Goal: Task Accomplishment & Management: Manage account settings

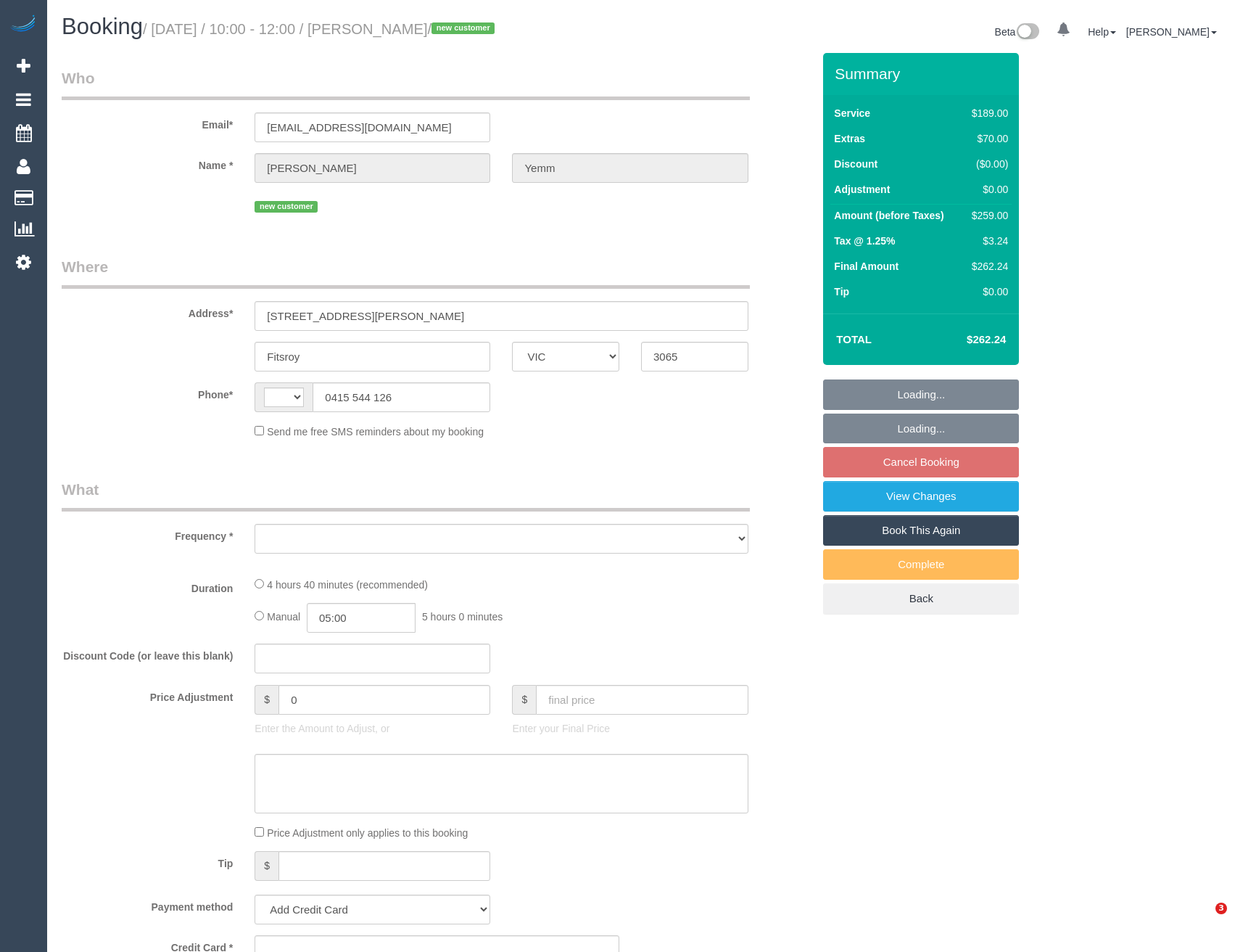
select select "VIC"
select select "string:AU"
select select "object:537"
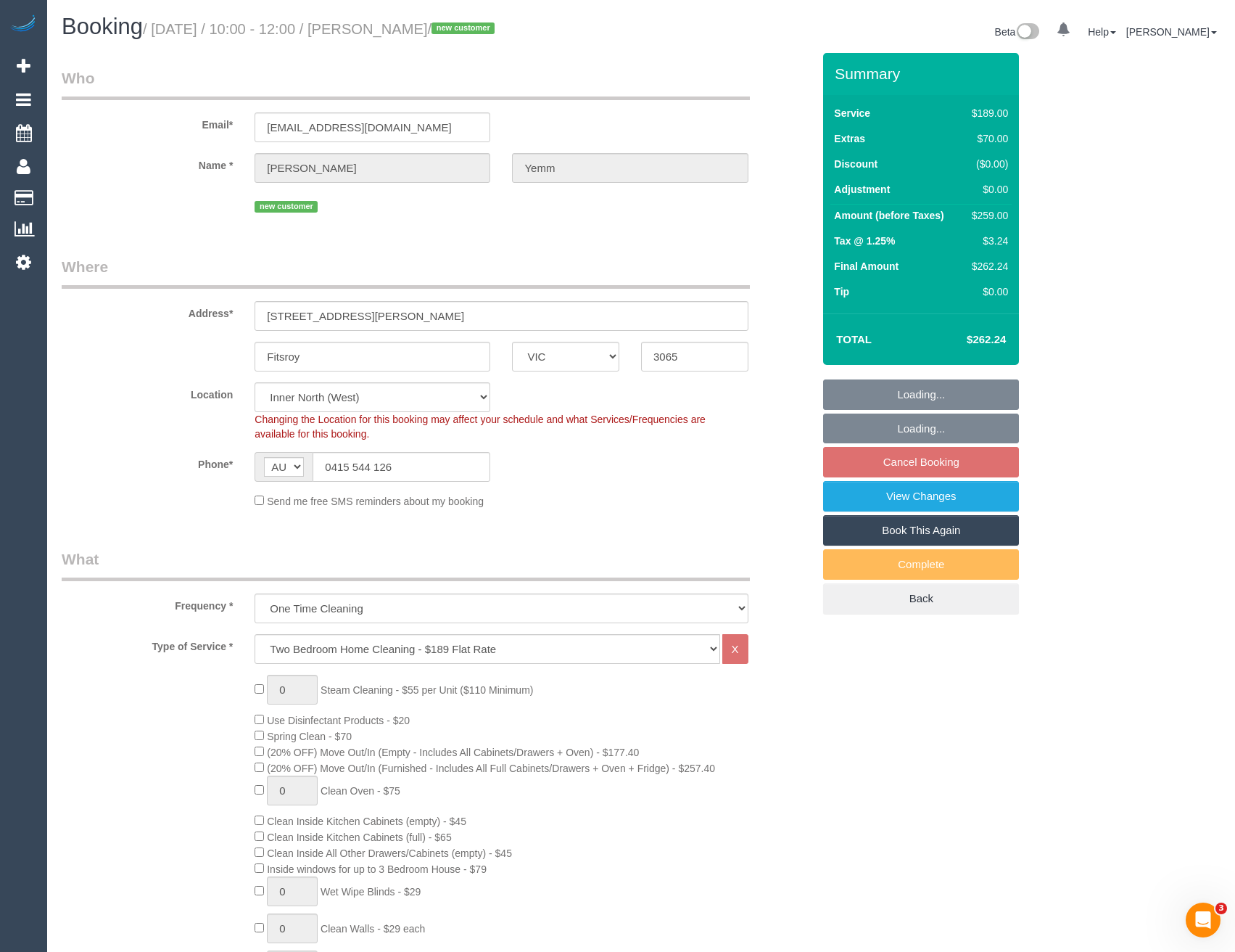
select select "string:stripe-pm_1S3SLz2GScqysDRVp1CTs5gx"
select select "number:28"
select select "number:14"
select select "number:18"
select select "object:1649"
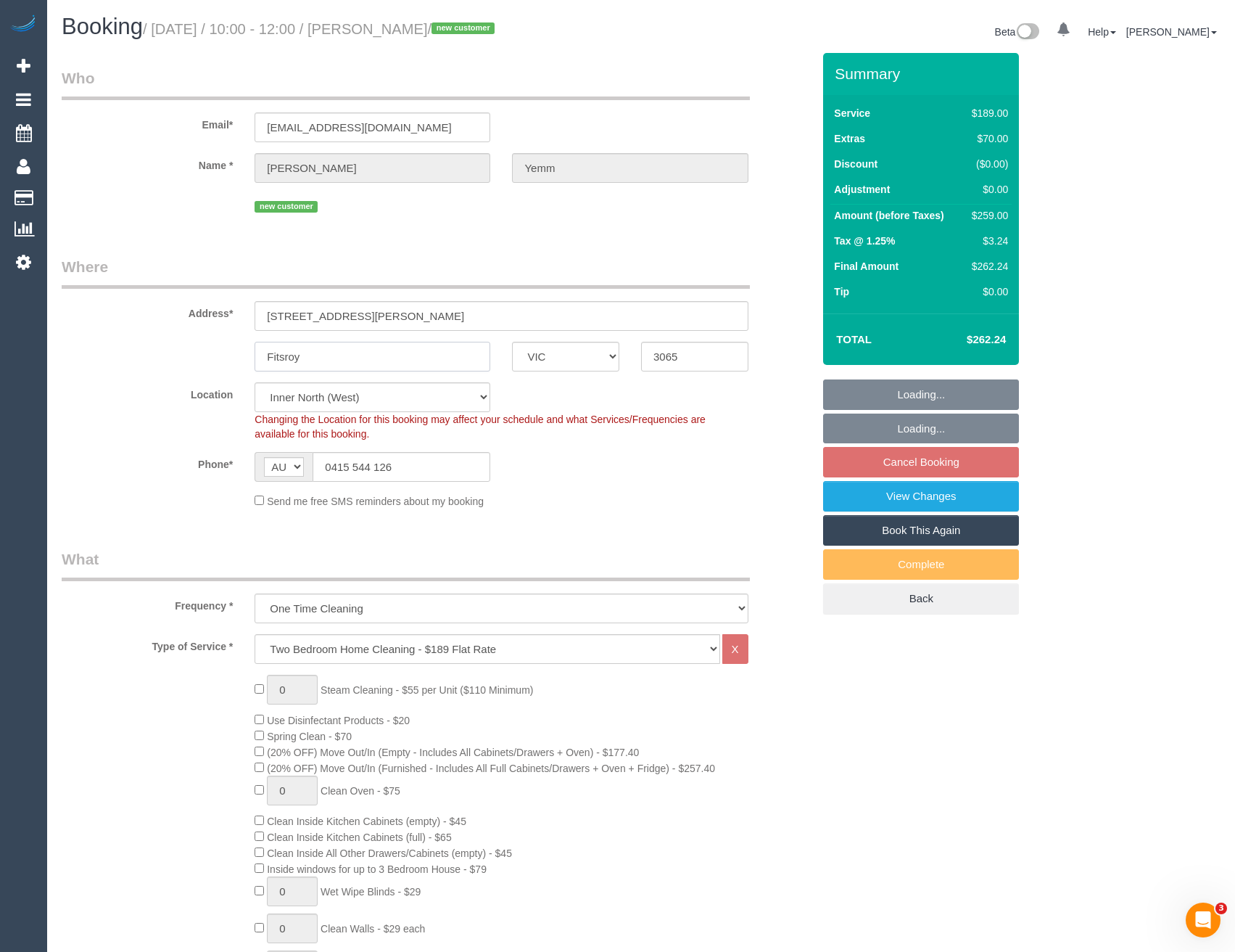
click at [286, 356] on input "Fitsroy" at bounding box center [373, 356] width 236 height 30
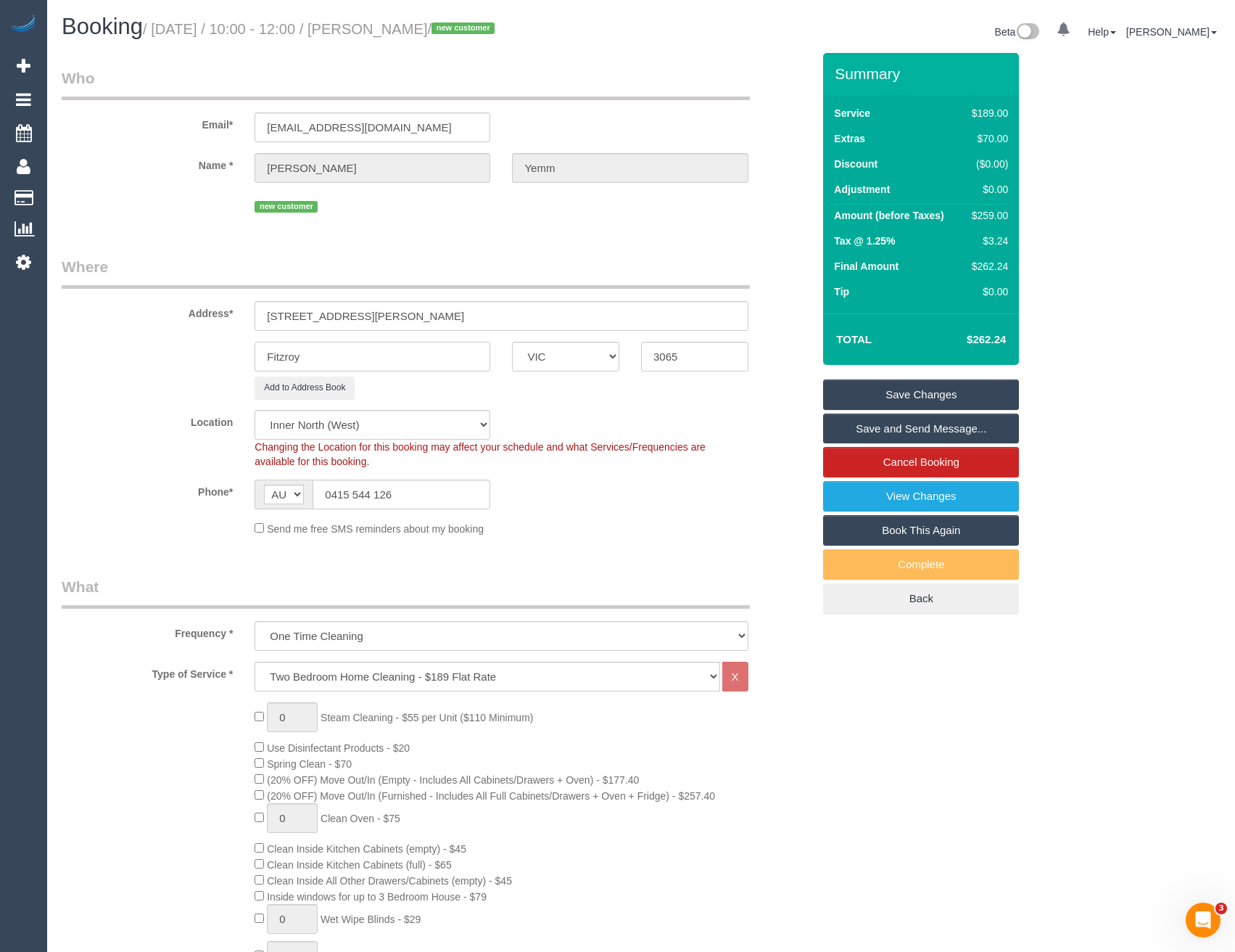
type input "Fitzroy"
click at [943, 390] on link "Save Changes" at bounding box center [920, 395] width 196 height 31
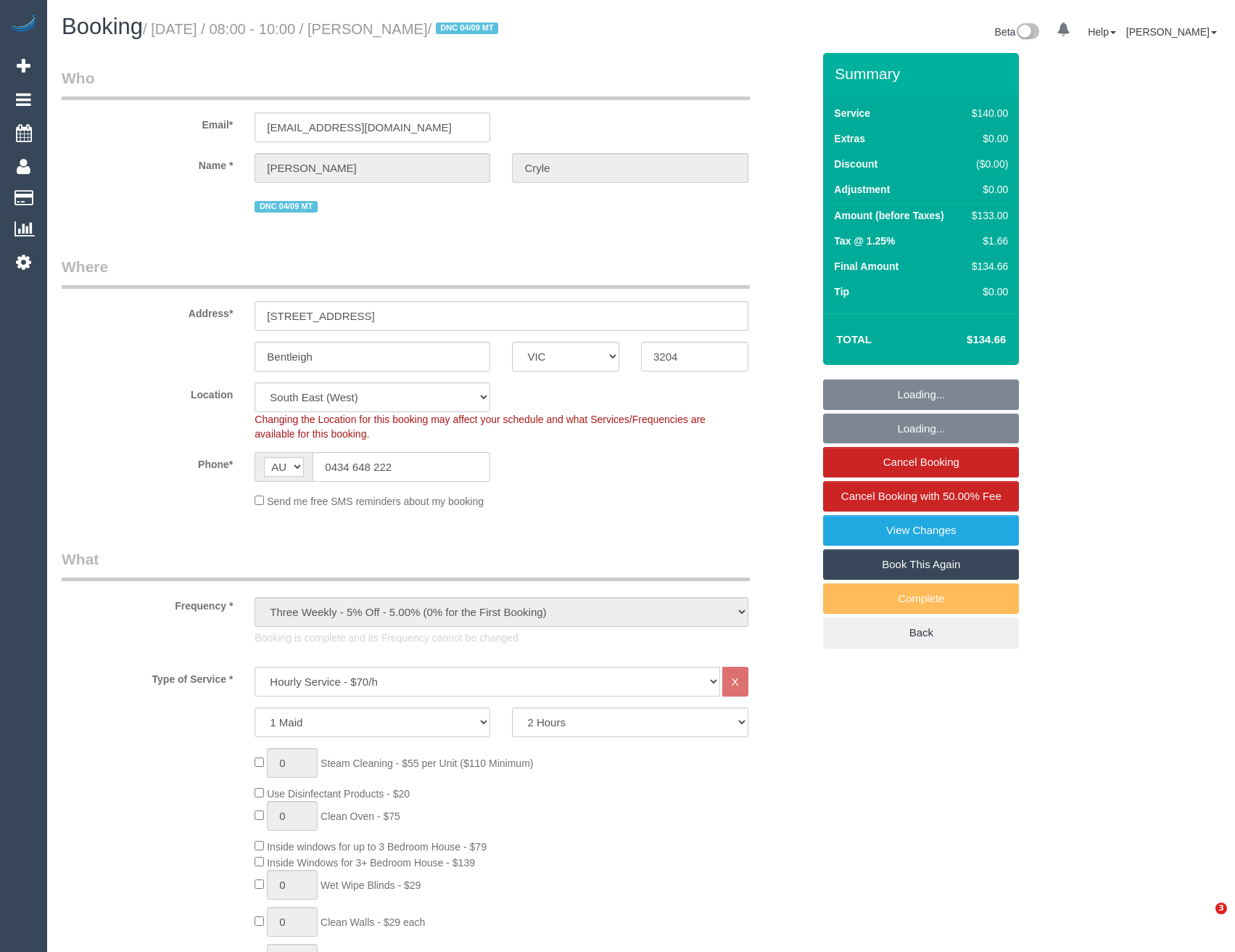
select select "VIC"
select select "number:29"
select select "number:14"
select select "number:19"
select select "number:36"
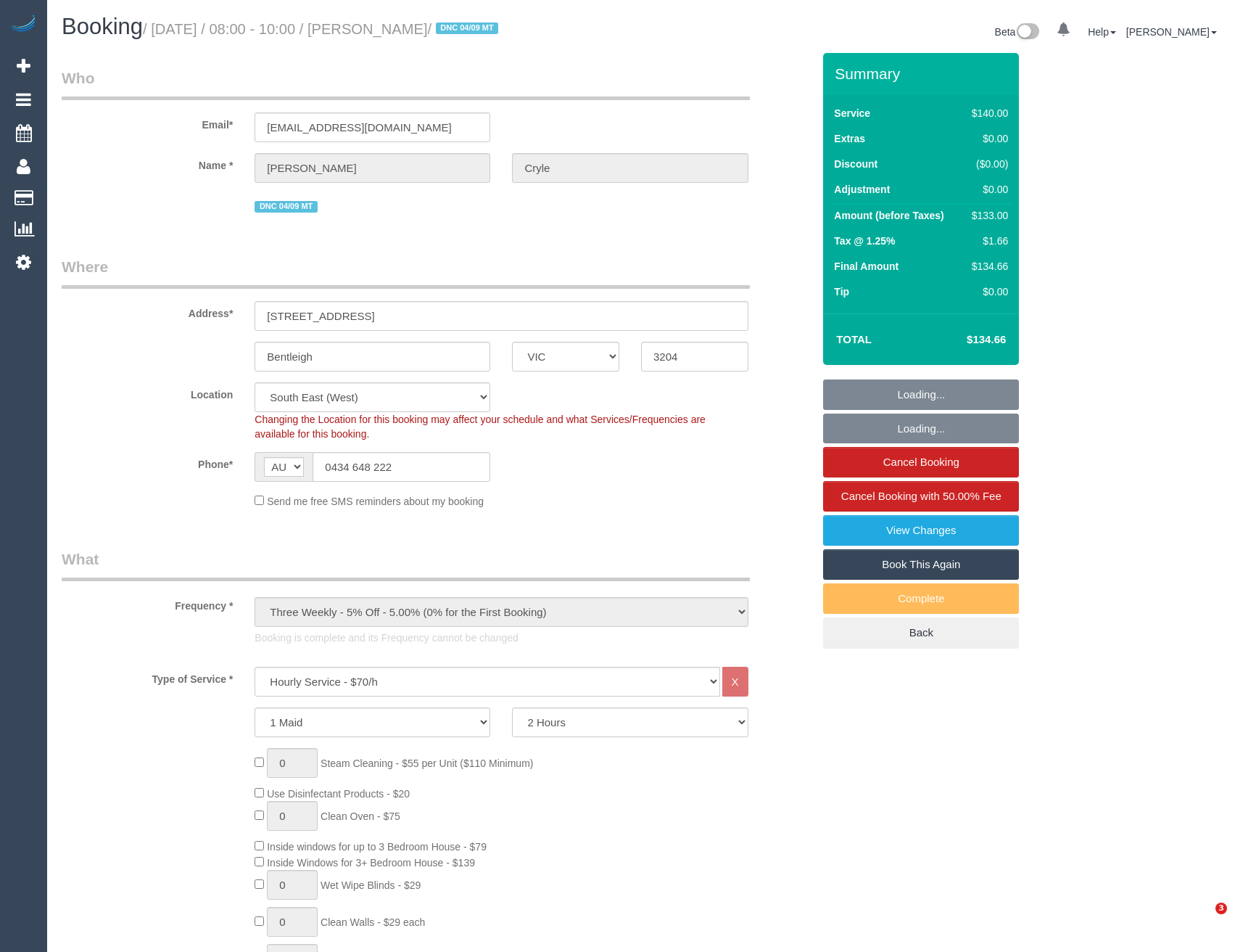
select select "number:34"
select select "number:12"
select select "spot1"
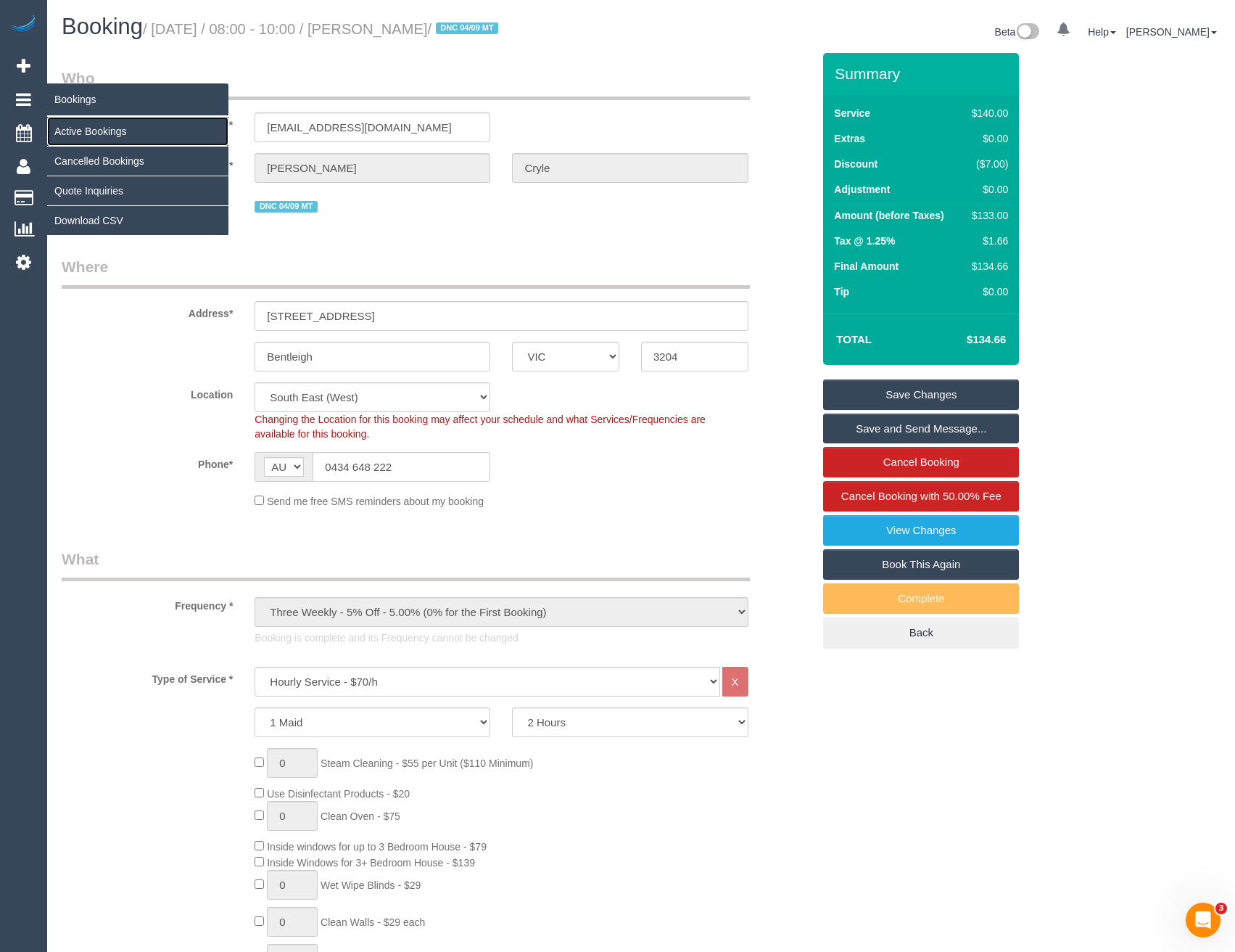
click at [108, 130] on link "Active Bookings" at bounding box center [137, 132] width 181 height 29
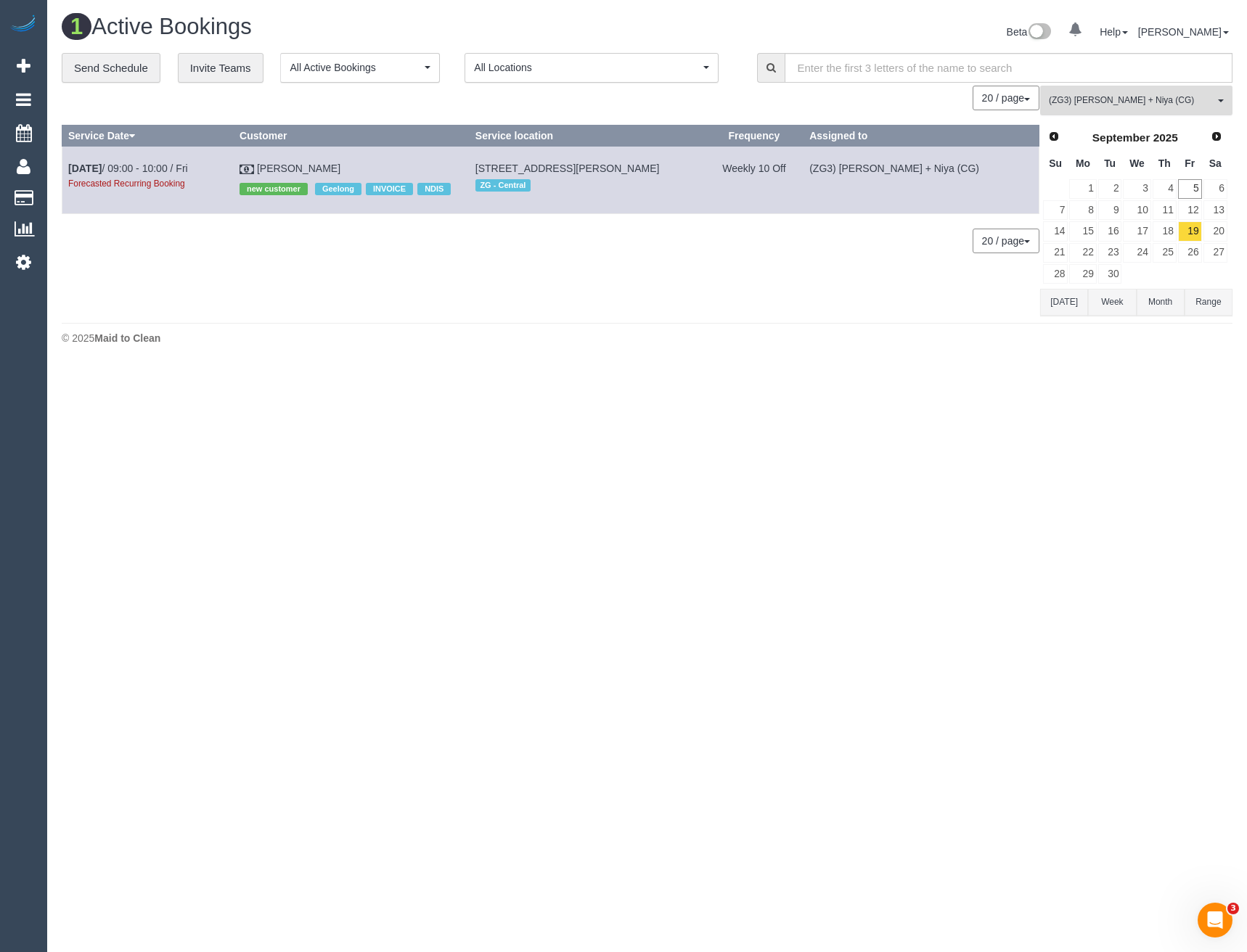
click at [1090, 90] on button "(ZG3) Suneeth + Niya (CG) All Teams" at bounding box center [1136, 100] width 192 height 30
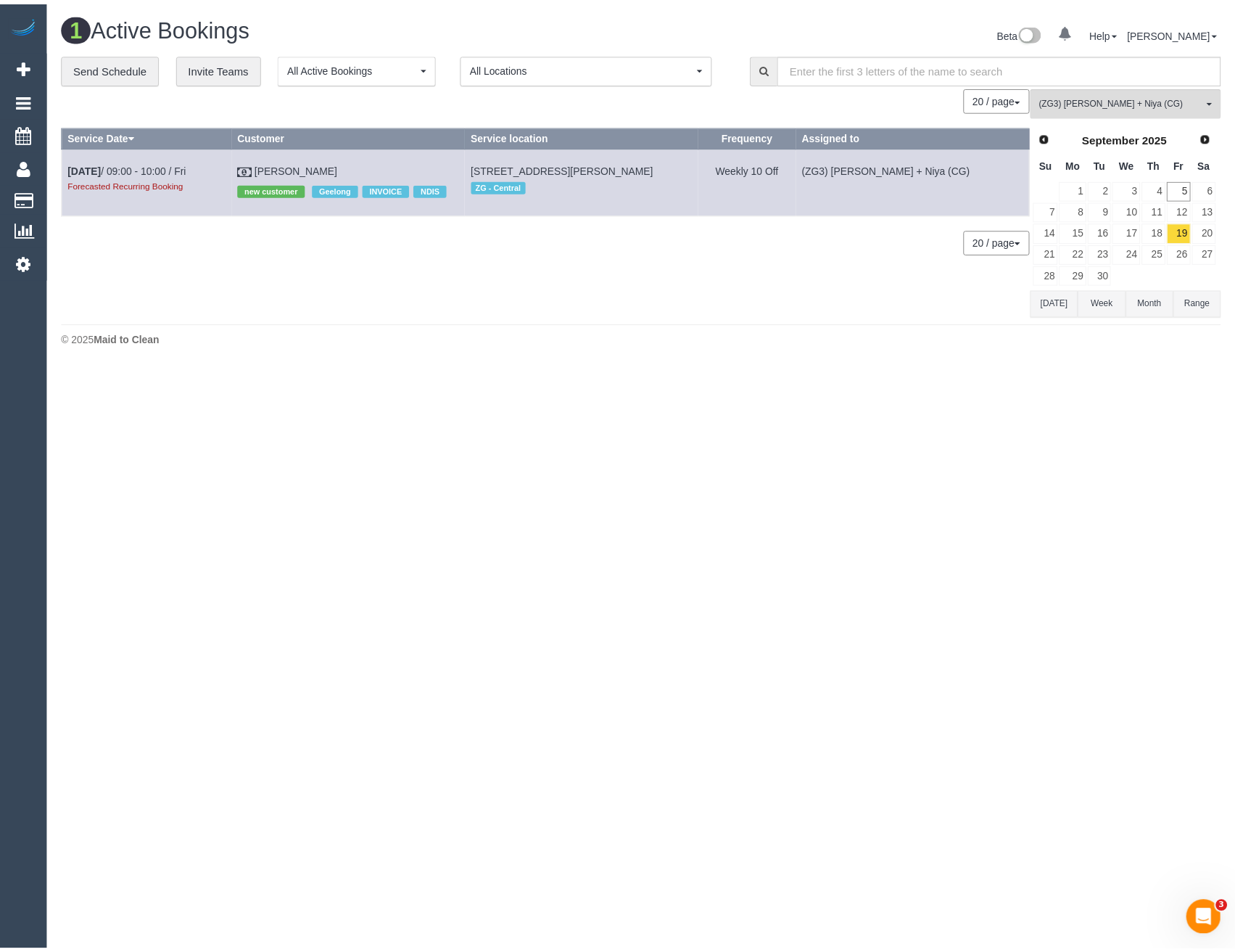
scroll to position [4242, 0]
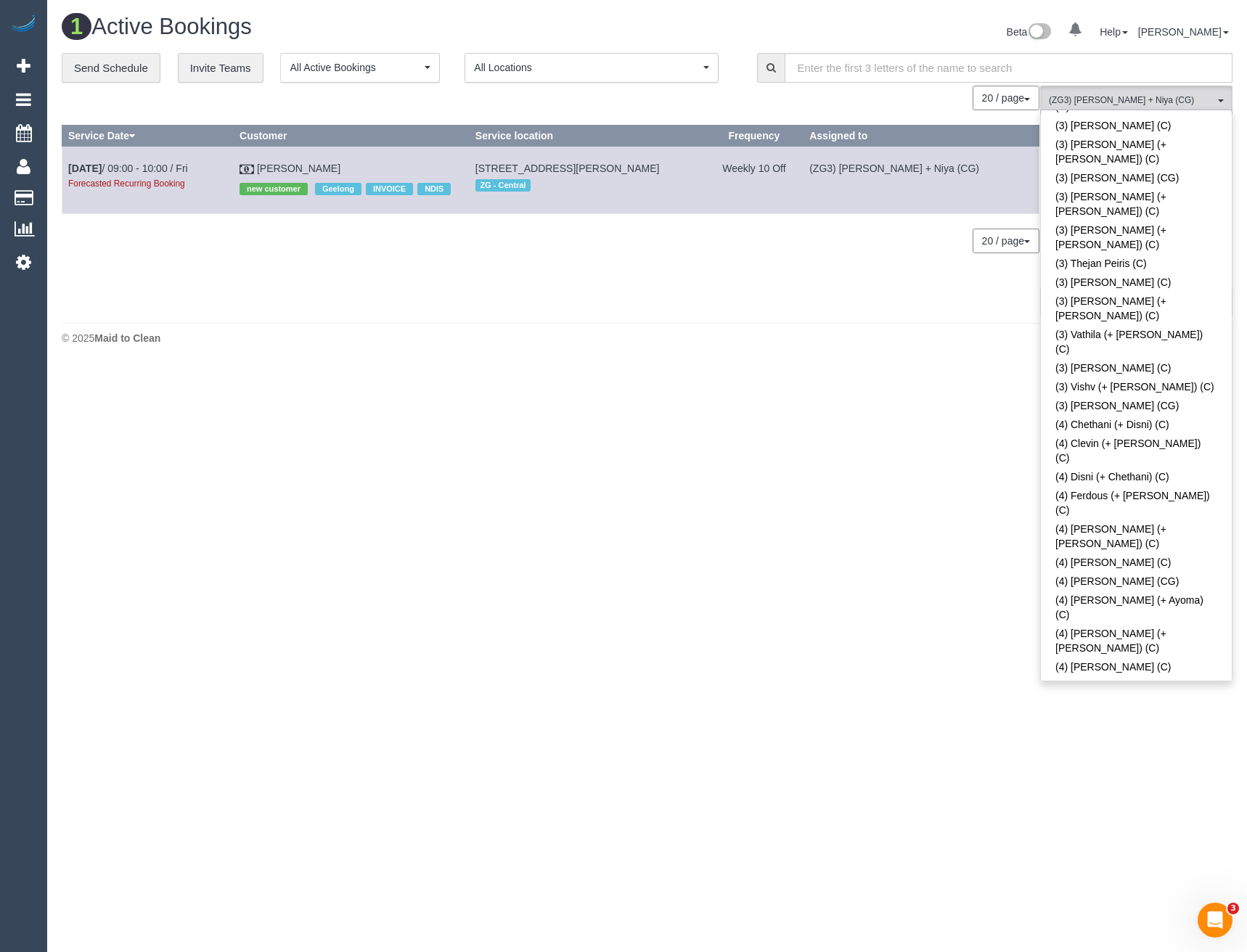
click at [992, 622] on body "0 Beta Your Notifications You have 0 alerts Add Booking Bookings Active Booking…" at bounding box center [623, 476] width 1247 height 952
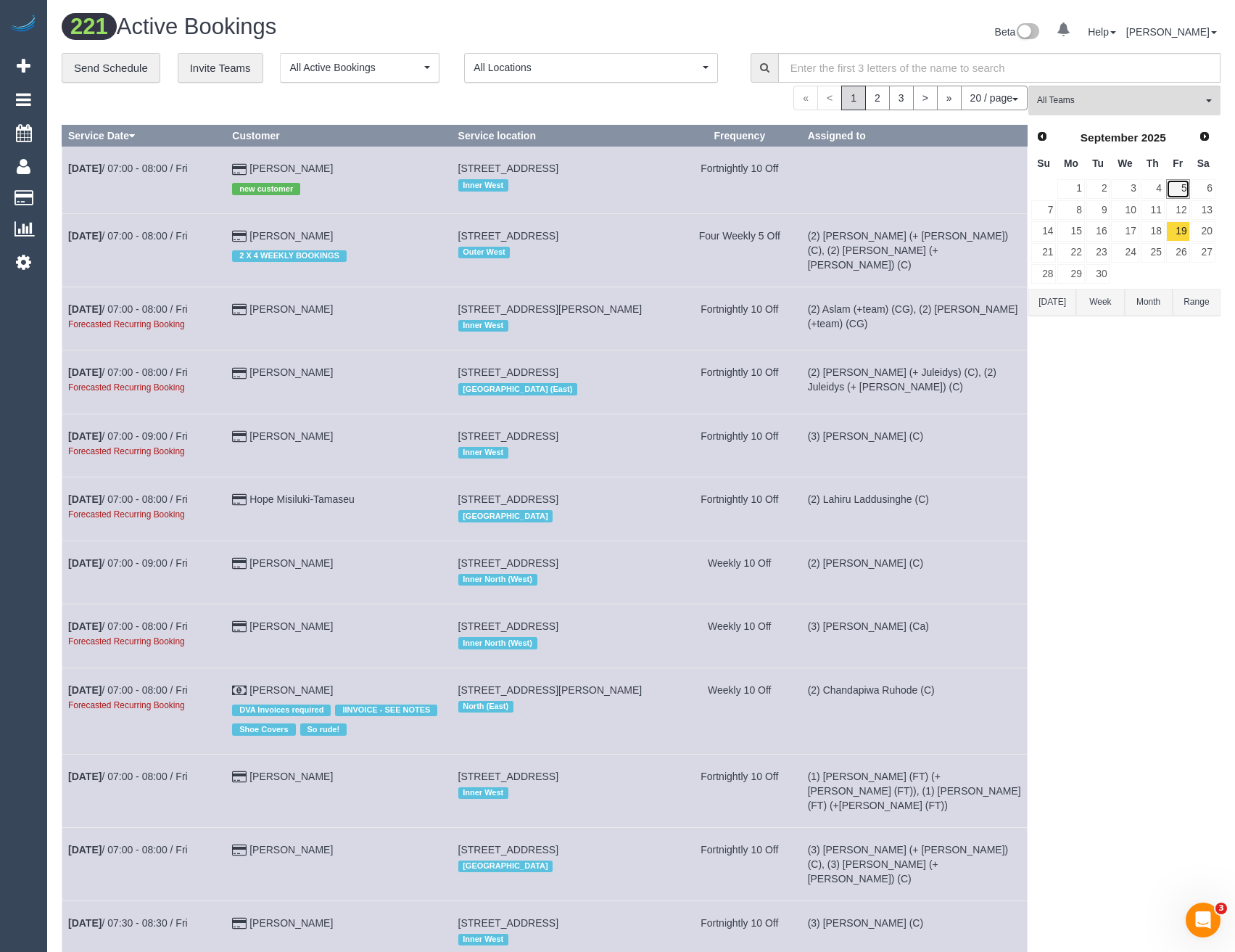
click at [1178, 190] on link "5" at bounding box center [1179, 189] width 24 height 19
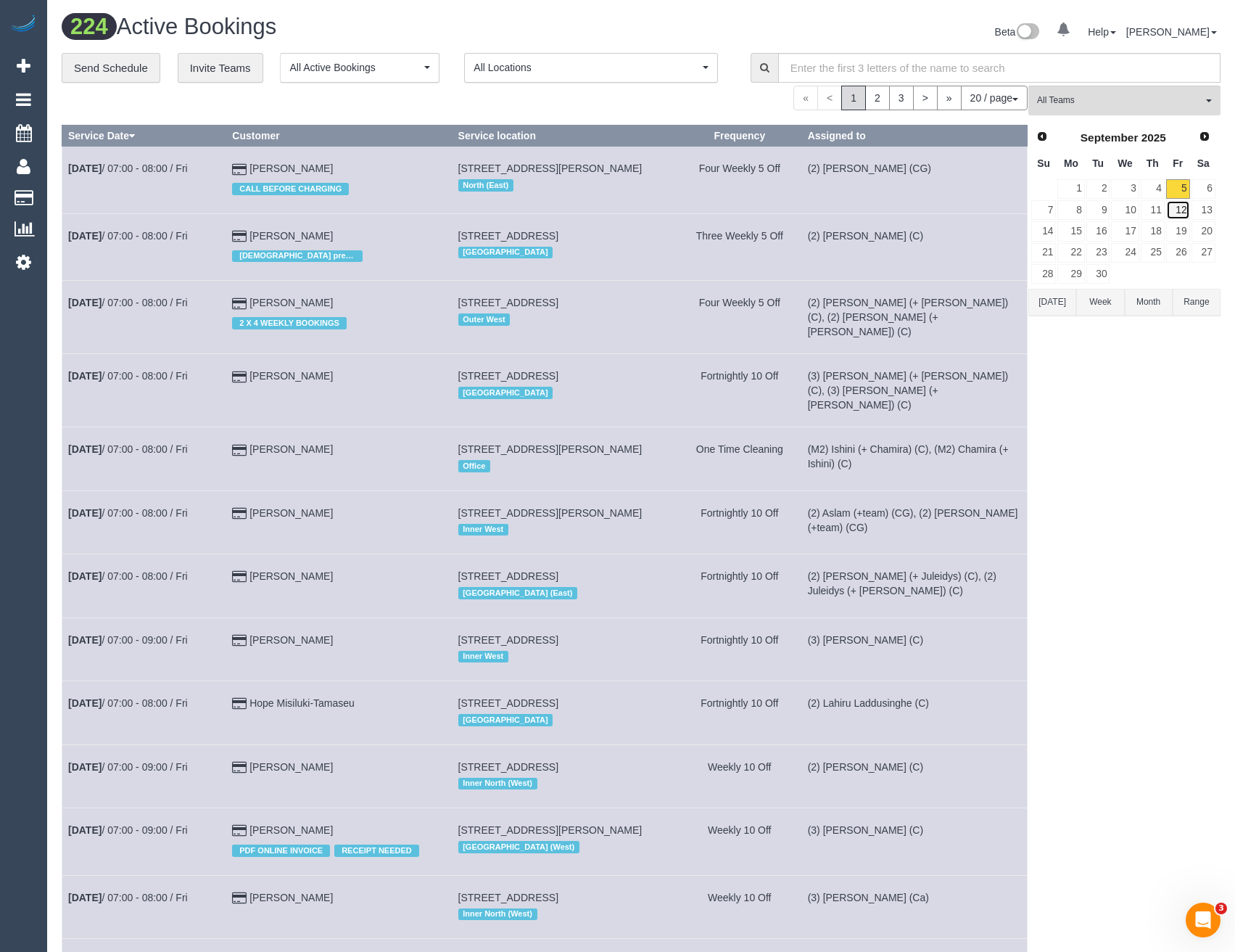
click at [1178, 211] on link "12" at bounding box center [1179, 210] width 24 height 19
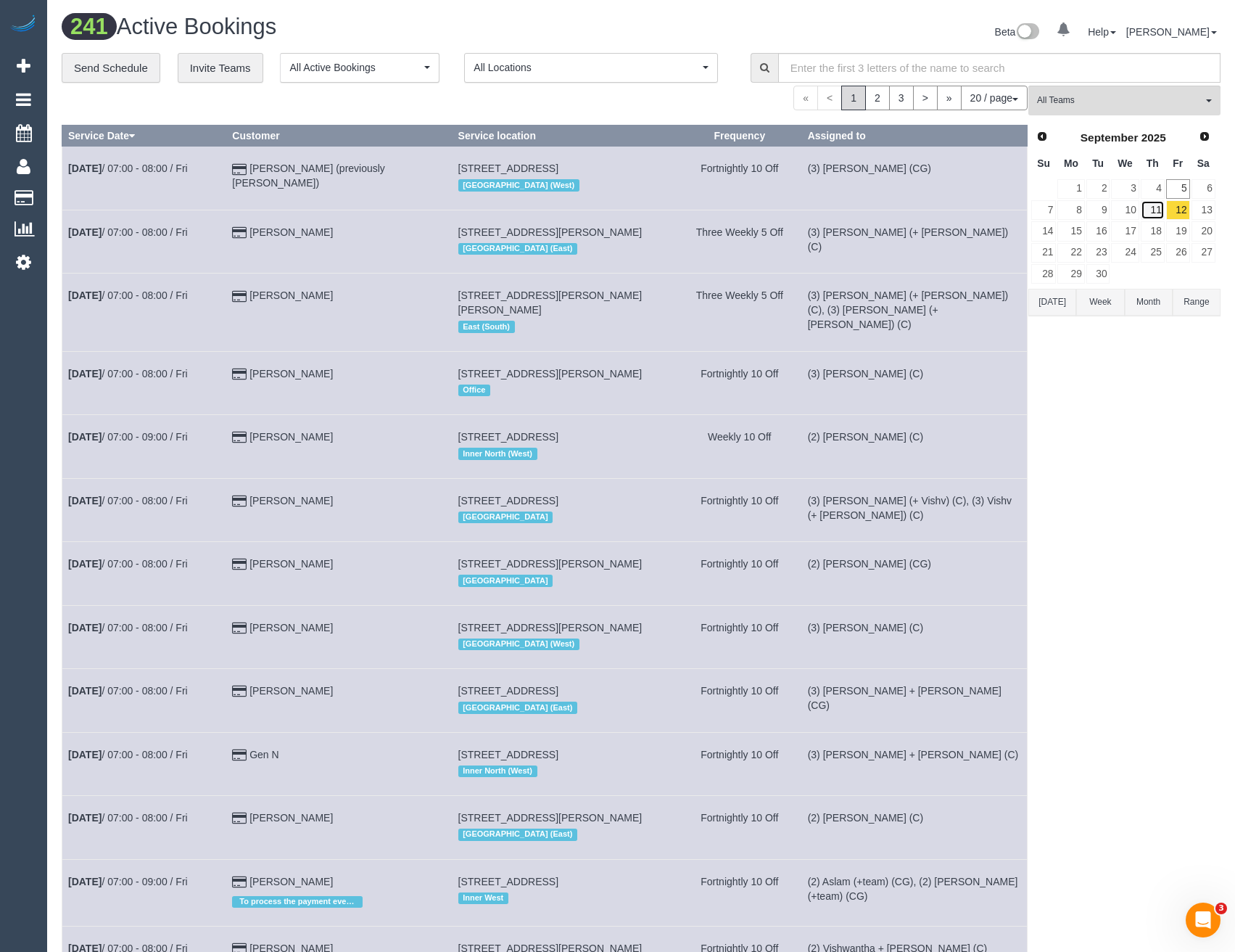
click at [1157, 211] on link "11" at bounding box center [1153, 210] width 24 height 19
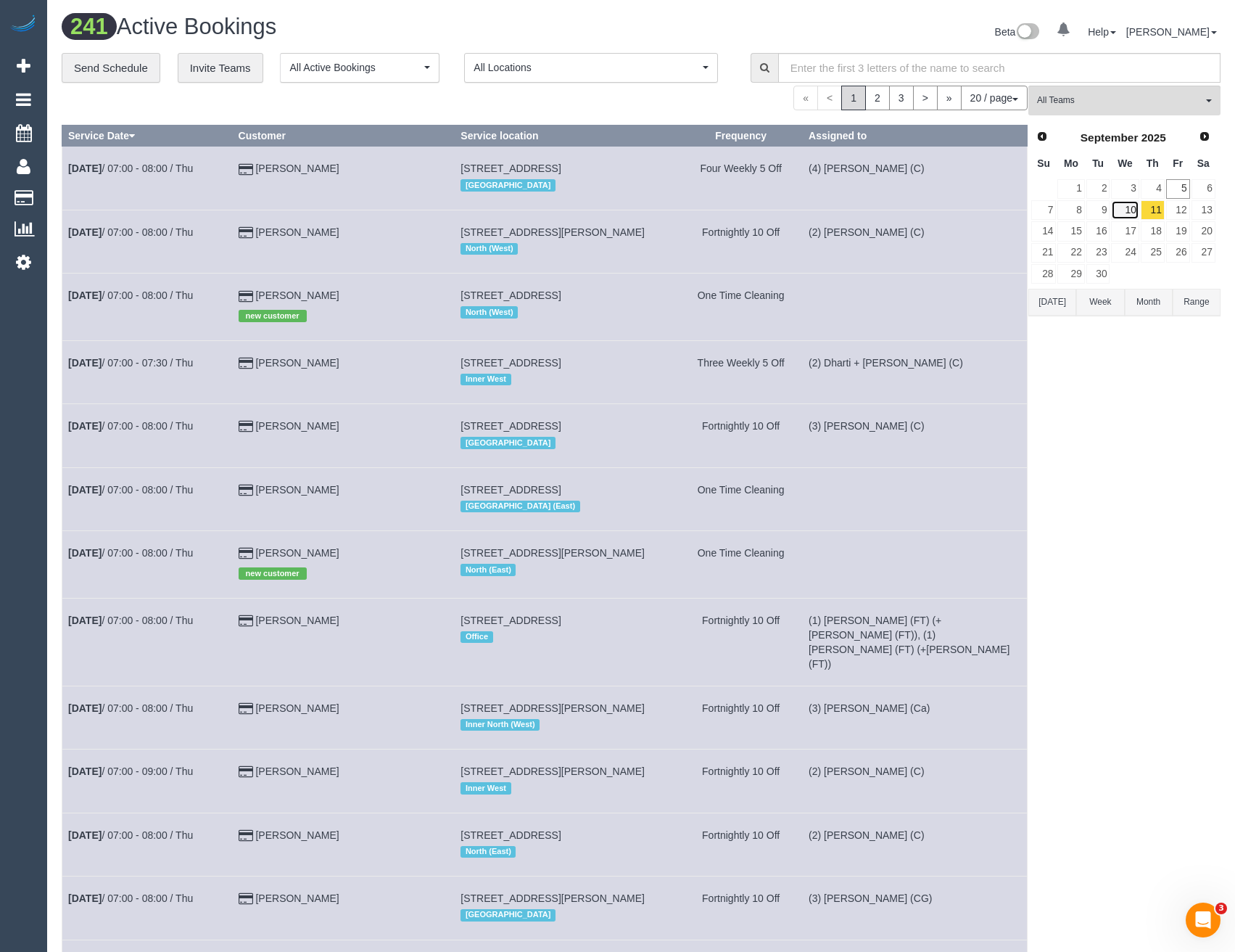
click at [1133, 211] on link "10" at bounding box center [1124, 210] width 27 height 19
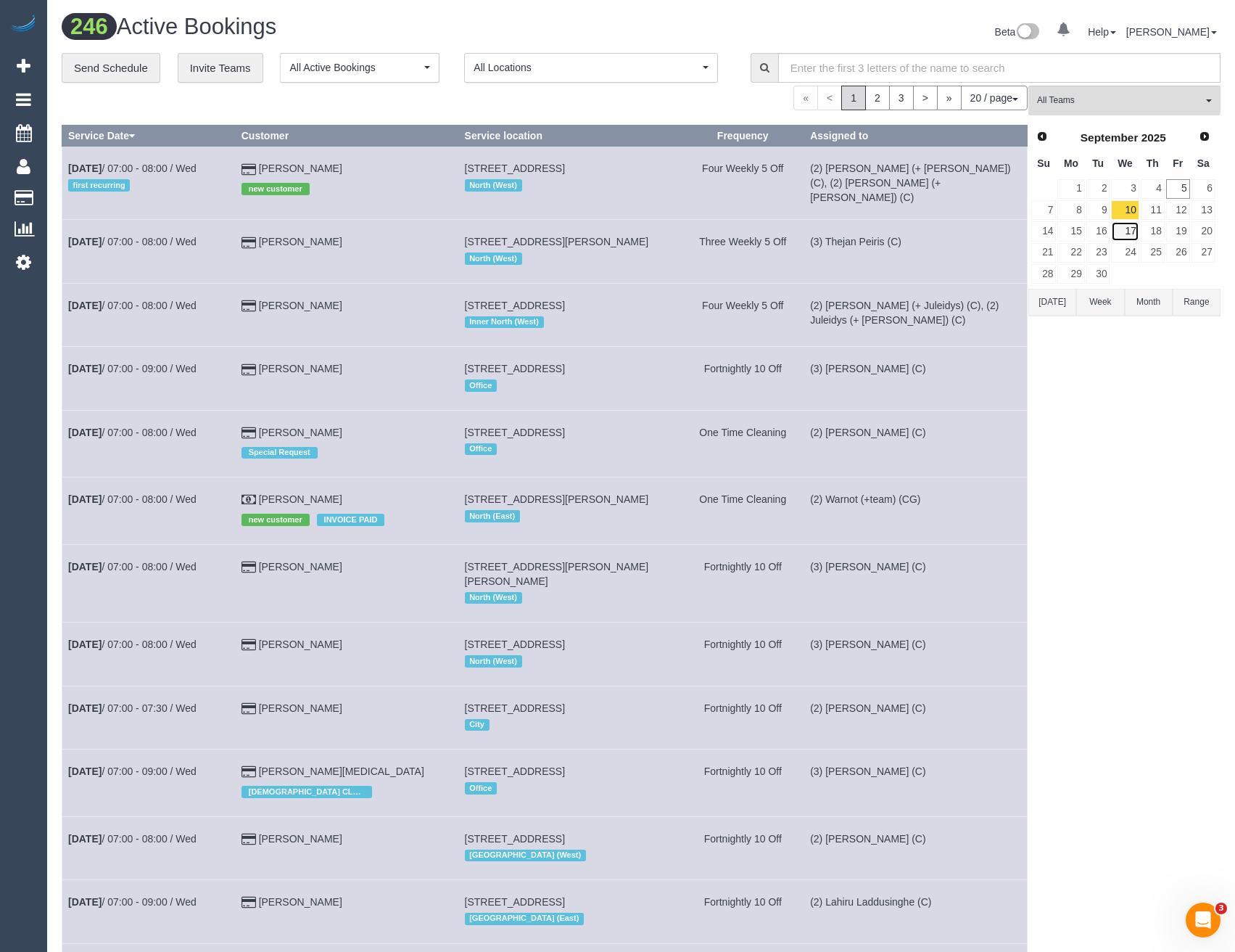
click at [1130, 228] on link "17" at bounding box center [1124, 231] width 27 height 19
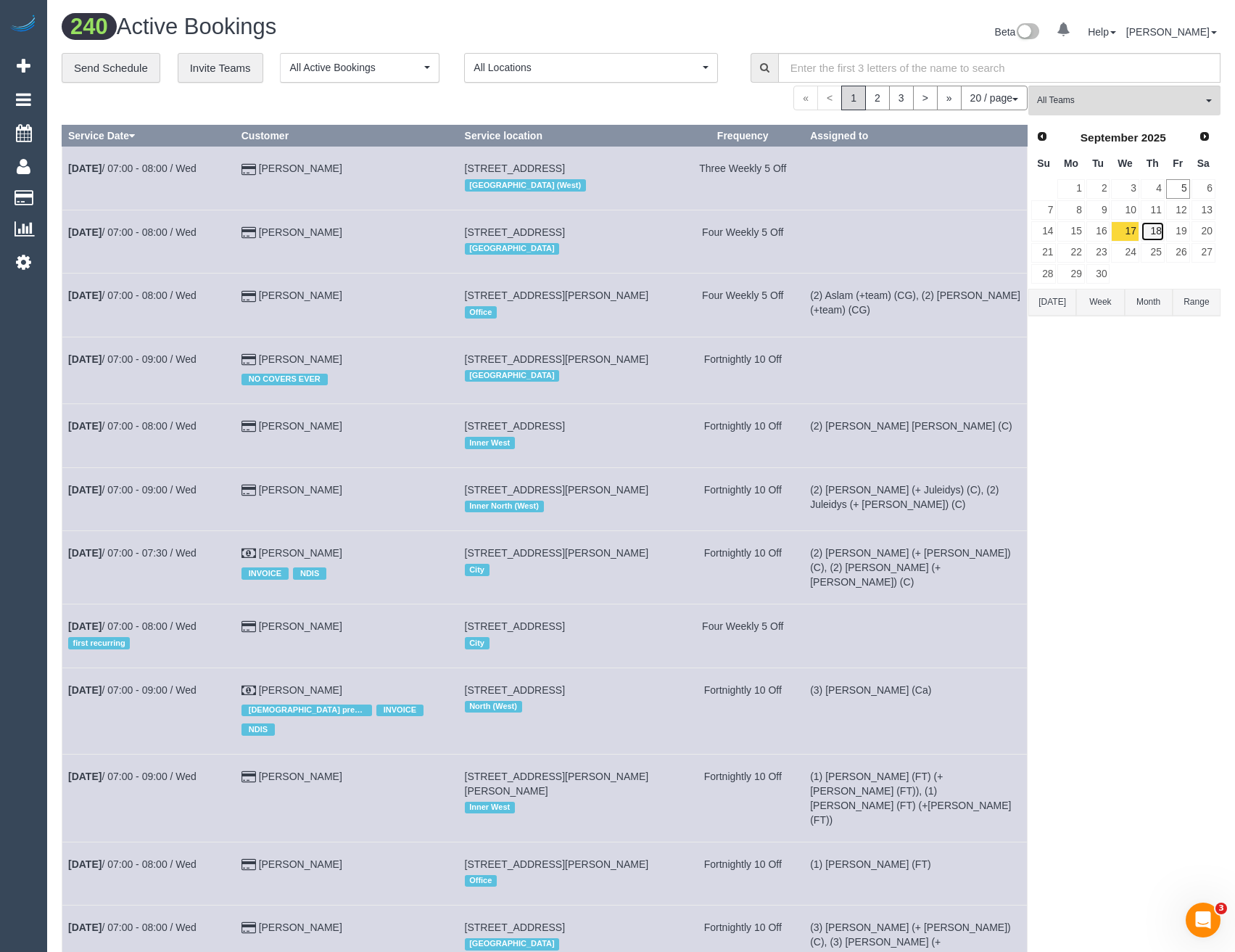
click at [1159, 231] on link "18" at bounding box center [1153, 231] width 24 height 19
click at [1172, 231] on link "19" at bounding box center [1179, 231] width 24 height 19
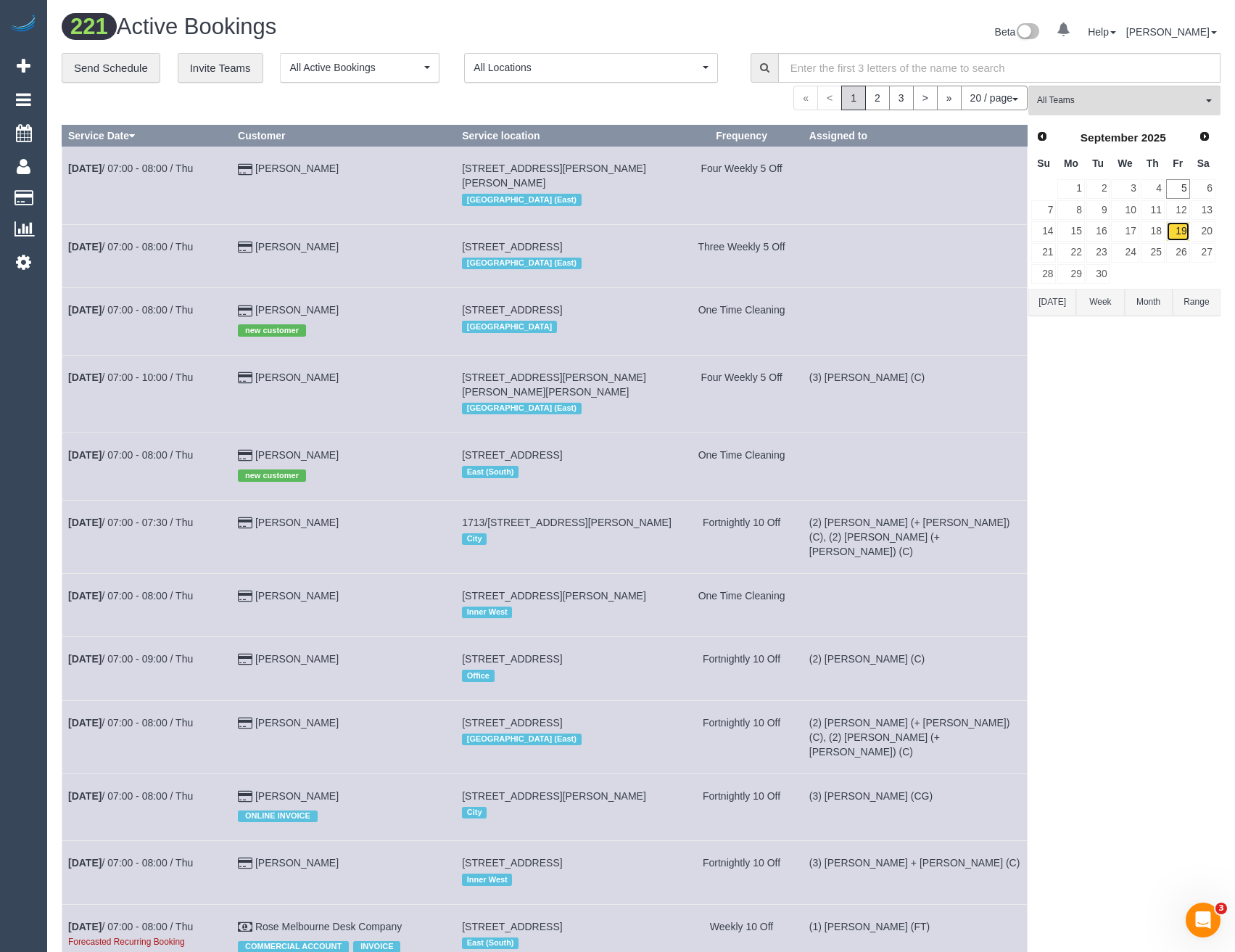
click at [1189, 232] on link "19" at bounding box center [1179, 231] width 24 height 19
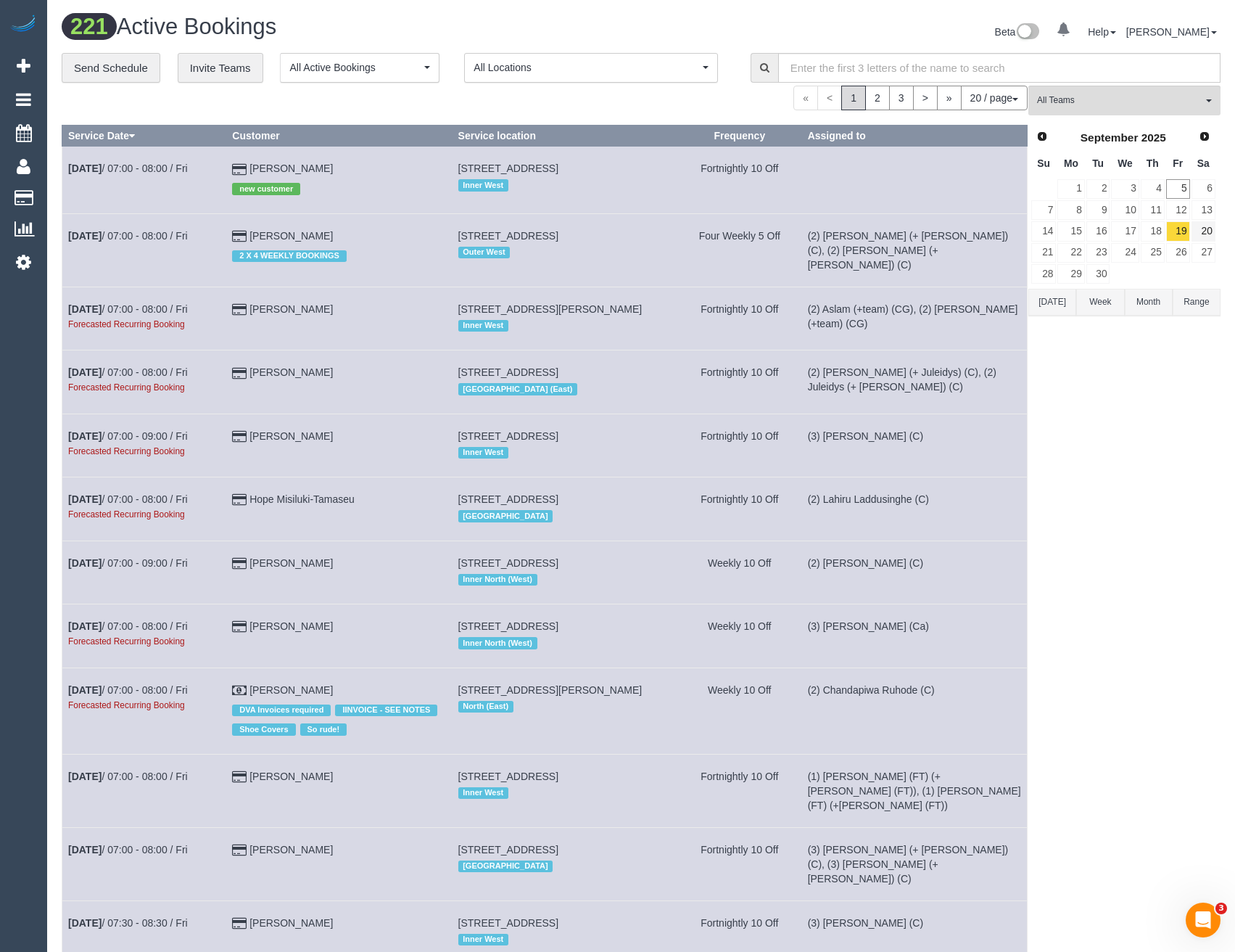
click at [1210, 233] on link "20" at bounding box center [1204, 231] width 24 height 19
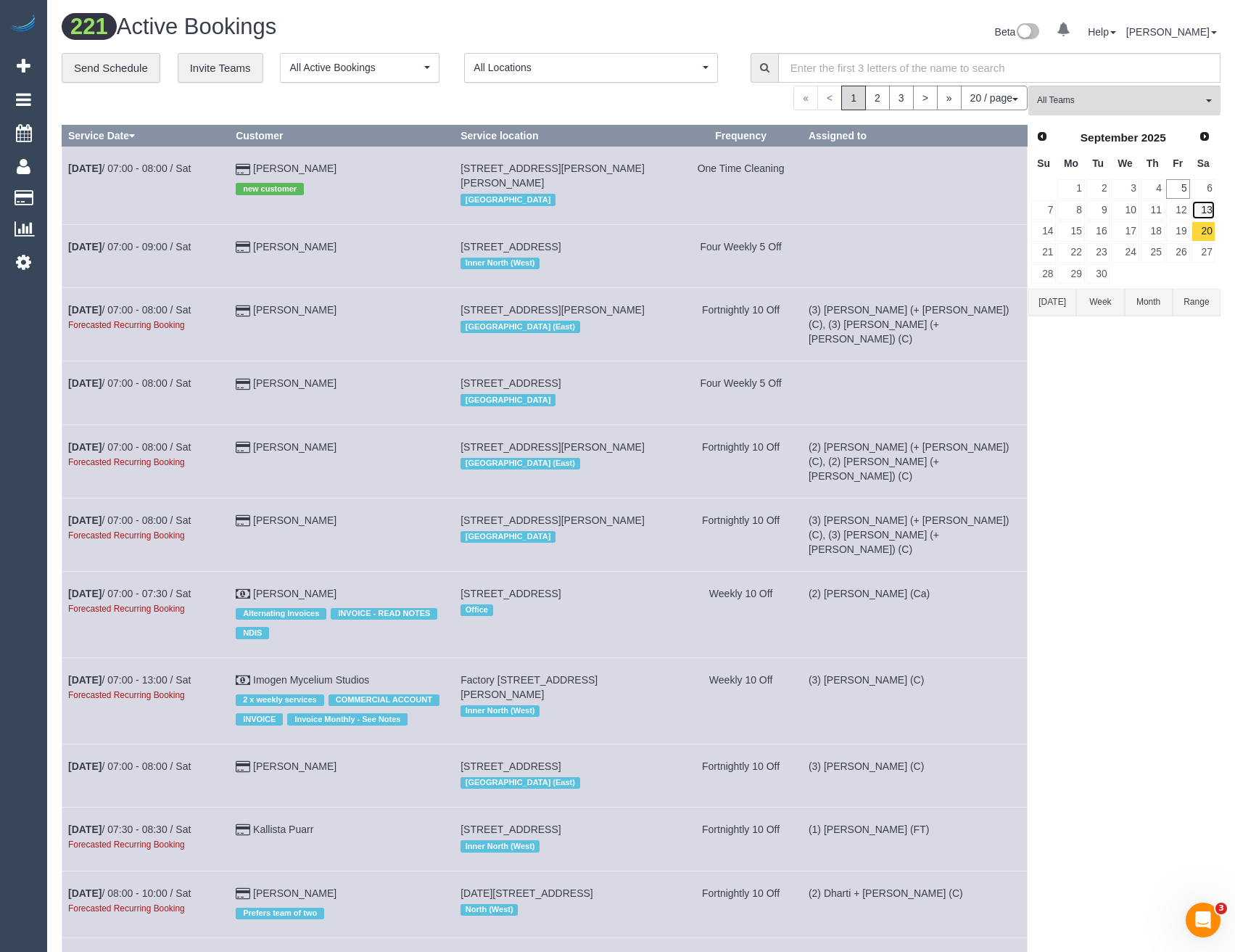
click at [1202, 214] on link "13" at bounding box center [1204, 210] width 24 height 19
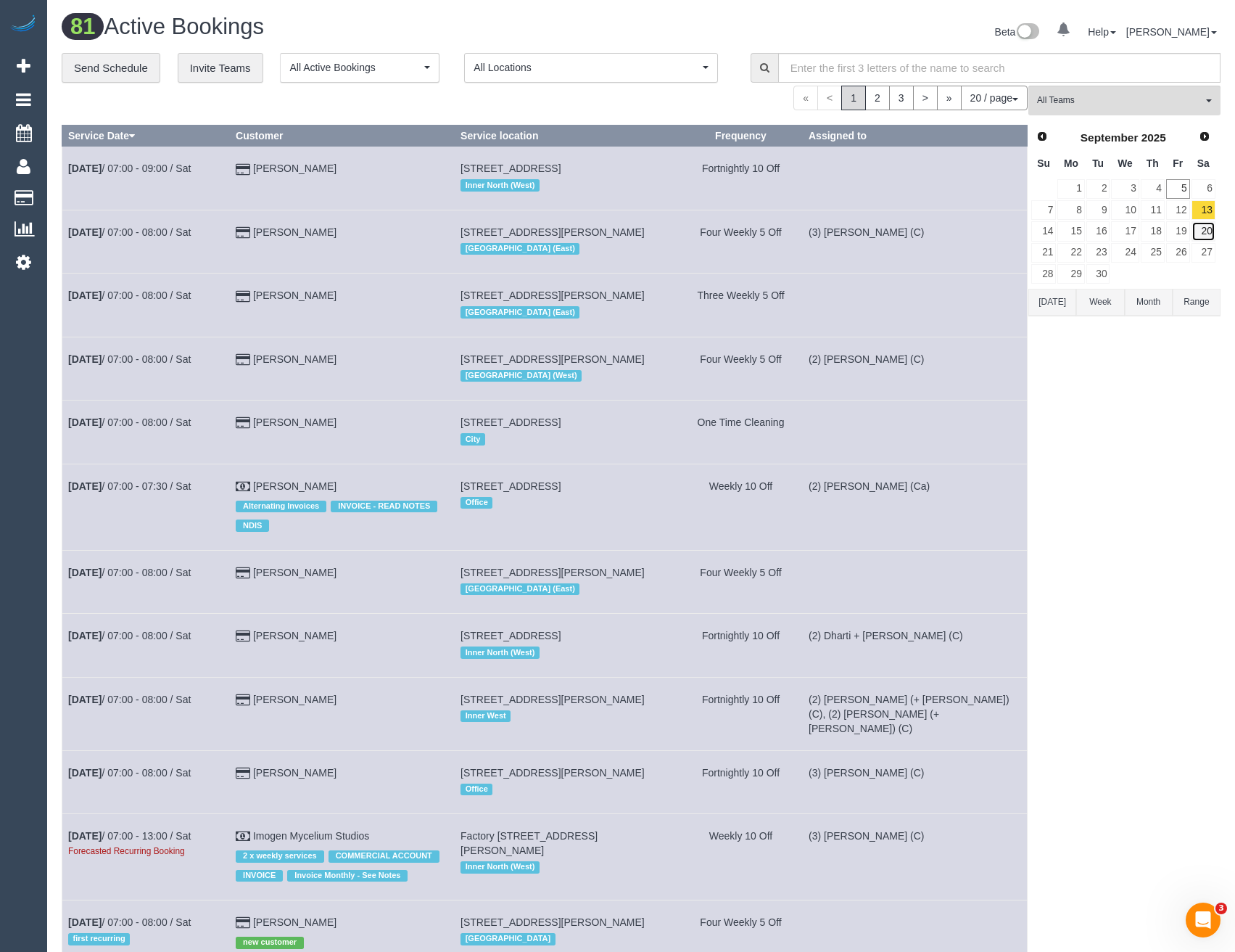
click at [1204, 232] on link "20" at bounding box center [1204, 231] width 24 height 19
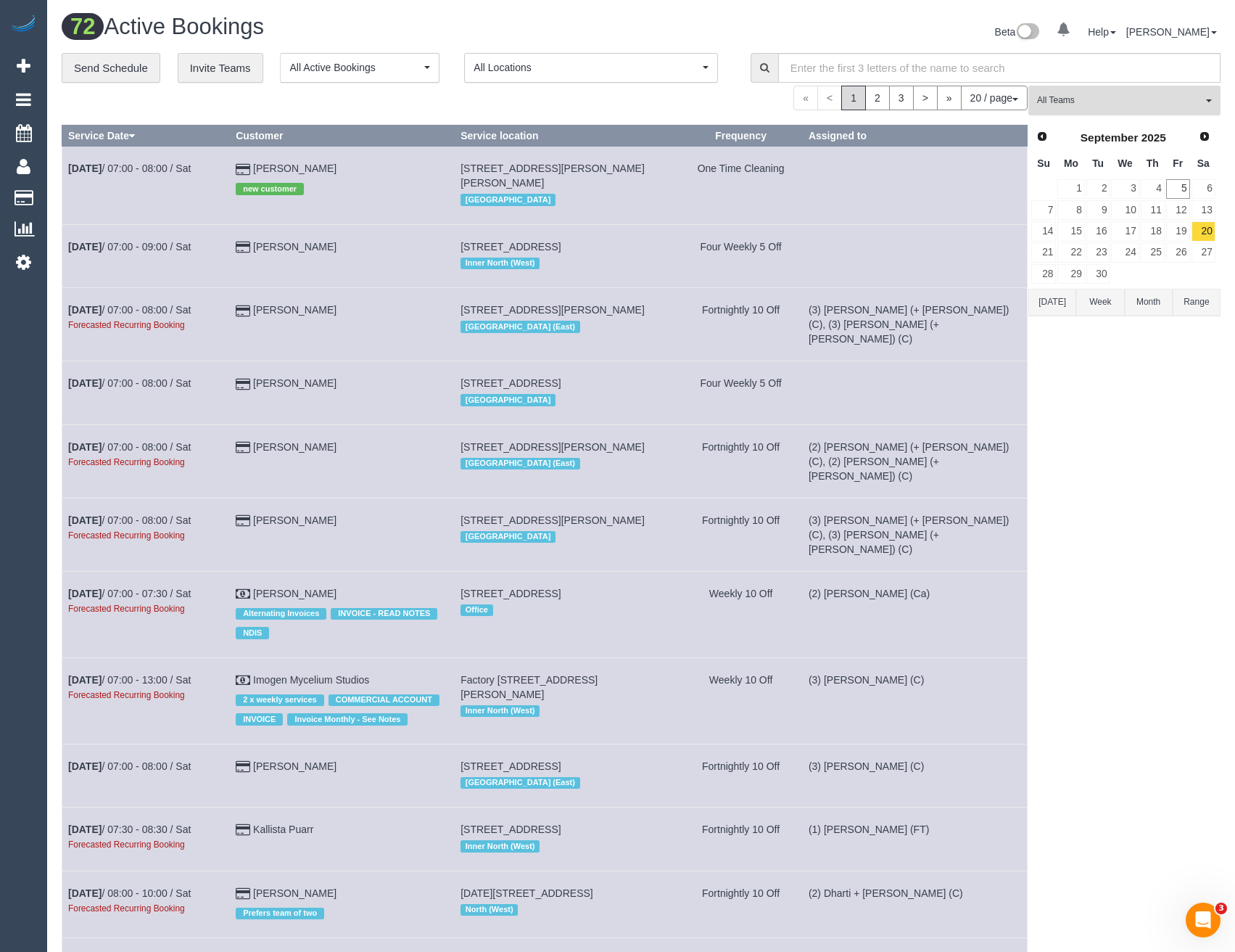
drag, startPoint x: 1137, startPoint y: 100, endPoint x: 1133, endPoint y: 113, distance: 13.6
click at [1137, 100] on span "All Teams" at bounding box center [1120, 100] width 165 height 12
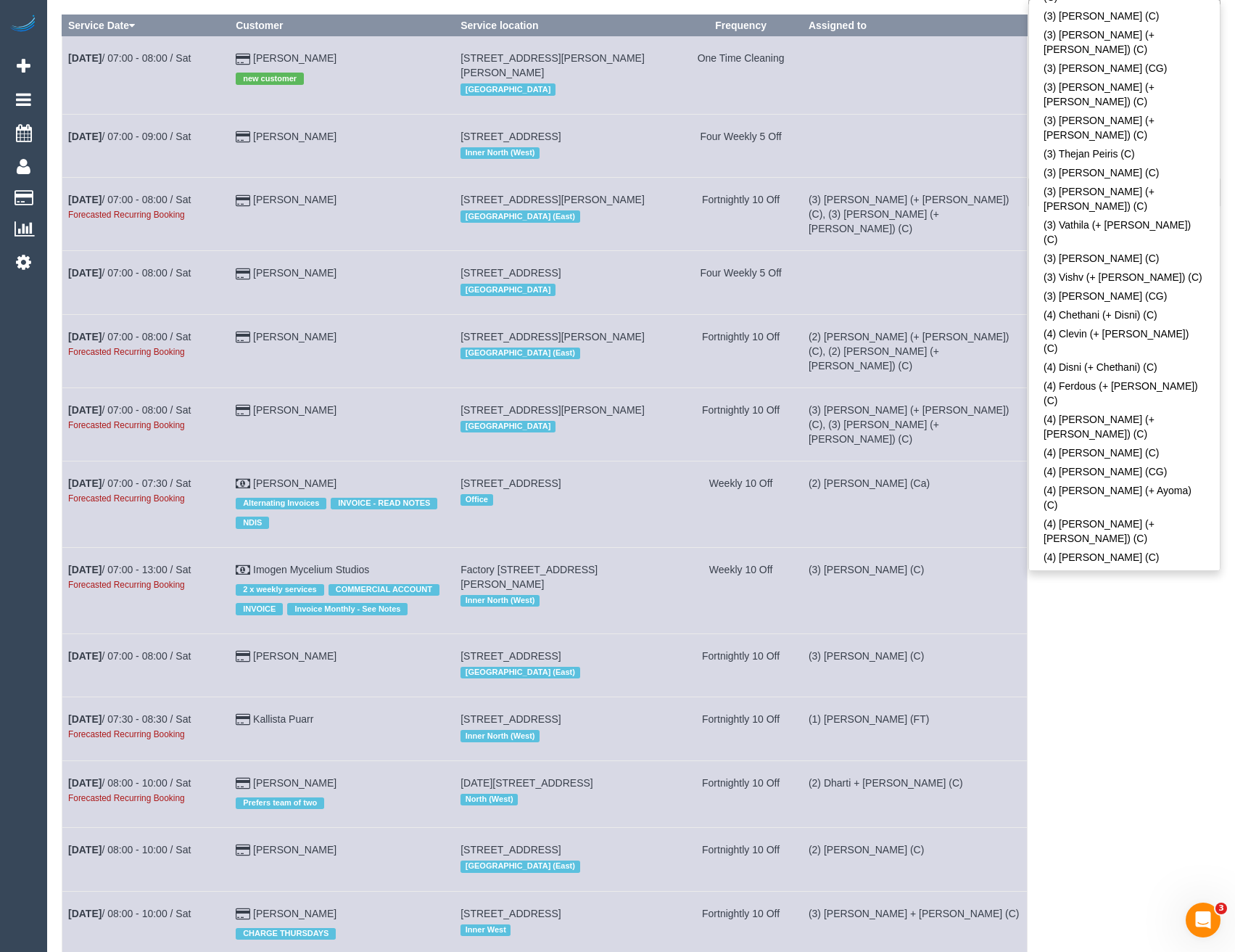
scroll to position [0, 0]
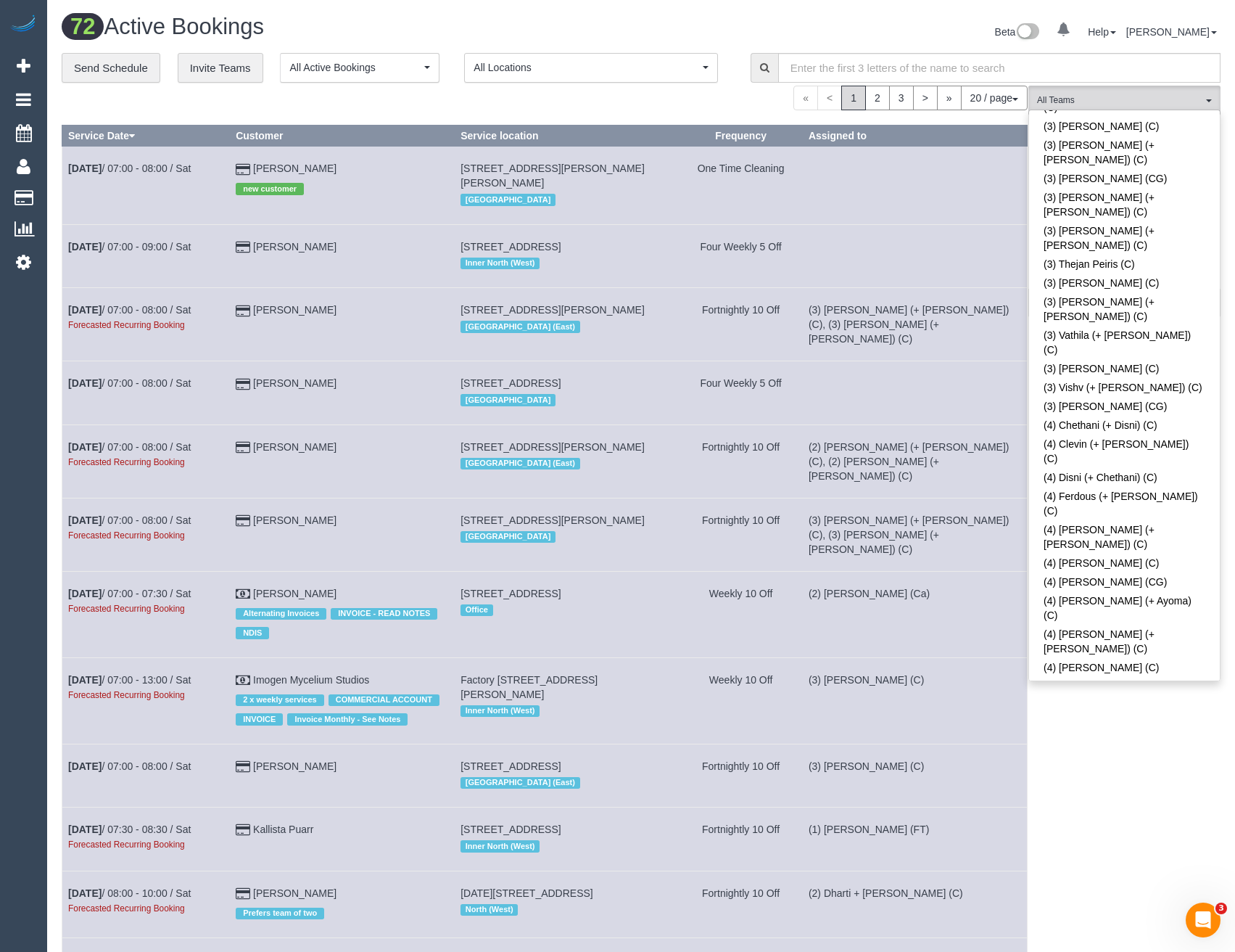
click at [1117, 712] on div "(ZG3) Suneeth + Niya (CG) All Teams Remove Team Filters (0) Account - Tech (0) …" at bounding box center [1124, 827] width 192 height 1484
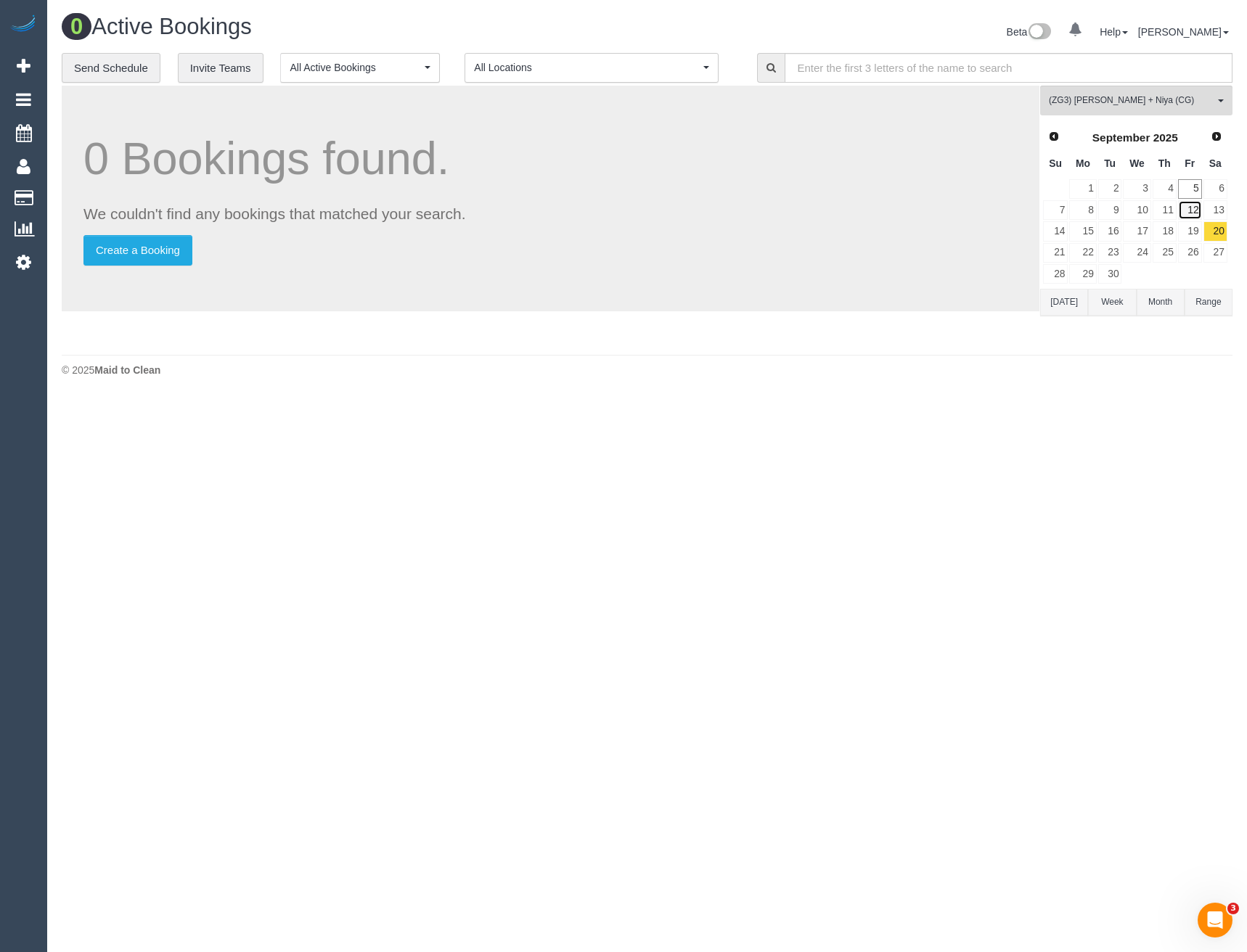
click at [1183, 208] on link "12" at bounding box center [1190, 210] width 24 height 19
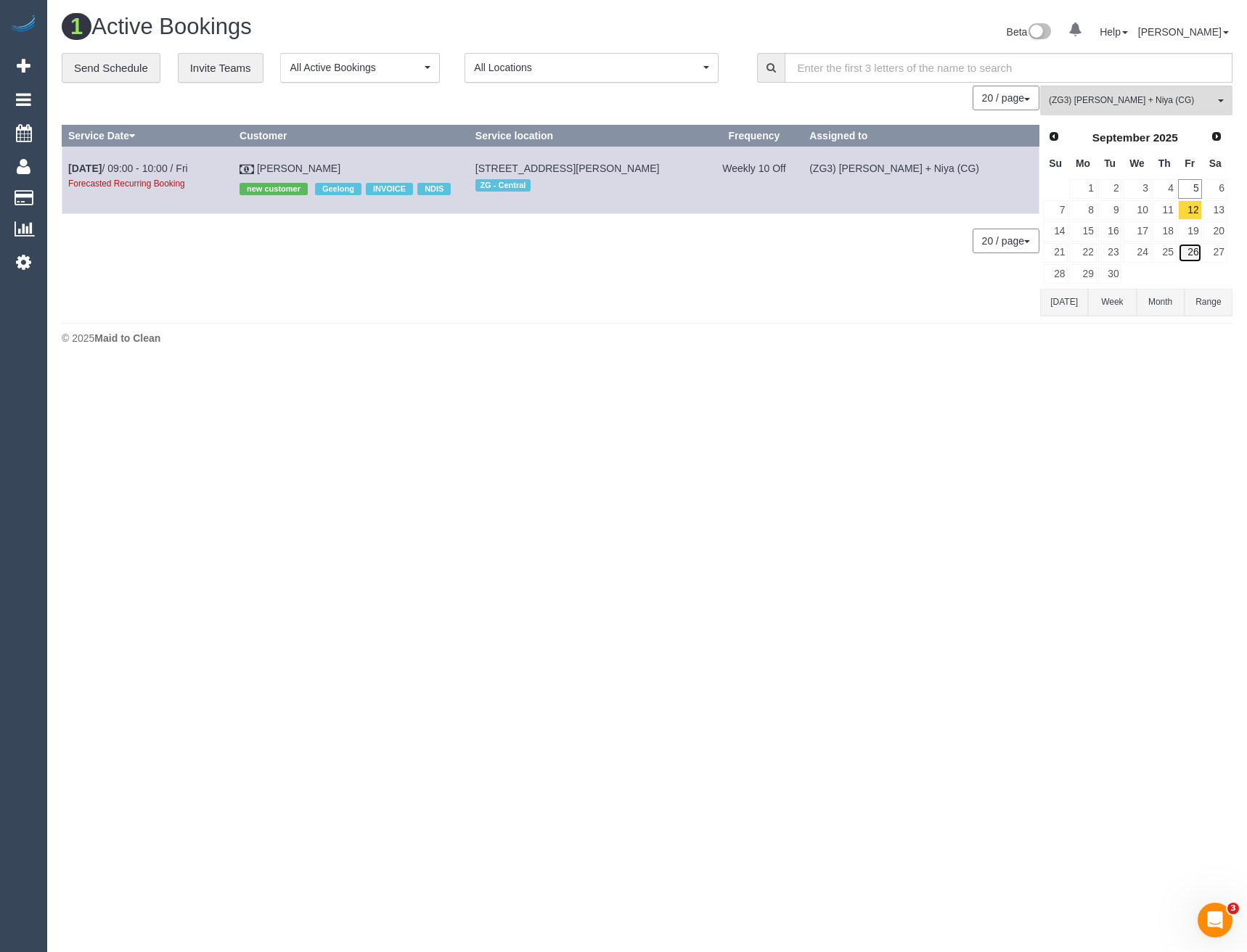
click at [1194, 247] on link "26" at bounding box center [1190, 253] width 24 height 19
click at [1073, 107] on button "(ZG3) Suneeth + Niya (CG) All Teams" at bounding box center [1136, 100] width 192 height 30
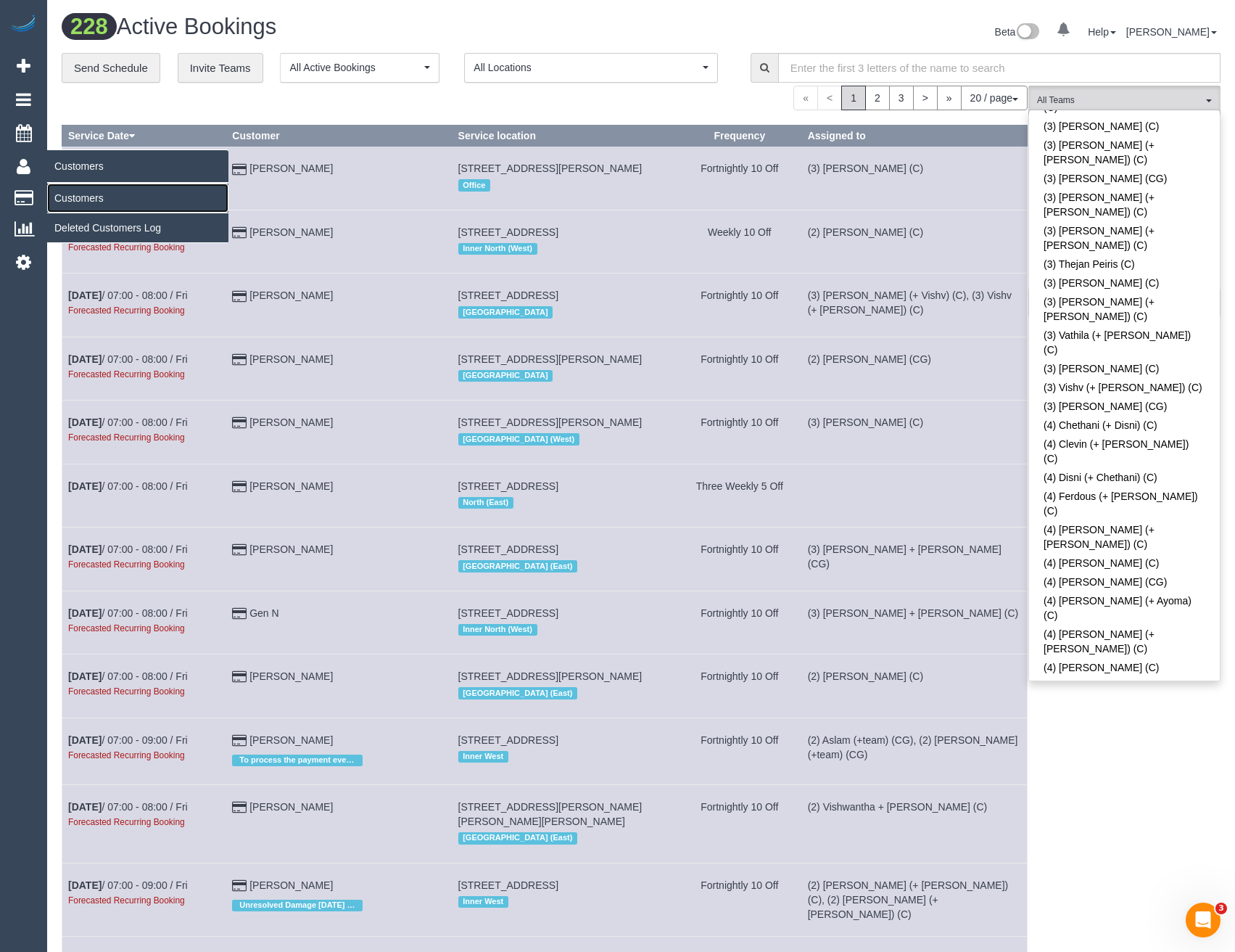
click at [104, 199] on link "Customers" at bounding box center [137, 198] width 181 height 29
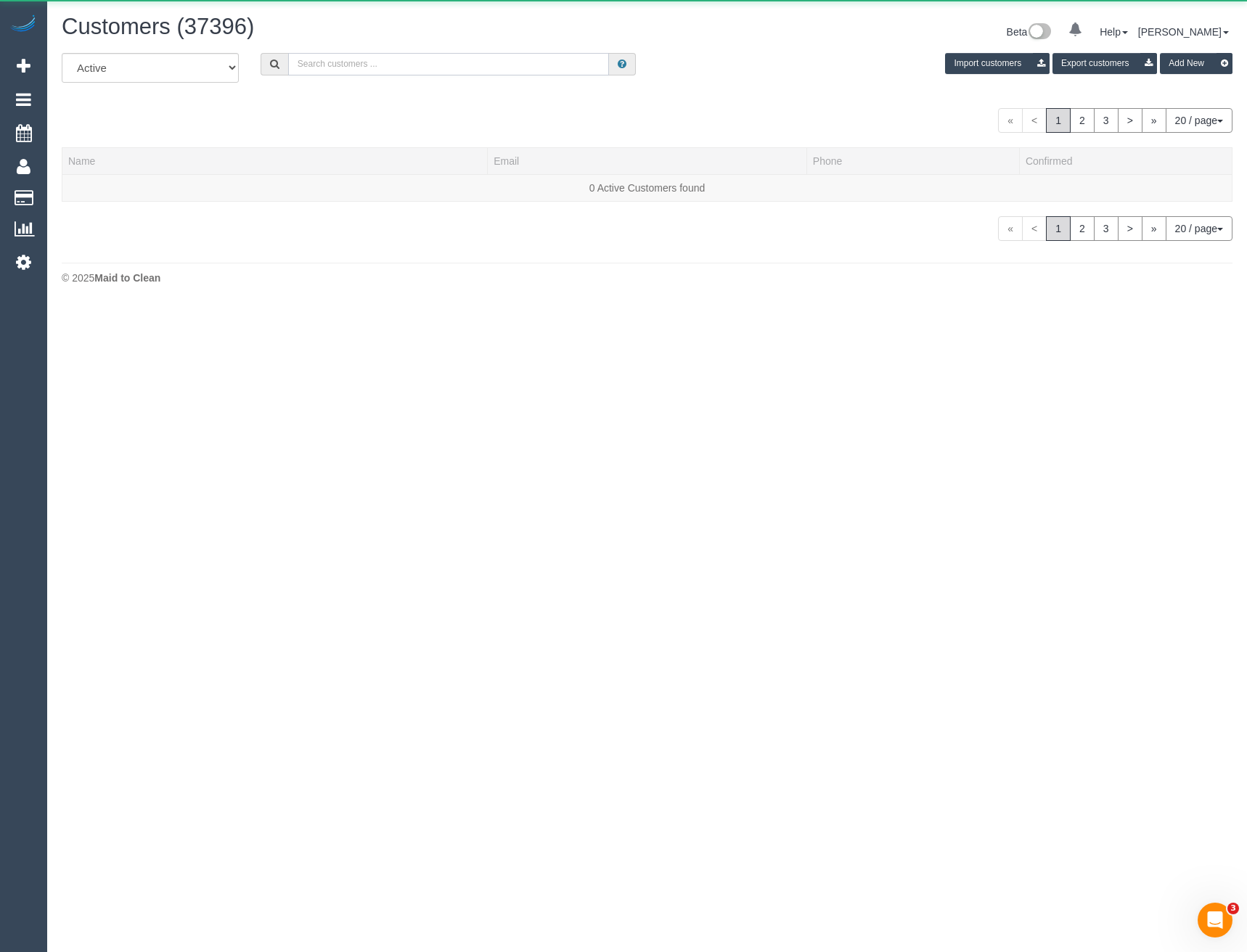
click at [386, 65] on input "text" at bounding box center [449, 65] width 321 height 23
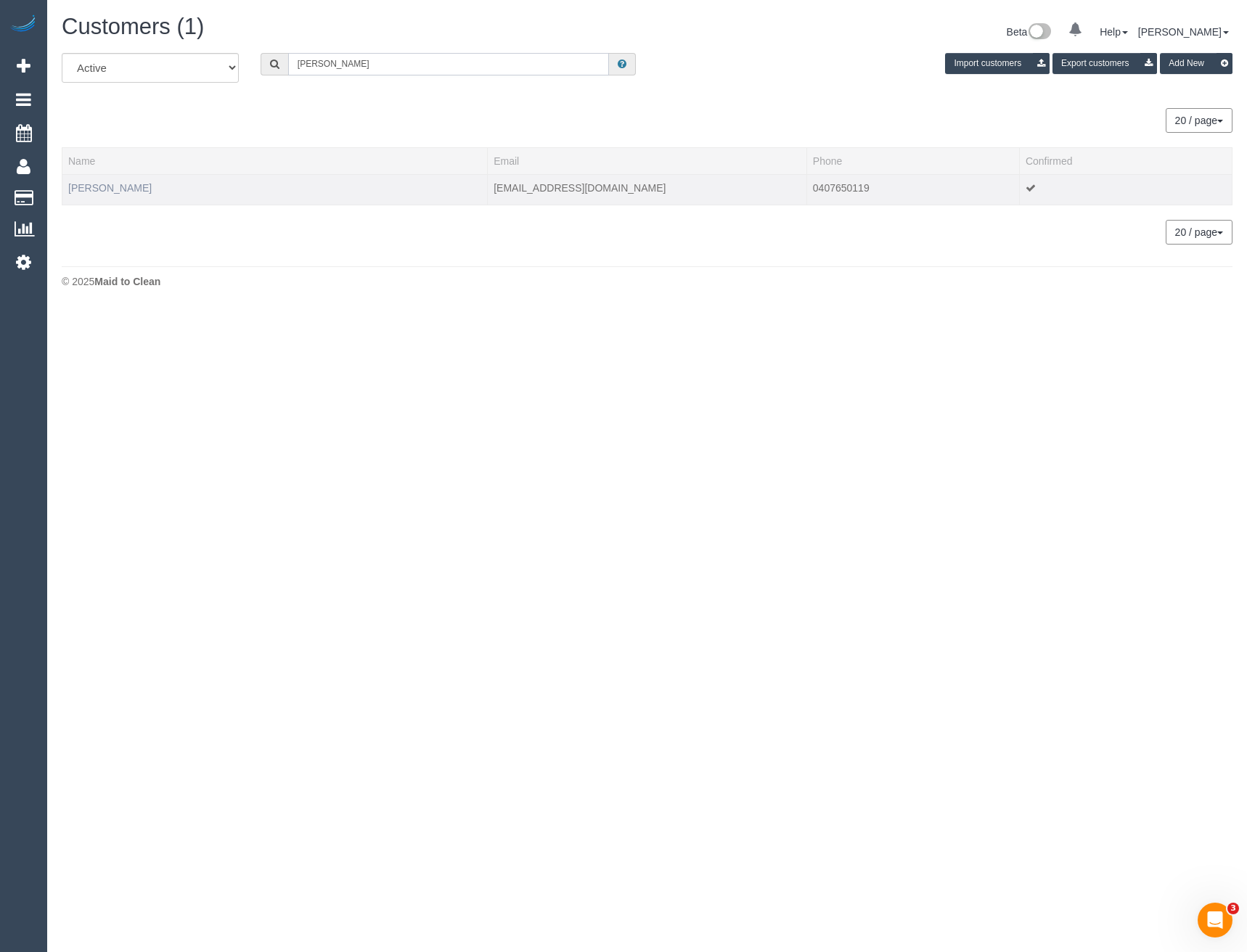
type input "Amelia tro"
click at [126, 190] on link "Amelia Trompf" at bounding box center [110, 188] width 83 height 11
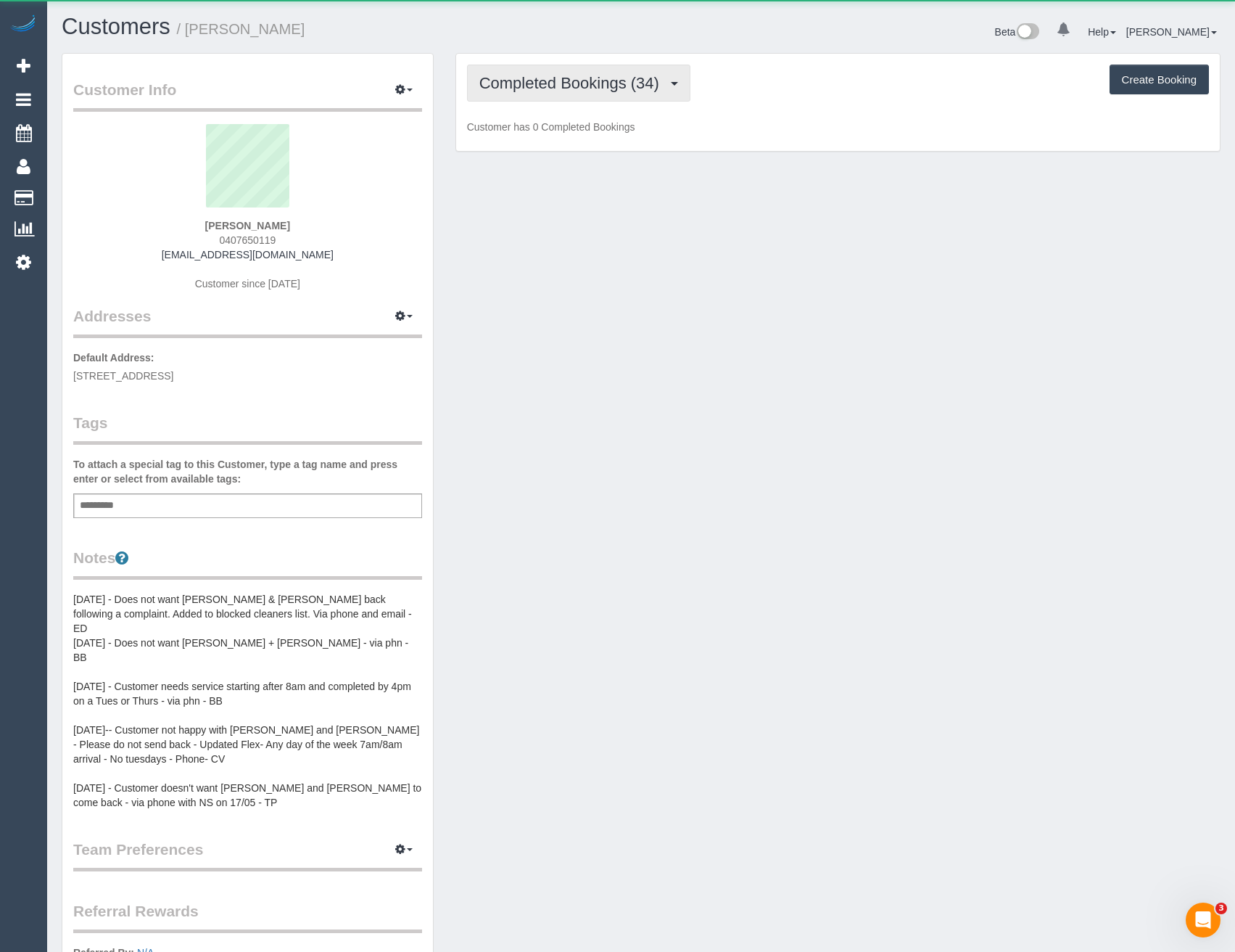
click at [578, 89] on span "Completed Bookings (34)" at bounding box center [573, 83] width 187 height 18
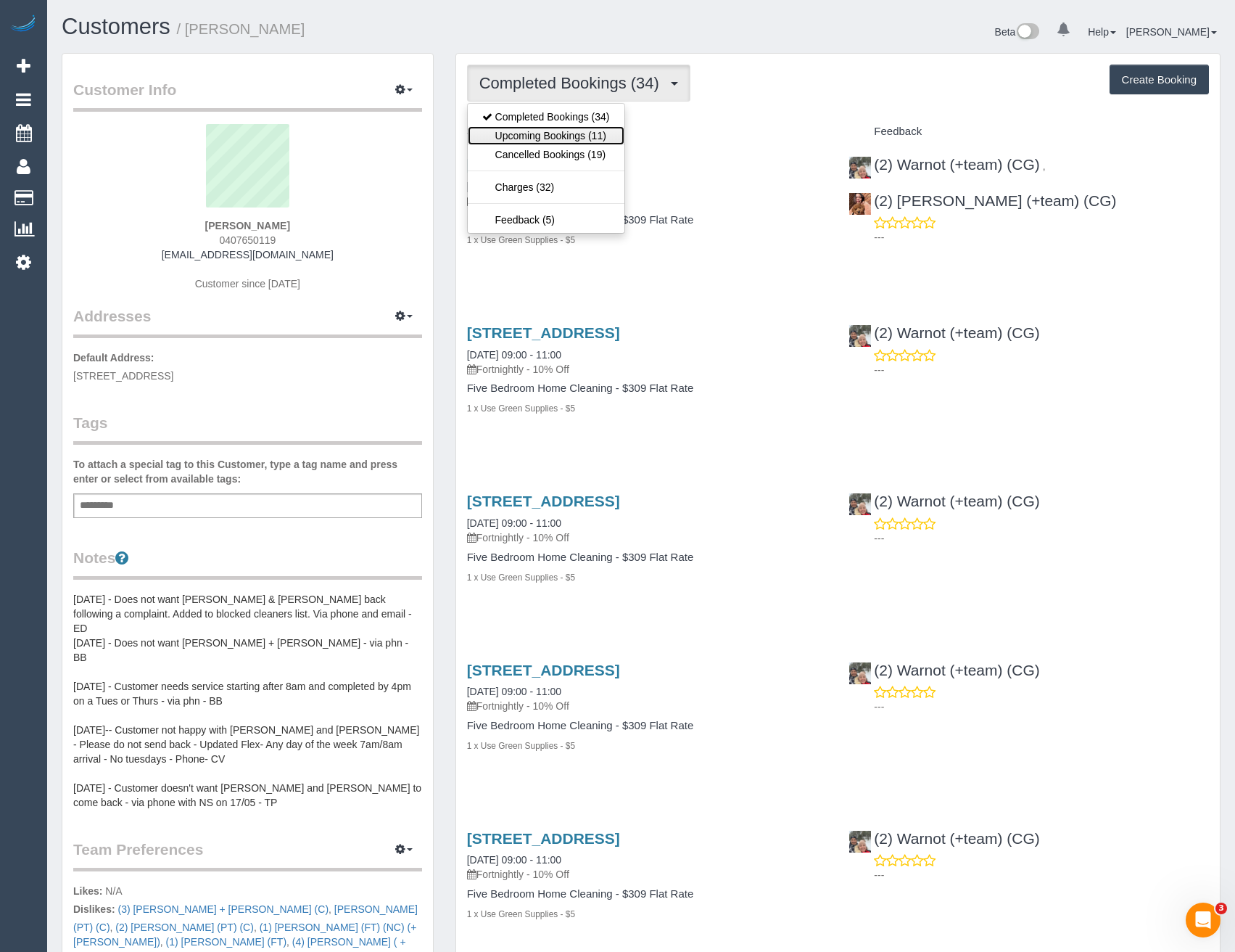
click at [574, 135] on link "Upcoming Bookings (11)" at bounding box center [546, 135] width 156 height 19
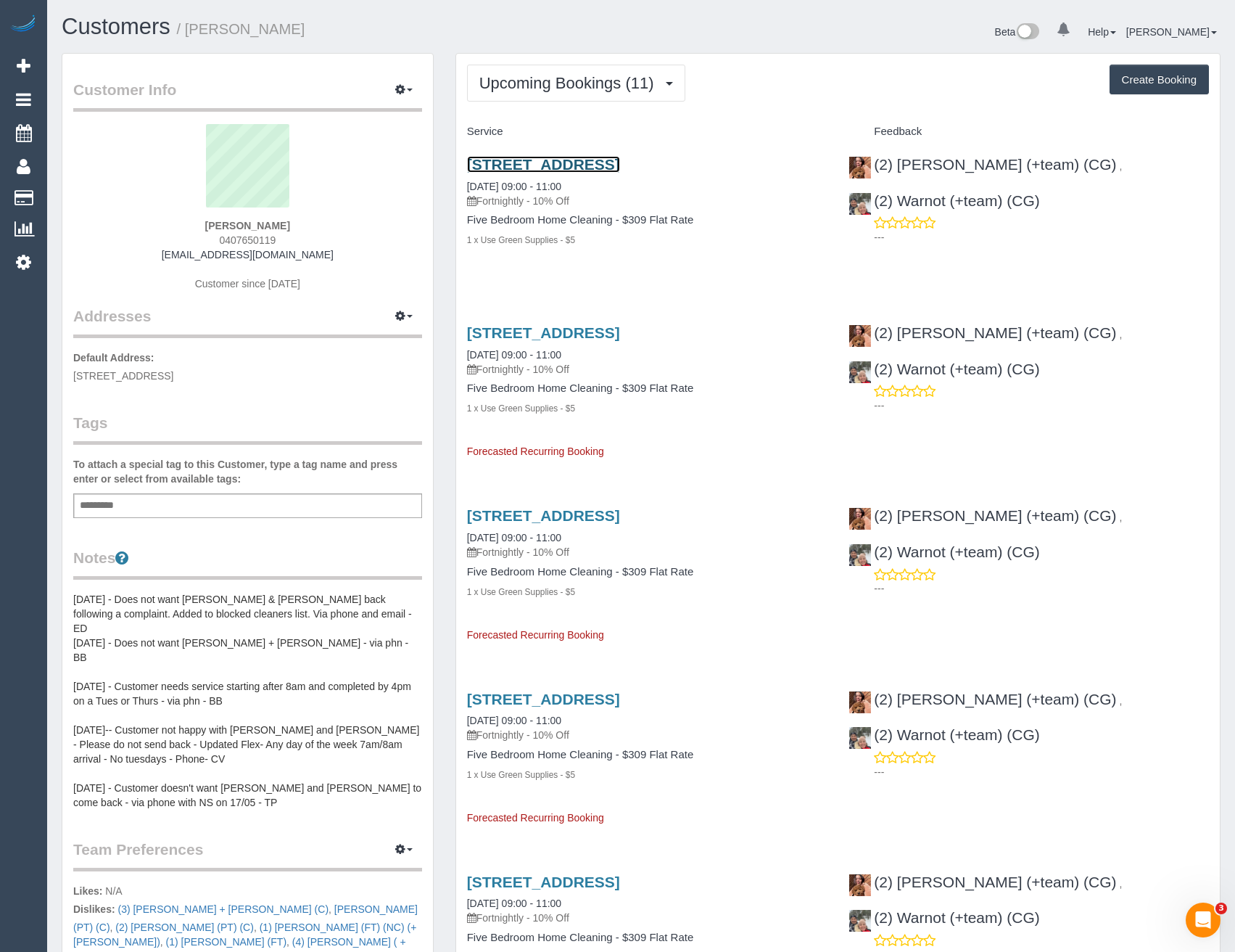
click at [578, 160] on link "2 Geneva Road, Alphington, VIC 3078" at bounding box center [544, 164] width 153 height 17
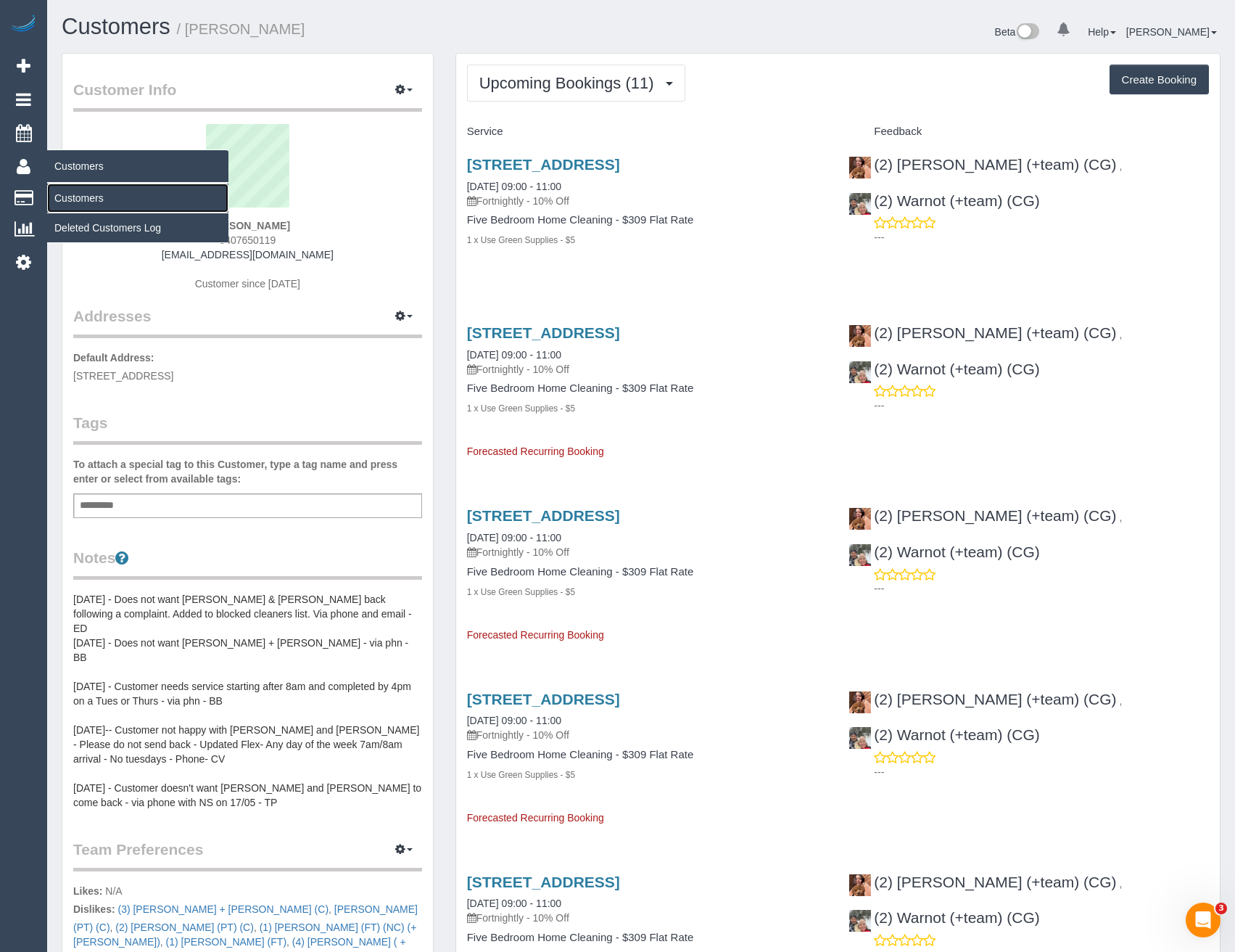
click at [97, 201] on link "Customers" at bounding box center [137, 198] width 181 height 29
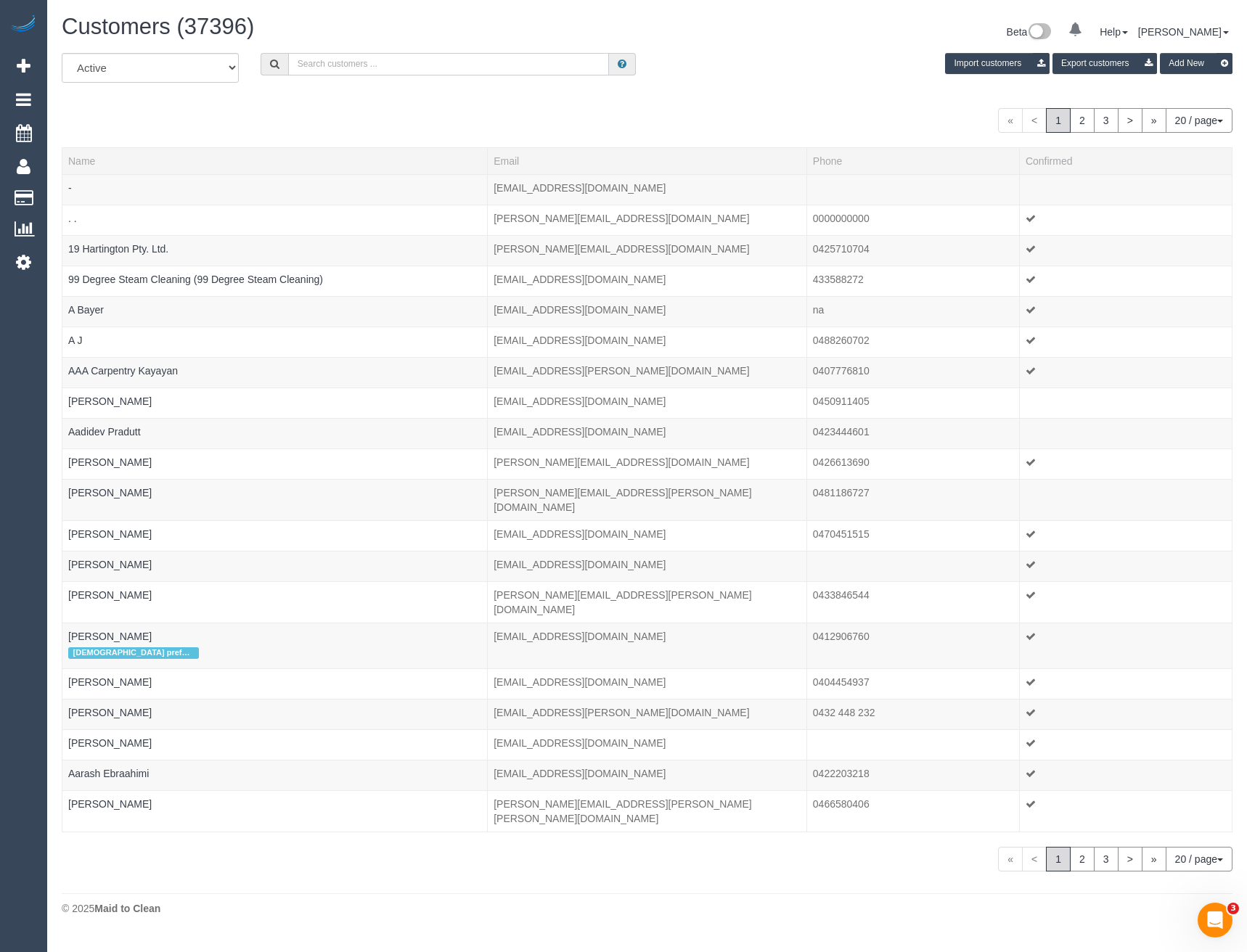
click at [360, 68] on input "text" at bounding box center [449, 65] width 321 height 23
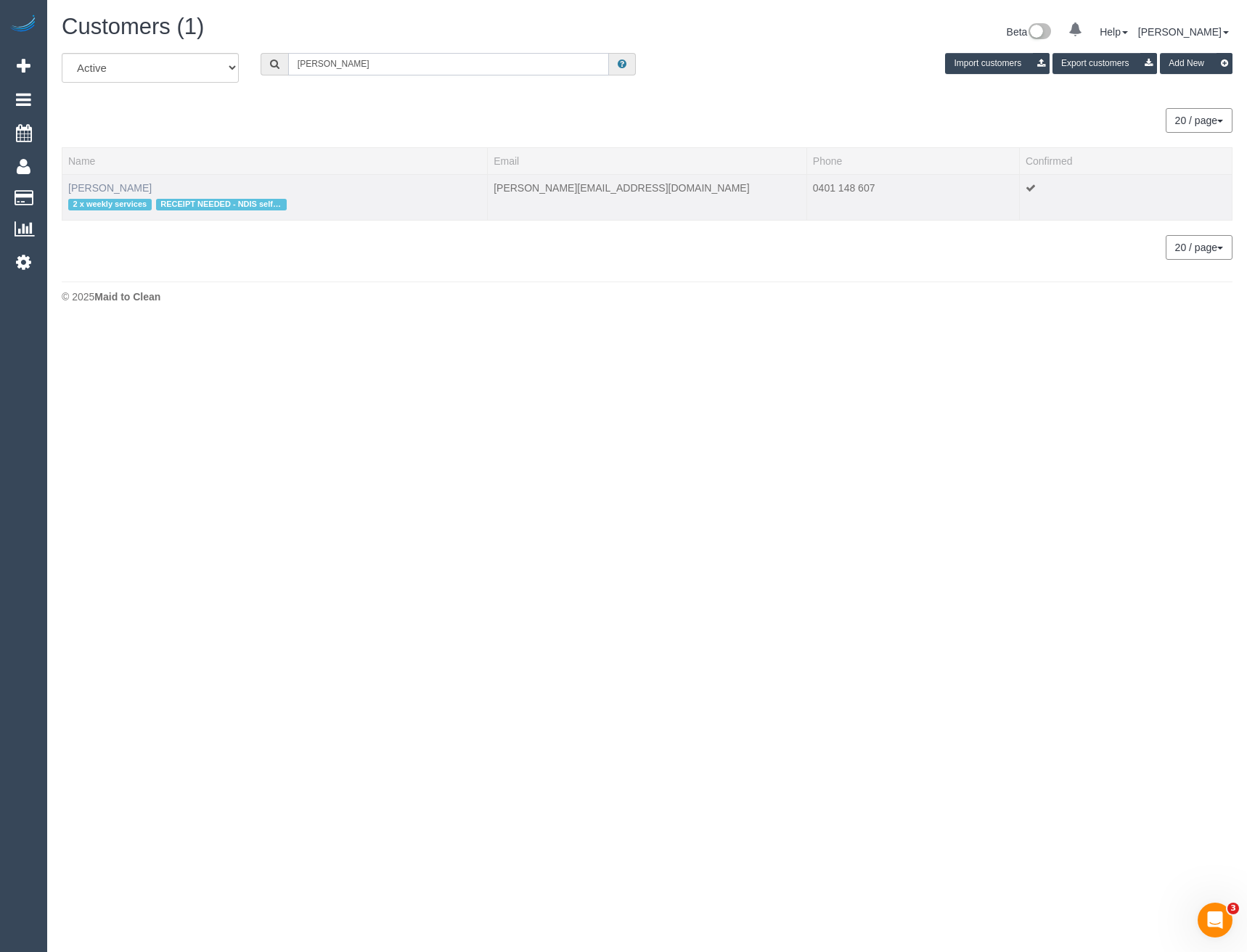
type input "Steven Sil"
click at [99, 186] on link "Steven Silva" at bounding box center [110, 188] width 83 height 11
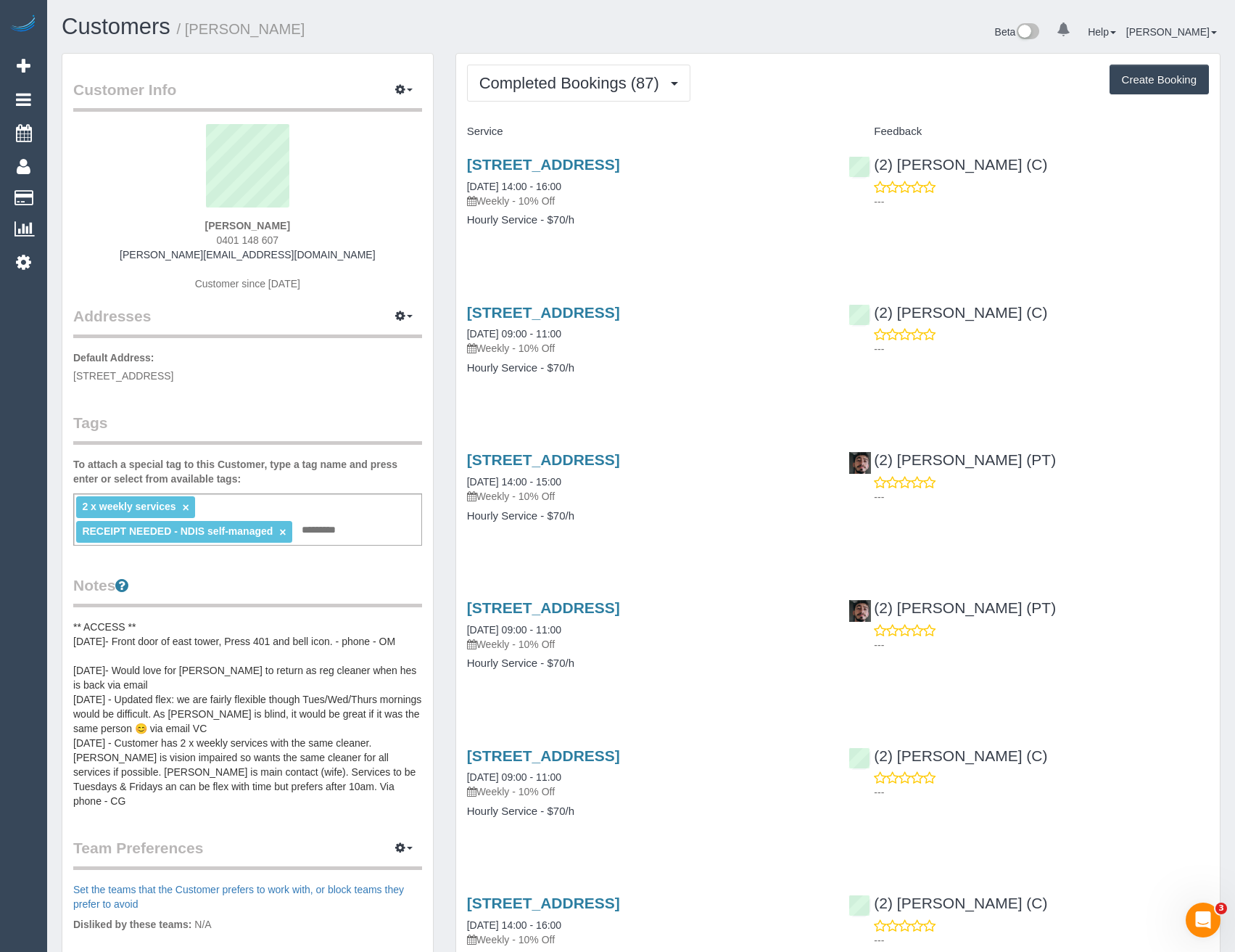
drag, startPoint x: 289, startPoint y: 240, endPoint x: 224, endPoint y: 240, distance: 65.0
click at [224, 240] on div "Steven Silva 0401 148 607 miriam.silva595@gmail.com Customer since 2024" at bounding box center [248, 215] width 348 height 182
copy span "401 148 607"
click at [593, 81] on span "Completed Bookings (87)" at bounding box center [573, 83] width 187 height 18
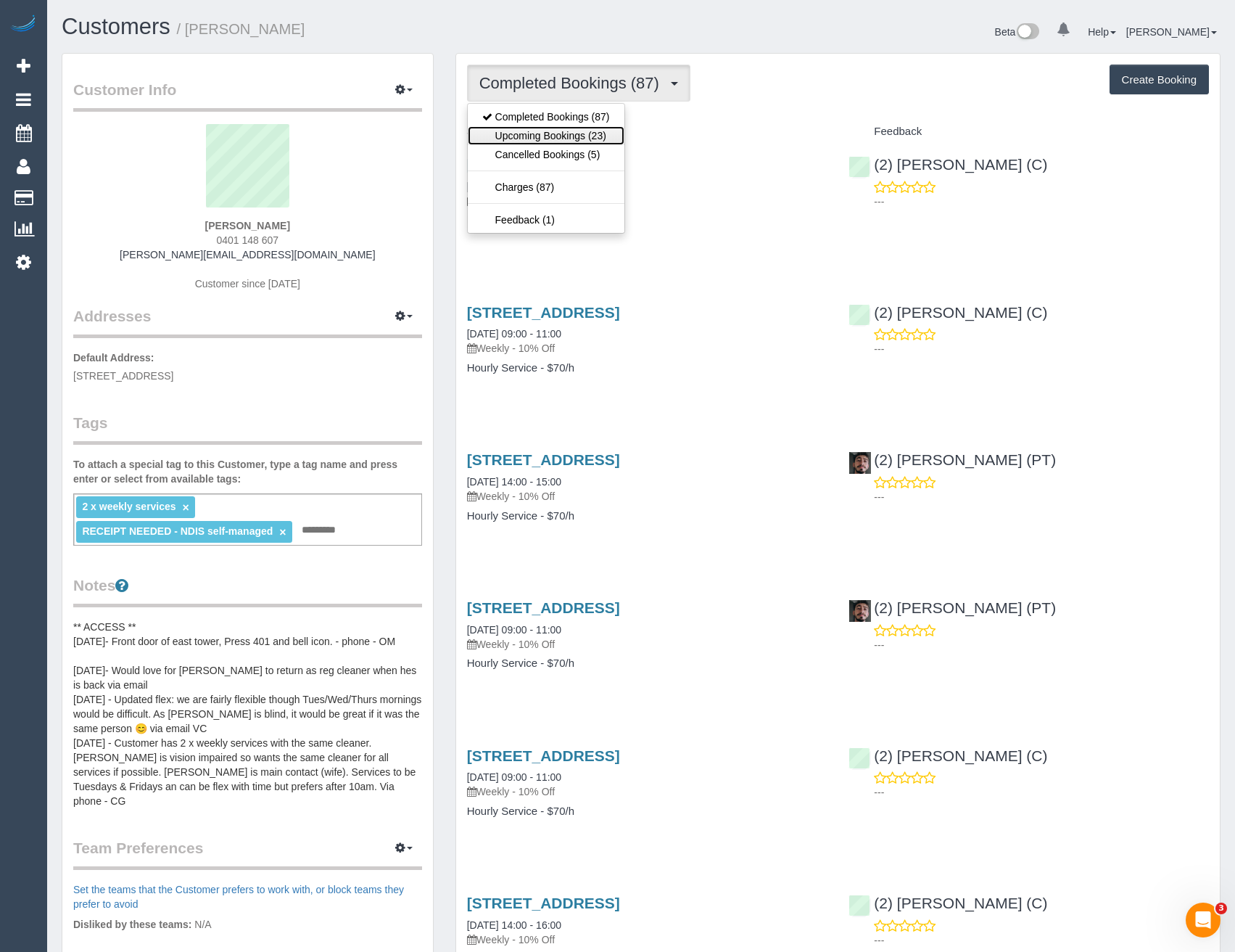
click at [591, 136] on link "Upcoming Bookings (23)" at bounding box center [546, 135] width 156 height 19
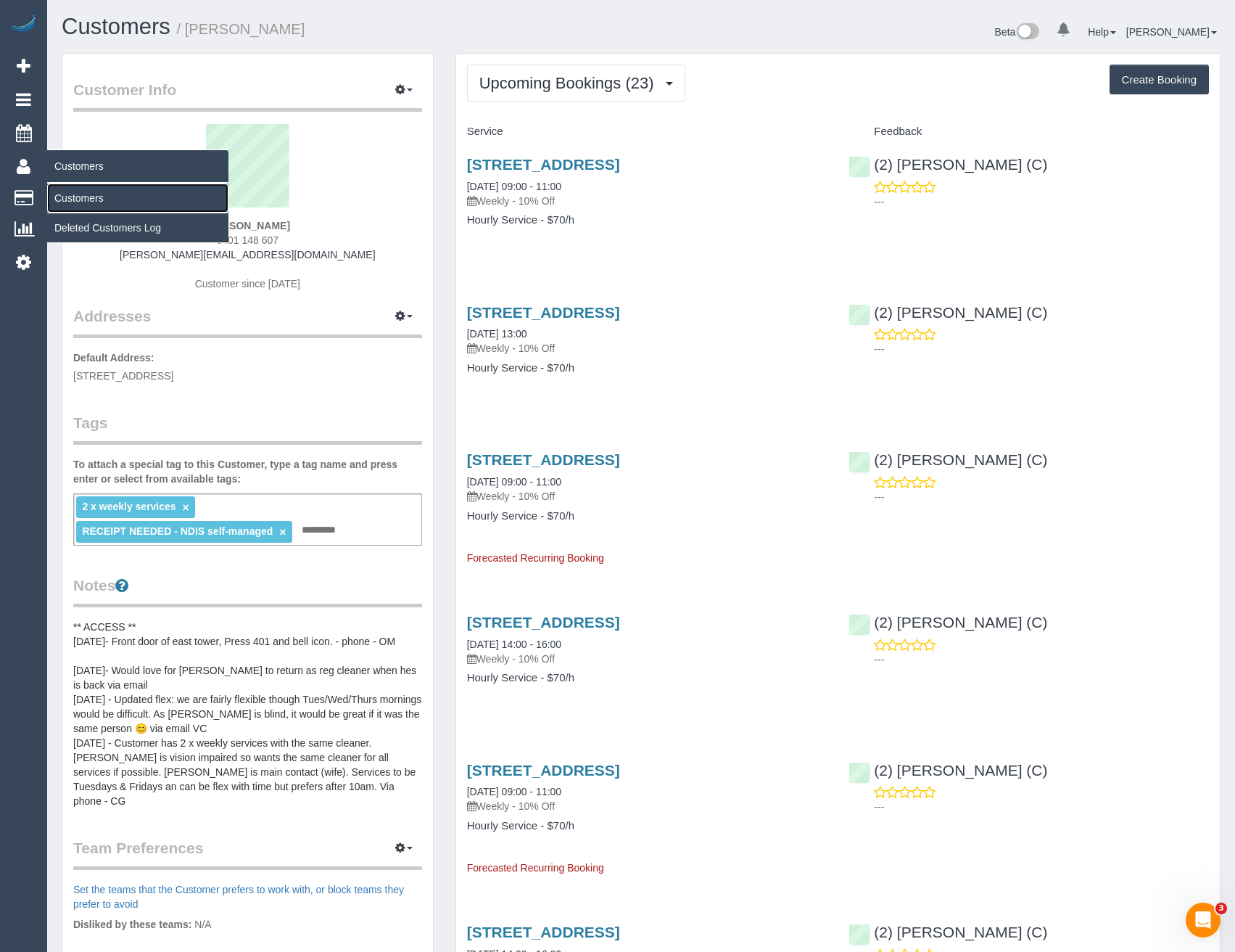
click at [73, 190] on link "Customers" at bounding box center [137, 198] width 181 height 29
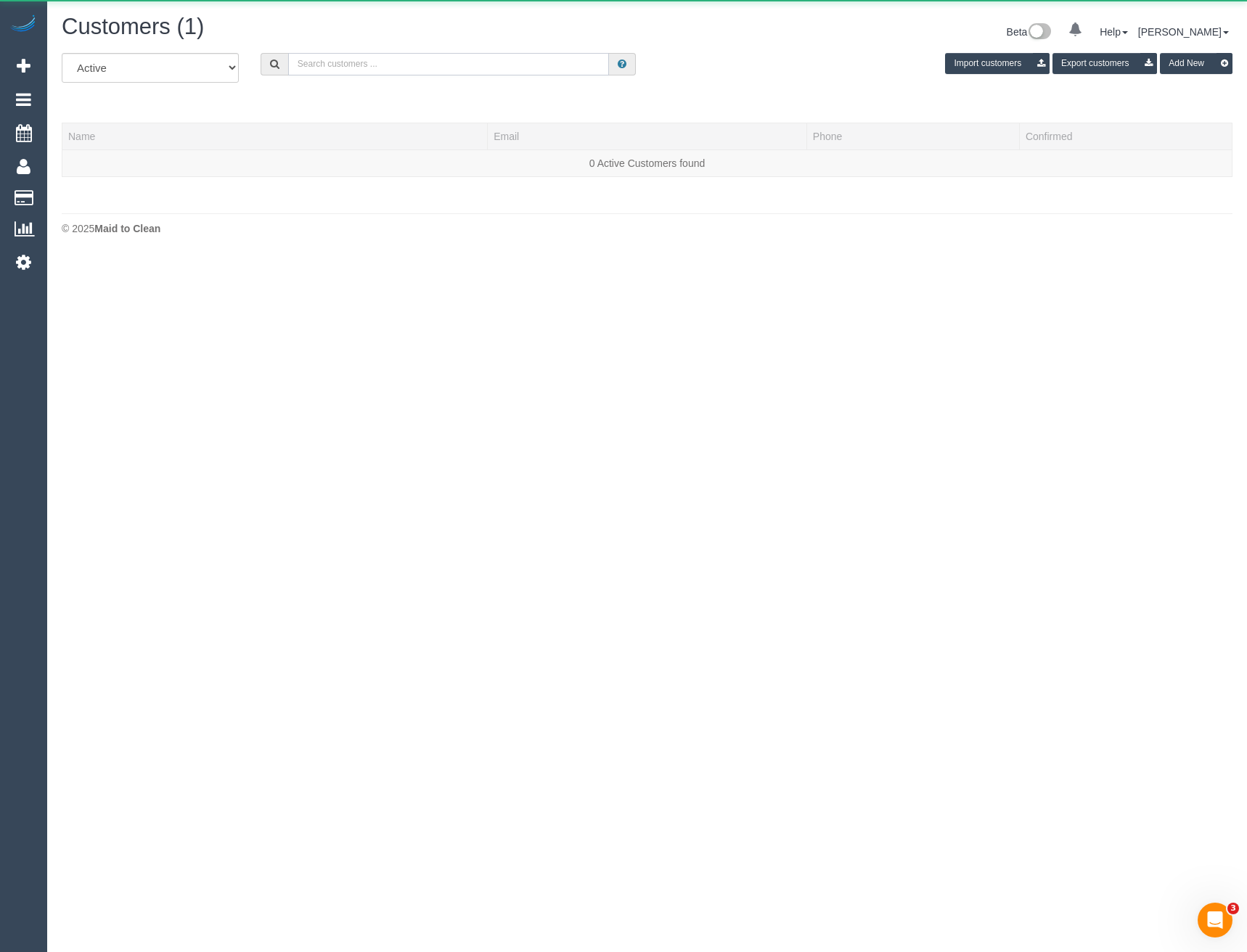
drag, startPoint x: 358, startPoint y: 69, endPoint x: 370, endPoint y: 59, distance: 15.6
click at [358, 69] on input "text" at bounding box center [449, 65] width 321 height 23
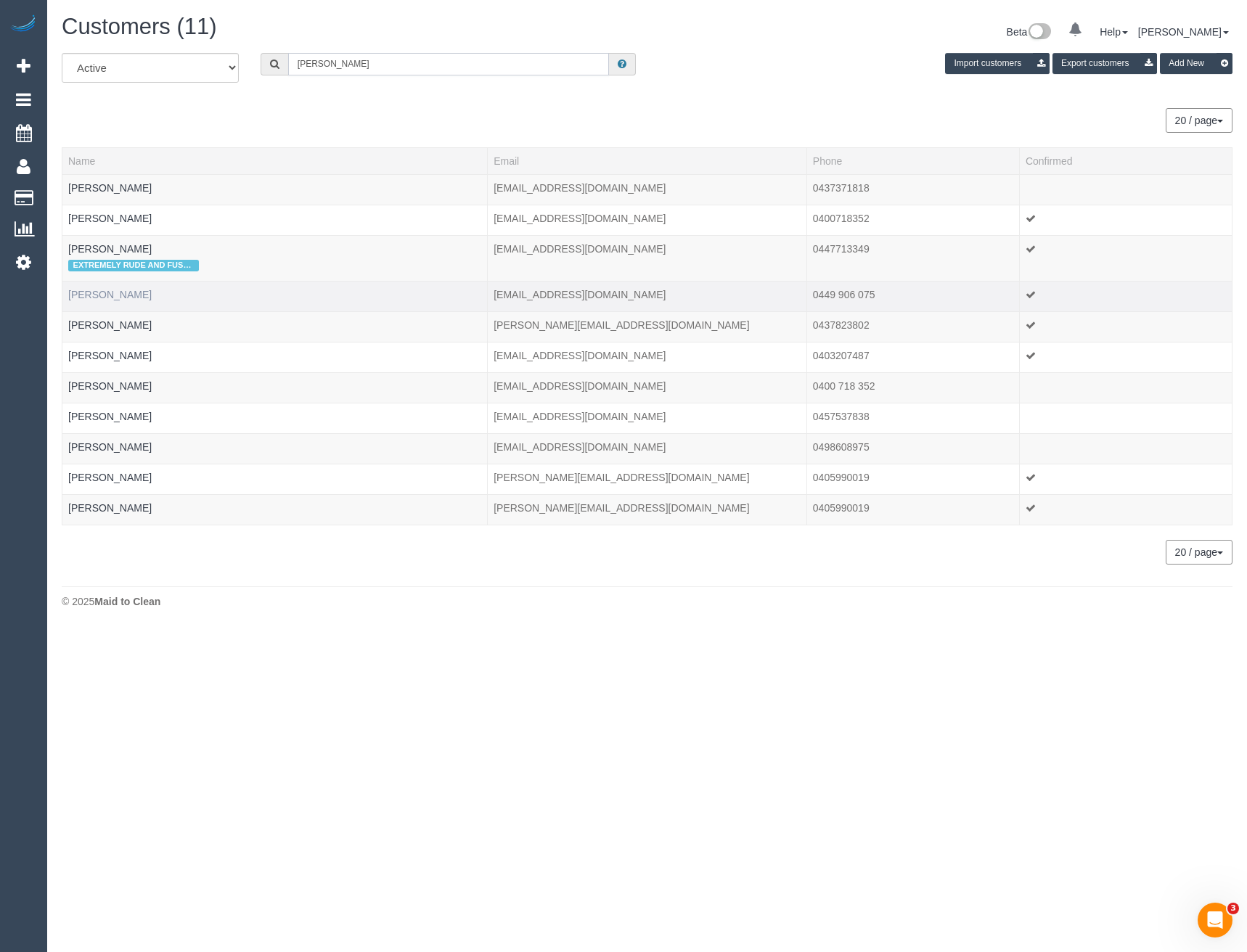
type input "James Av"
click at [119, 295] on link "James Aviaz" at bounding box center [110, 294] width 83 height 11
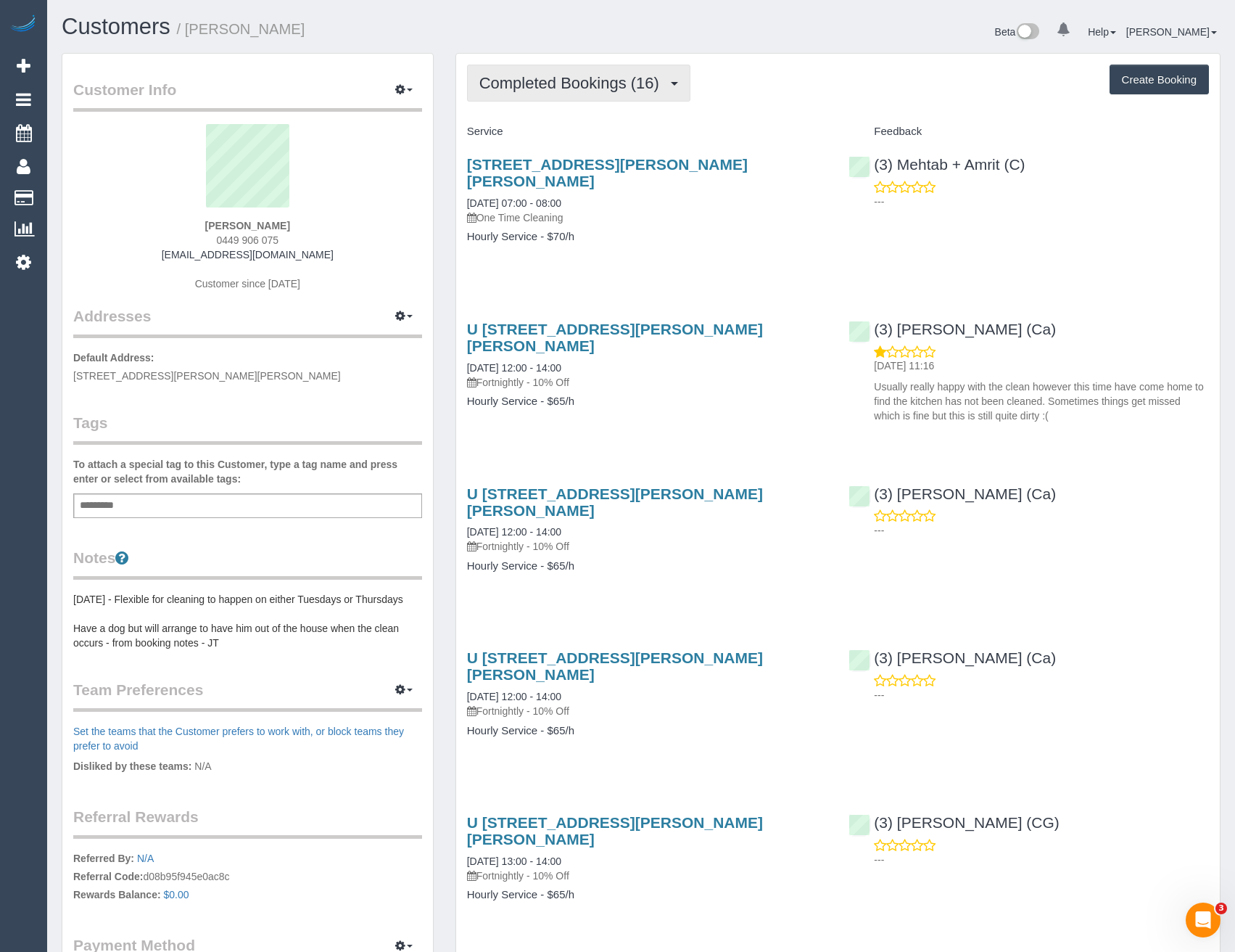
click at [634, 75] on span "Completed Bookings (16)" at bounding box center [573, 83] width 187 height 18
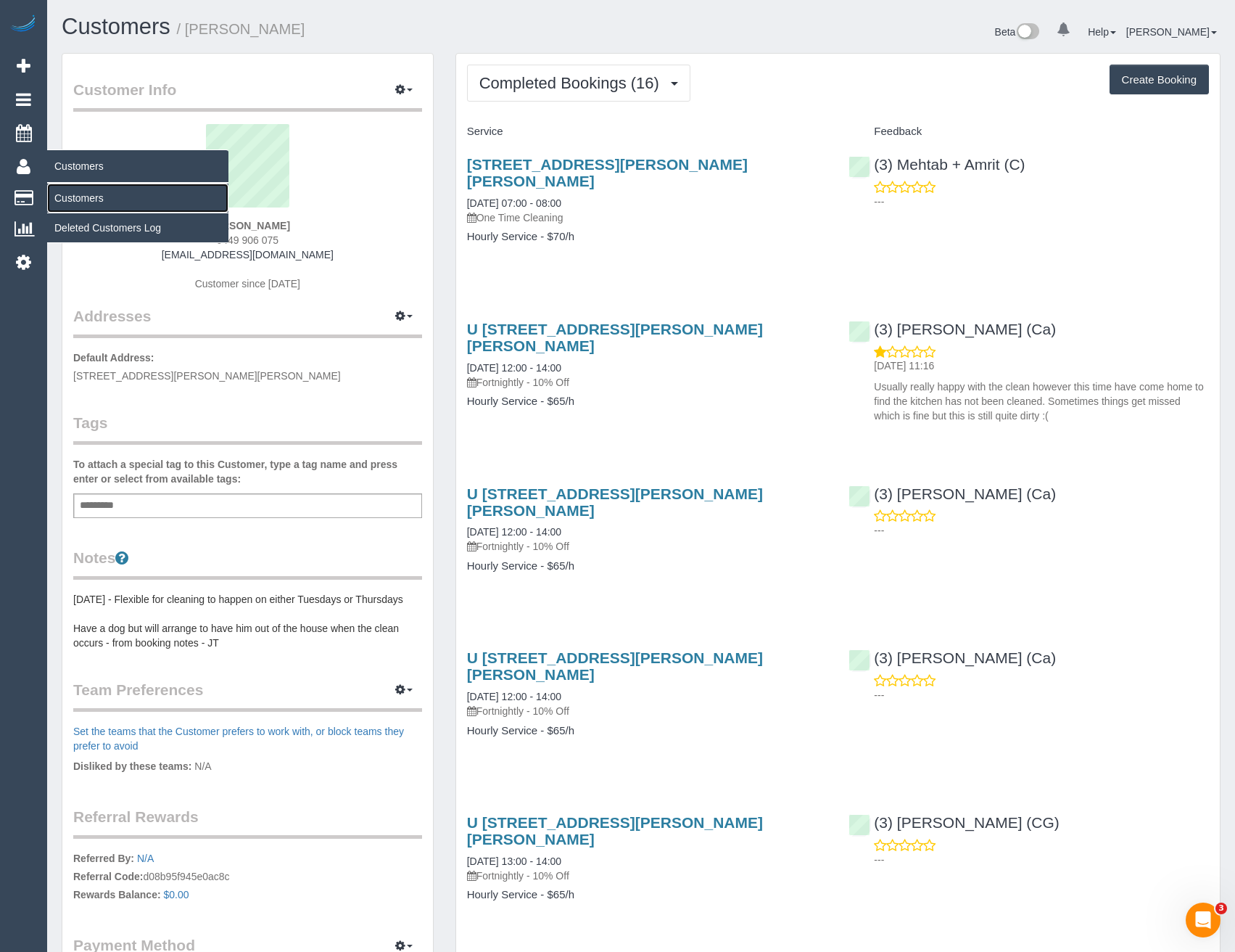
click at [89, 196] on link "Customers" at bounding box center [137, 198] width 181 height 29
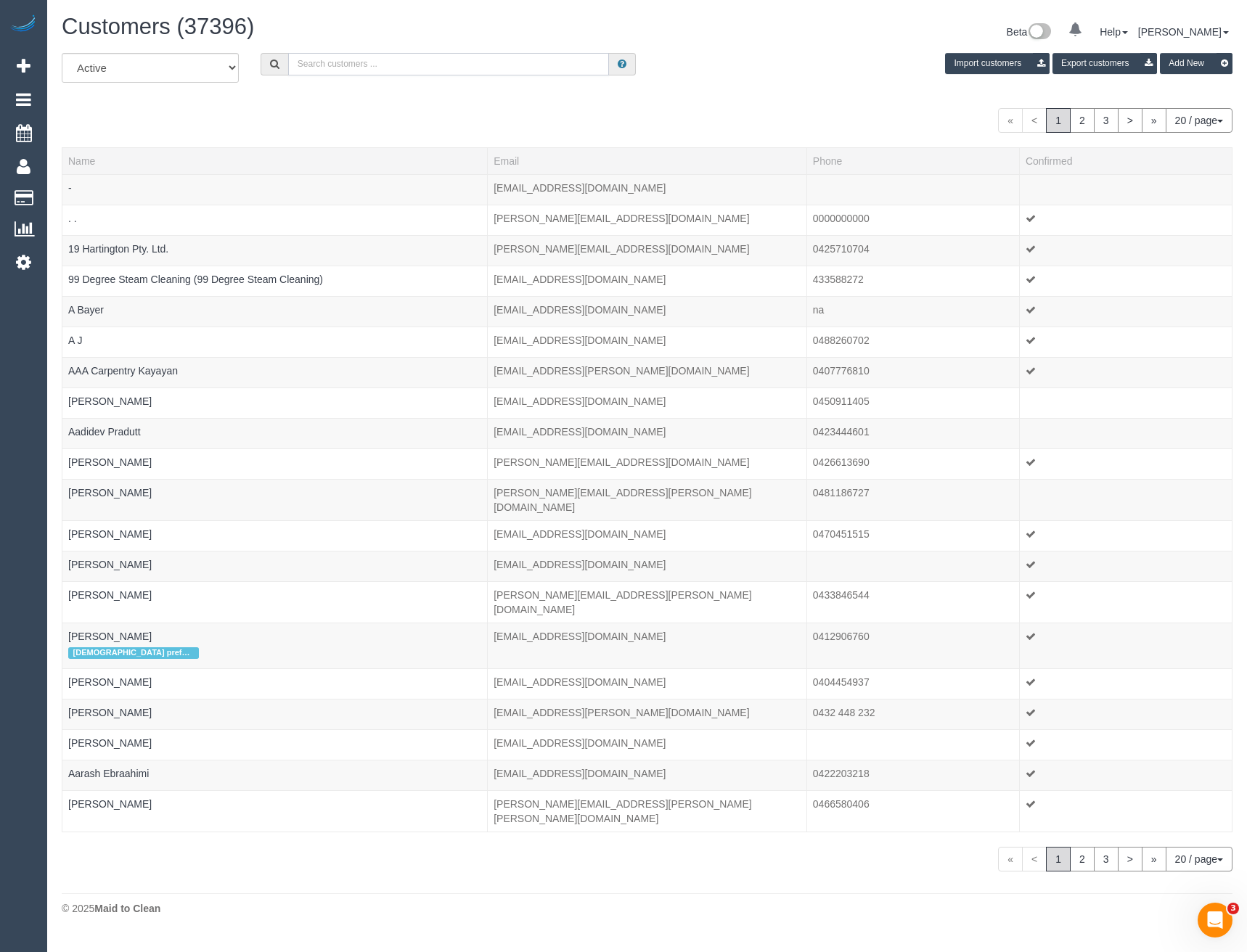
click at [341, 64] on input "text" at bounding box center [449, 65] width 321 height 23
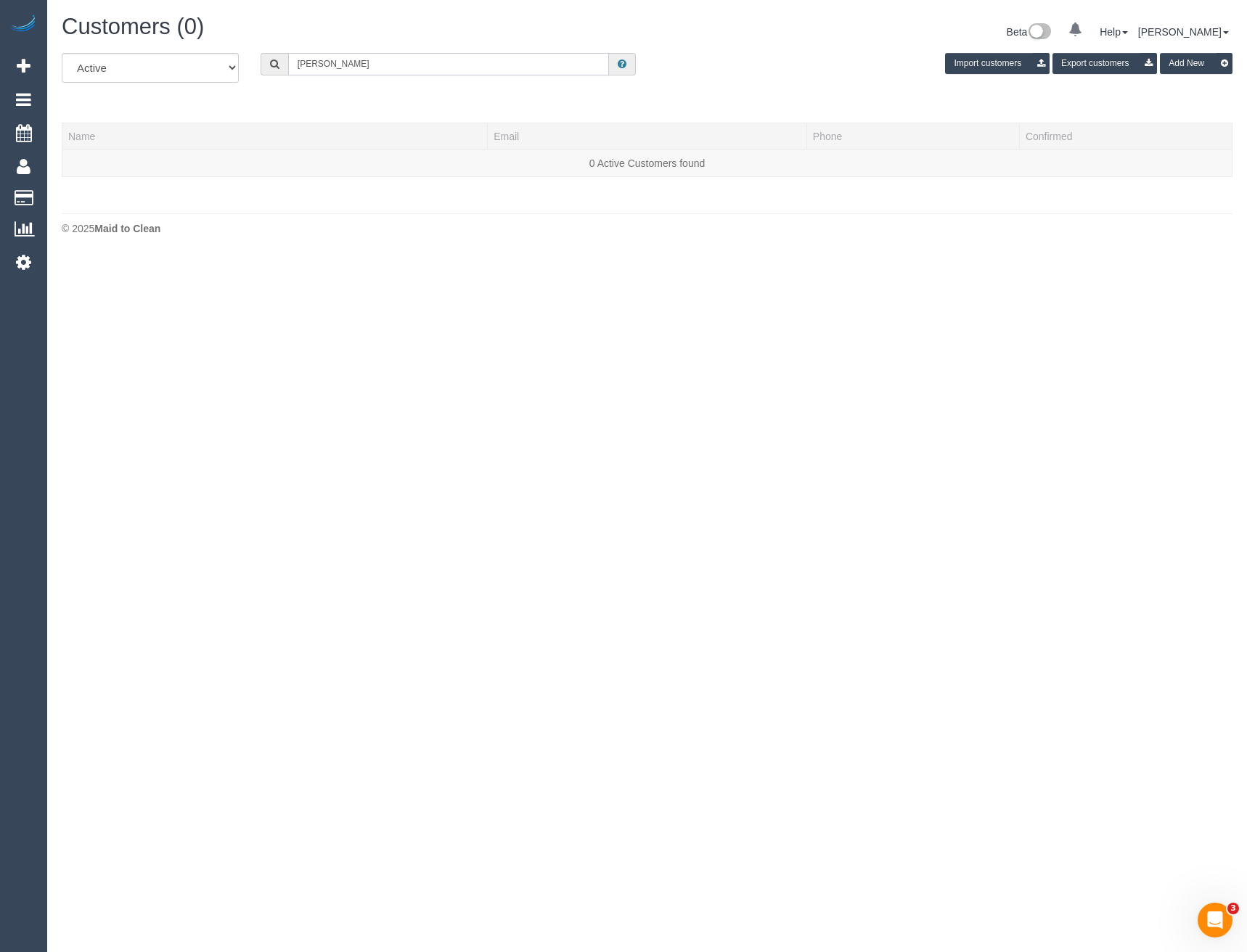
click at [358, 64] on input "Sana Kasmn" at bounding box center [449, 65] width 321 height 23
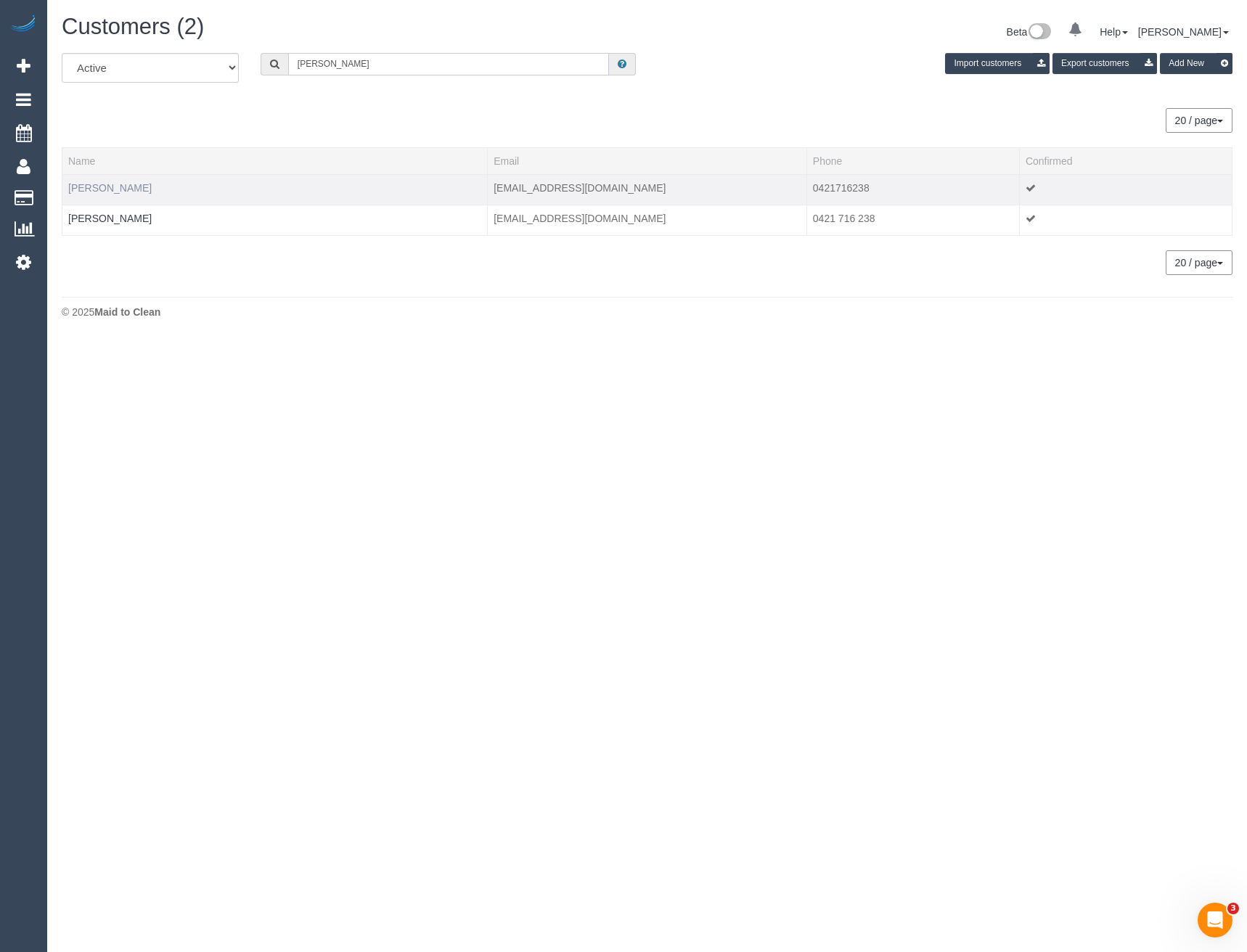
type input "Sana Kasm"
click at [123, 192] on link "Sana Kasmani" at bounding box center [110, 188] width 83 height 11
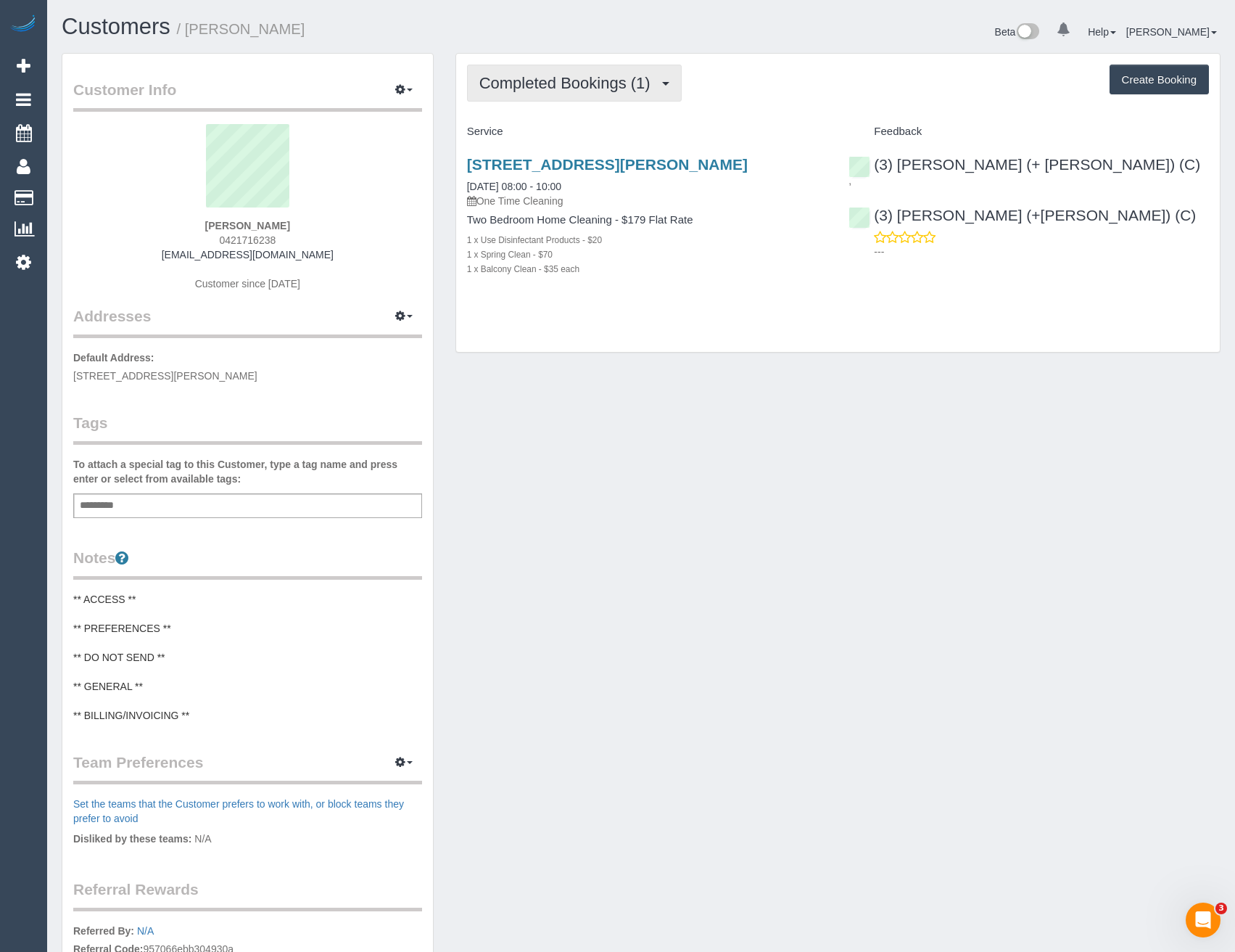
click at [615, 69] on button "Completed Bookings (1)" at bounding box center [574, 83] width 215 height 37
click at [745, 326] on div "Completed Bookings (1) Completed Bookings (1) Upcoming Bookings (0) Cancelled B…" at bounding box center [838, 203] width 764 height 299
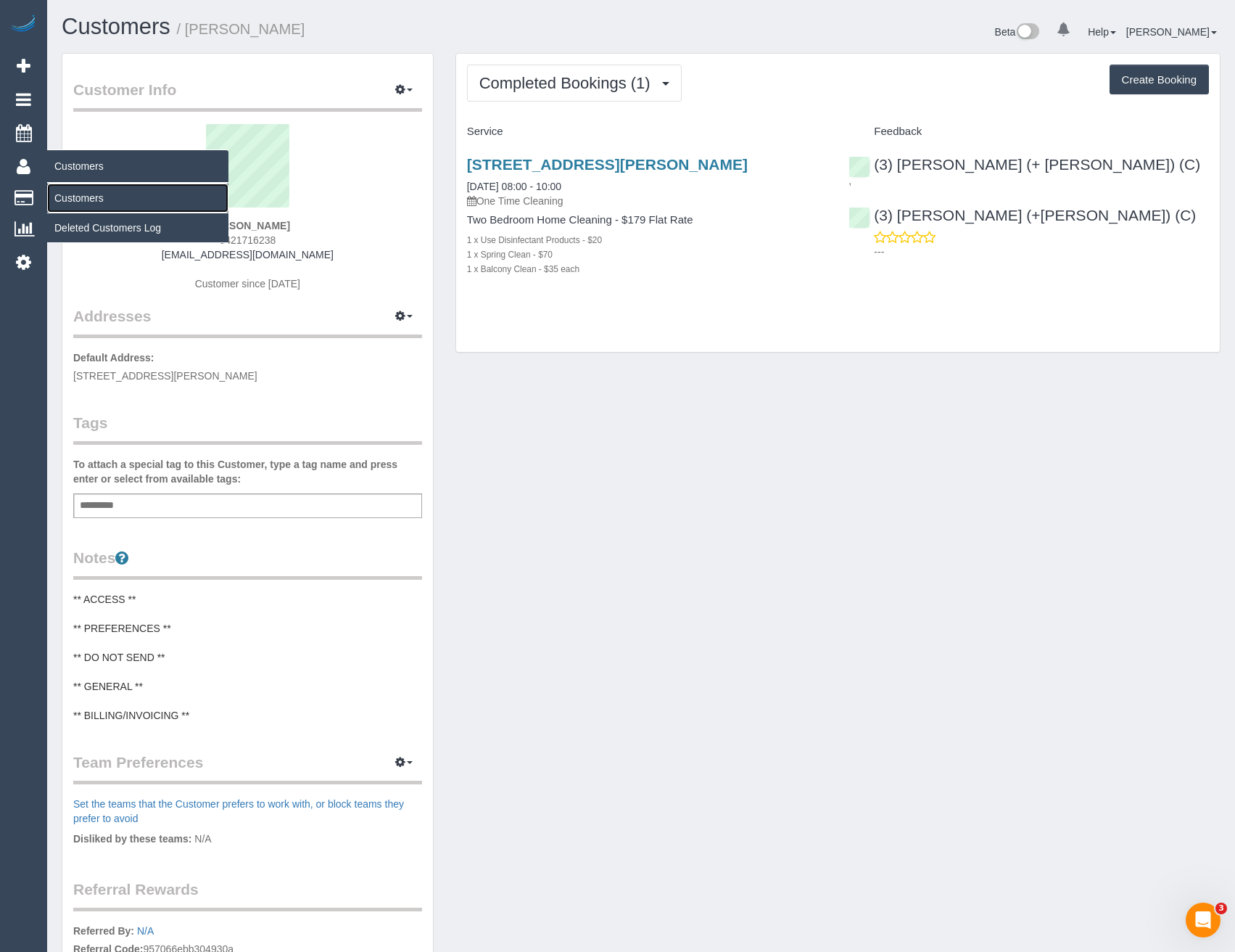
click at [93, 197] on link "Customers" at bounding box center [137, 198] width 181 height 29
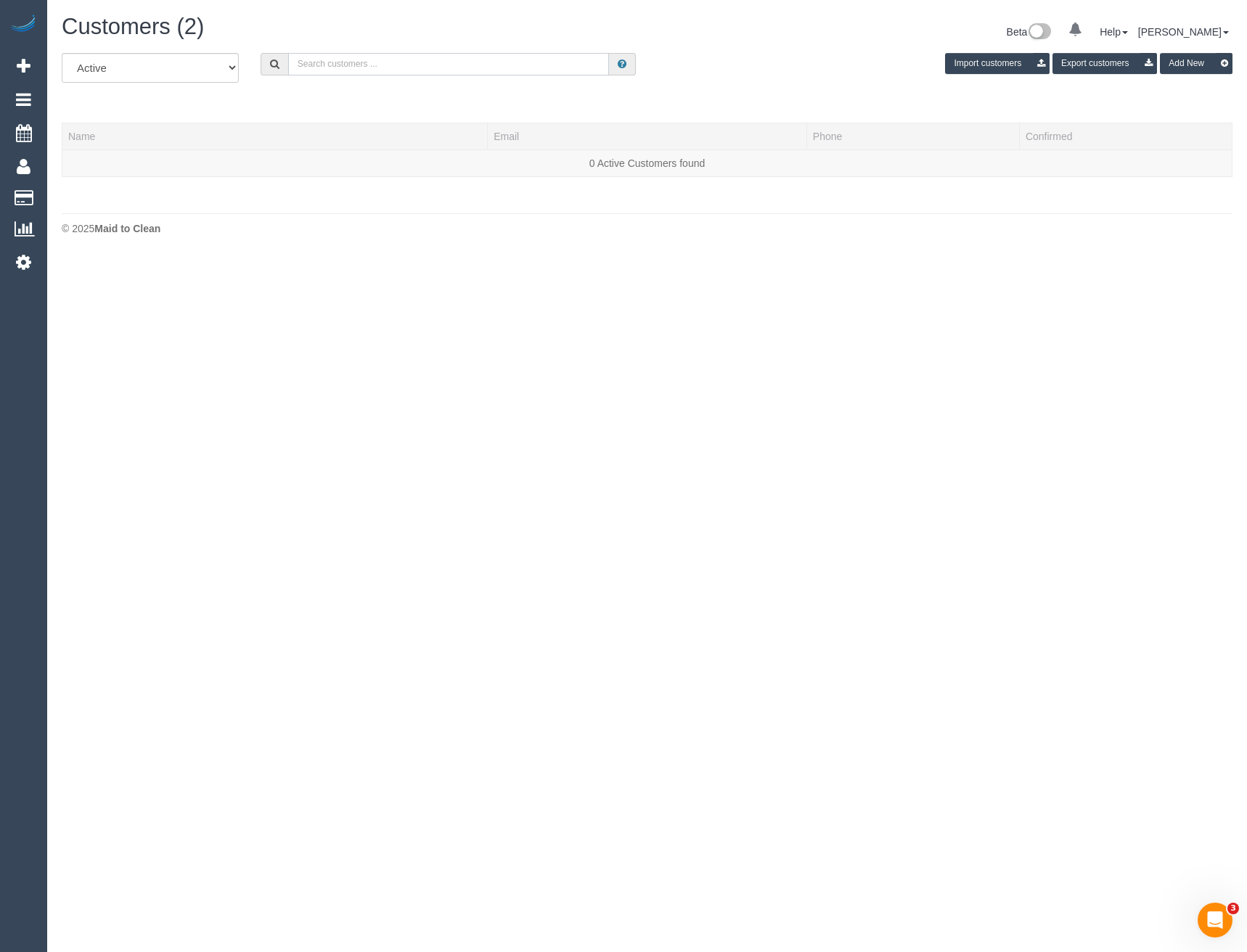
click at [385, 53] on input "text" at bounding box center [449, 65] width 321 height 23
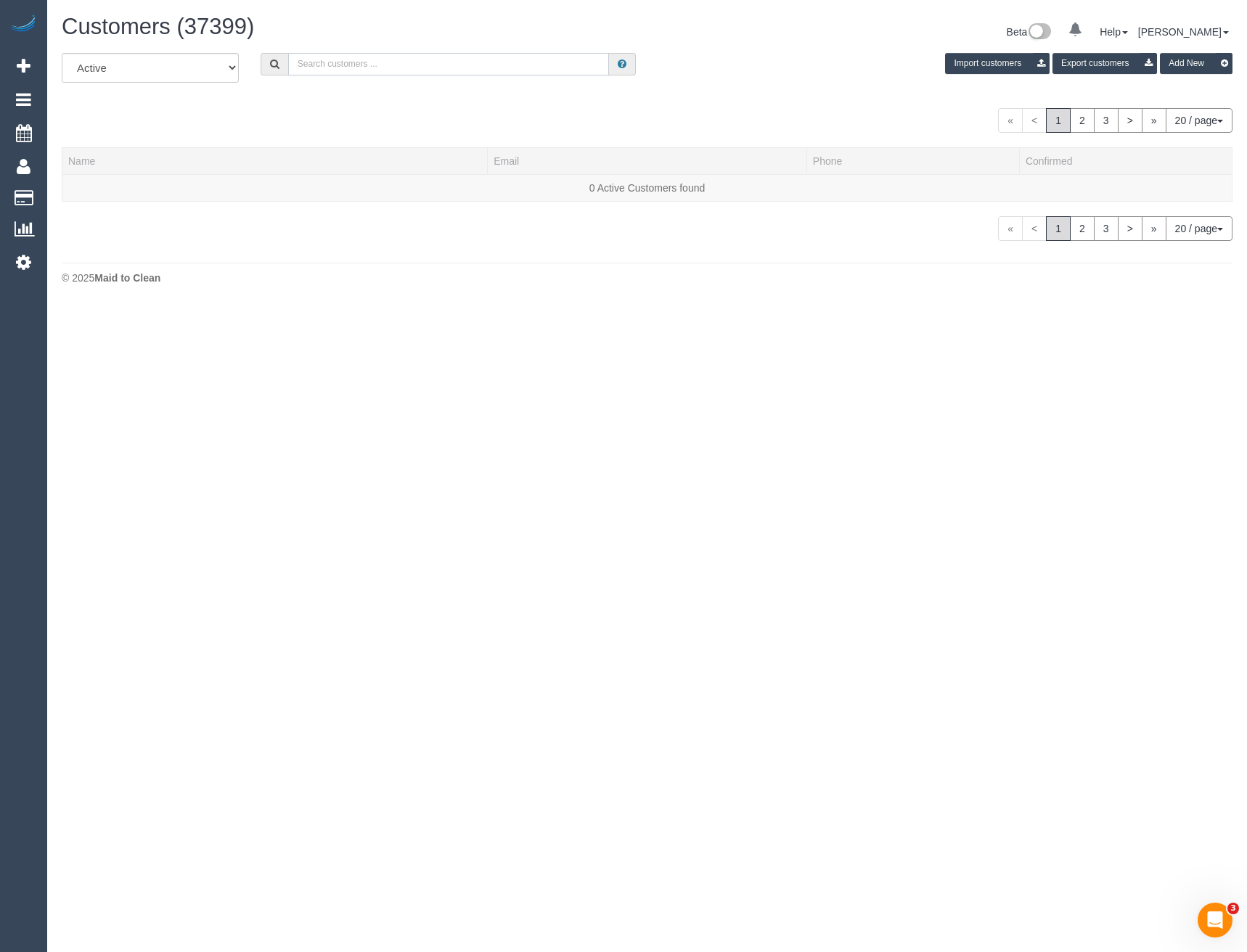
click at [395, 68] on input "text" at bounding box center [449, 65] width 321 height 23
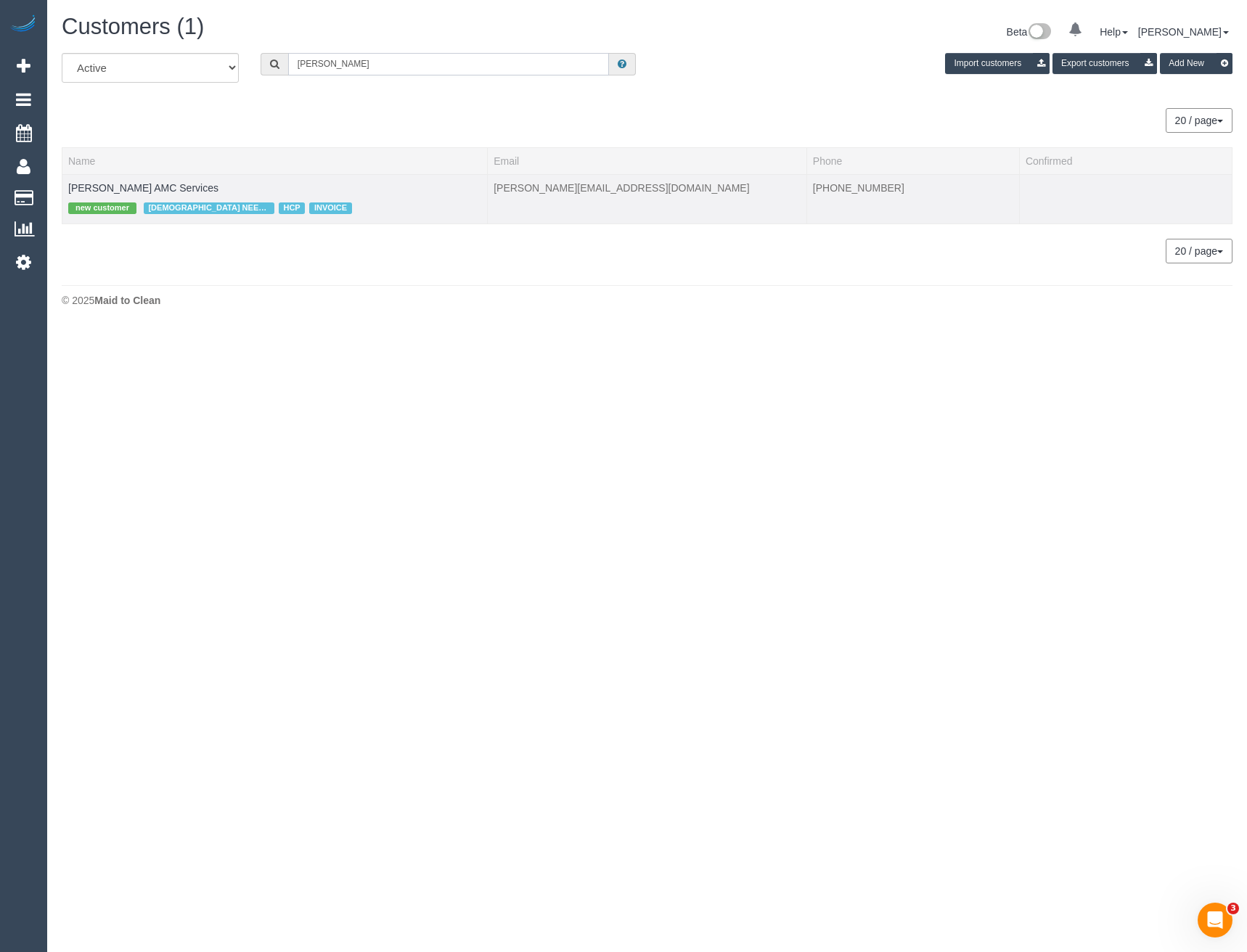
type input "Theresa ve"
click at [215, 194] on td "Mrs Theresa VELLA AMC Services new customer FEMALE NEEDED HCP INVOICE" at bounding box center [274, 198] width 425 height 49
click at [190, 185] on link "Mrs Theresa VELLA AMC Services" at bounding box center [144, 188] width 150 height 11
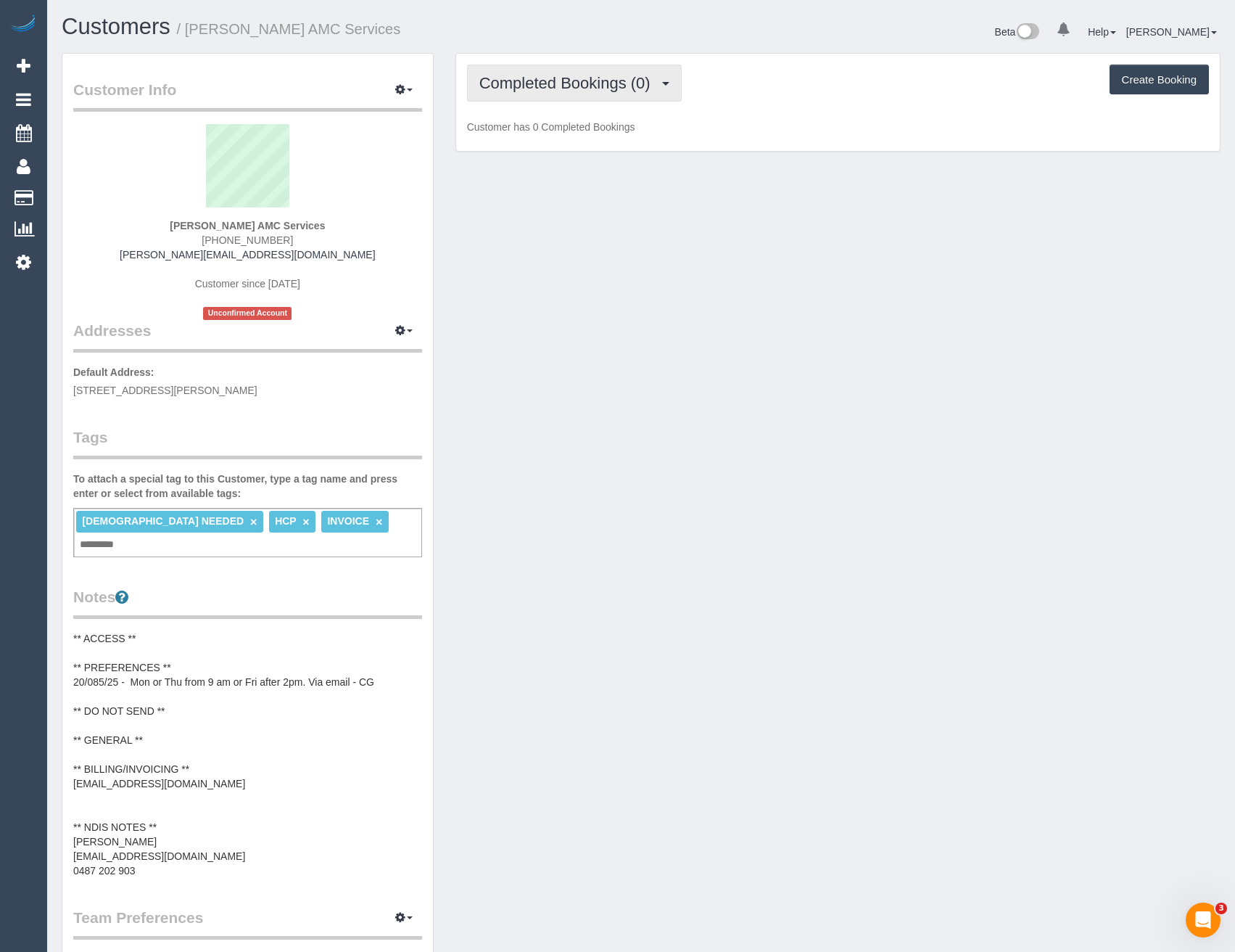
click at [627, 77] on span "Completed Bookings (0)" at bounding box center [568, 83] width 178 height 18
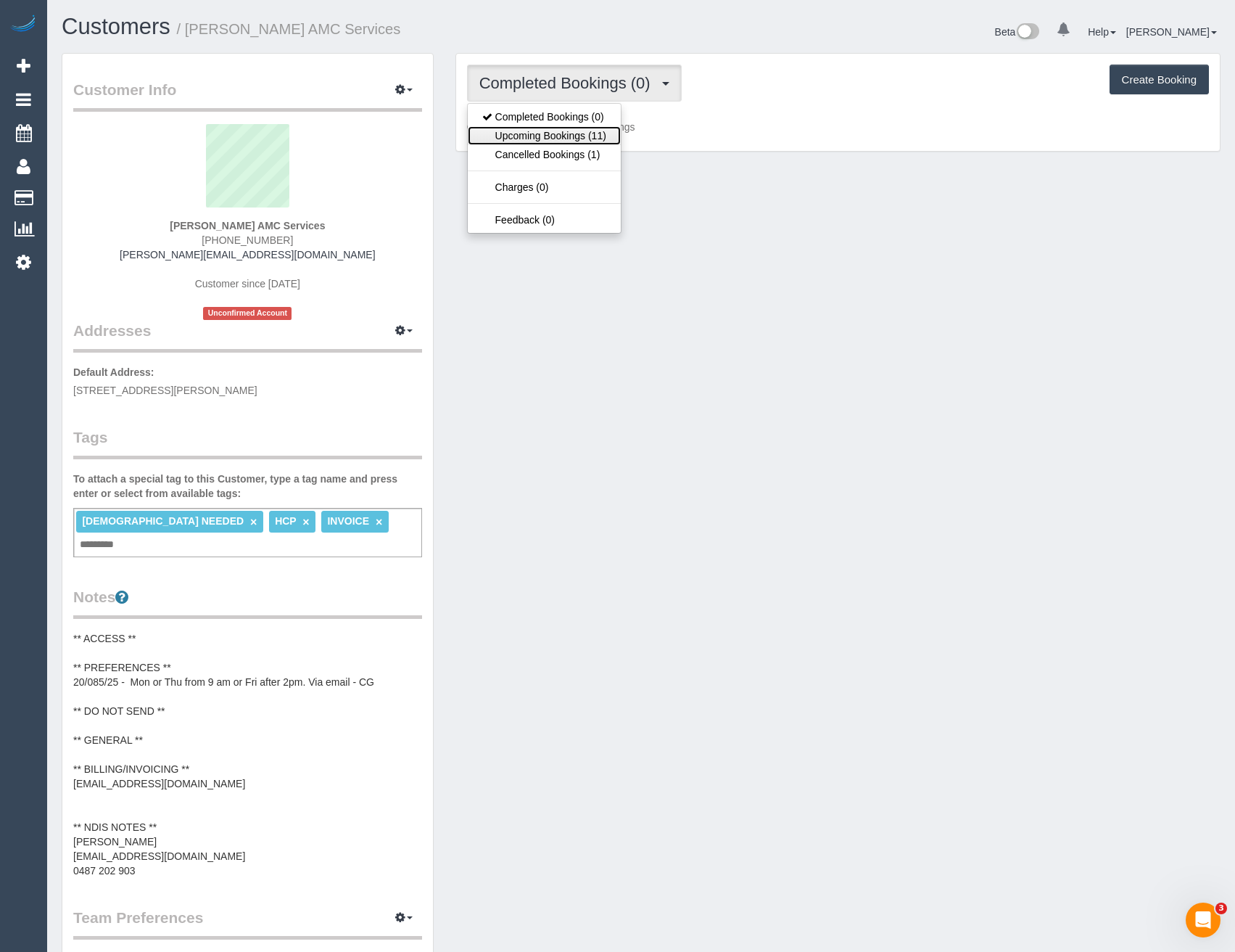
click at [614, 130] on link "Upcoming Bookings (11)" at bounding box center [544, 135] width 153 height 19
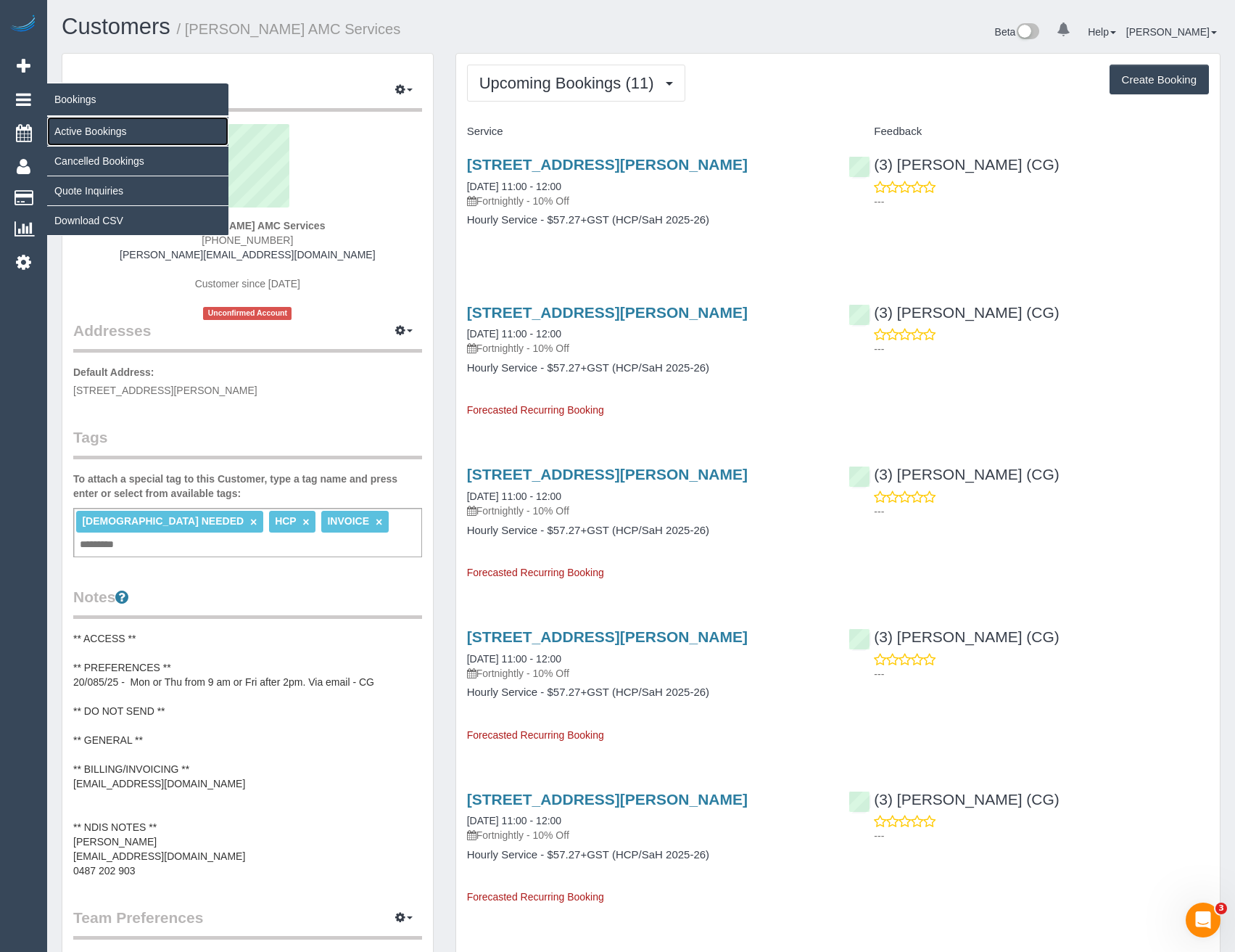
click at [73, 130] on link "Active Bookings" at bounding box center [137, 132] width 181 height 29
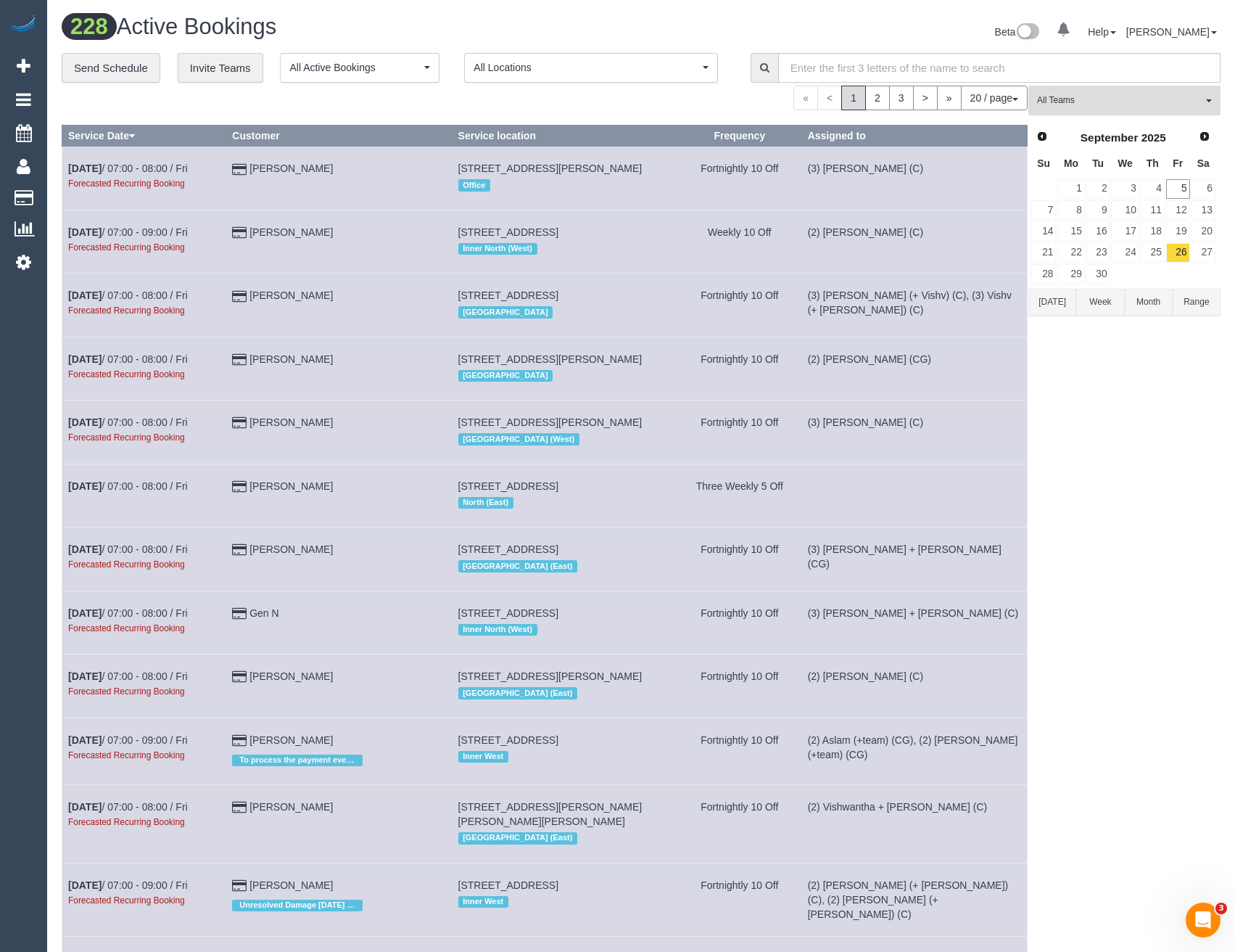
click at [1100, 101] on span "All Teams" at bounding box center [1120, 100] width 165 height 12
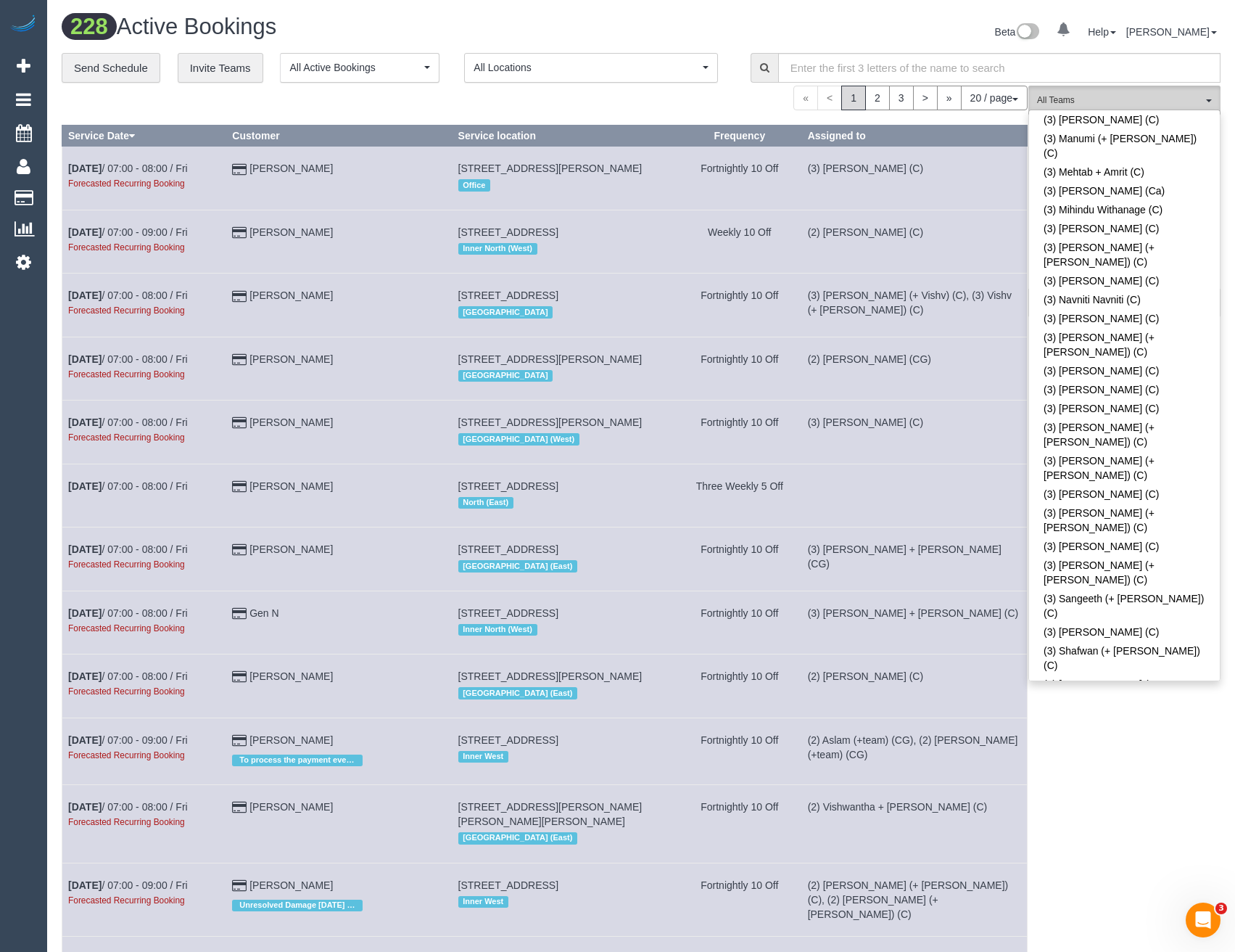
scroll to position [3482, 0]
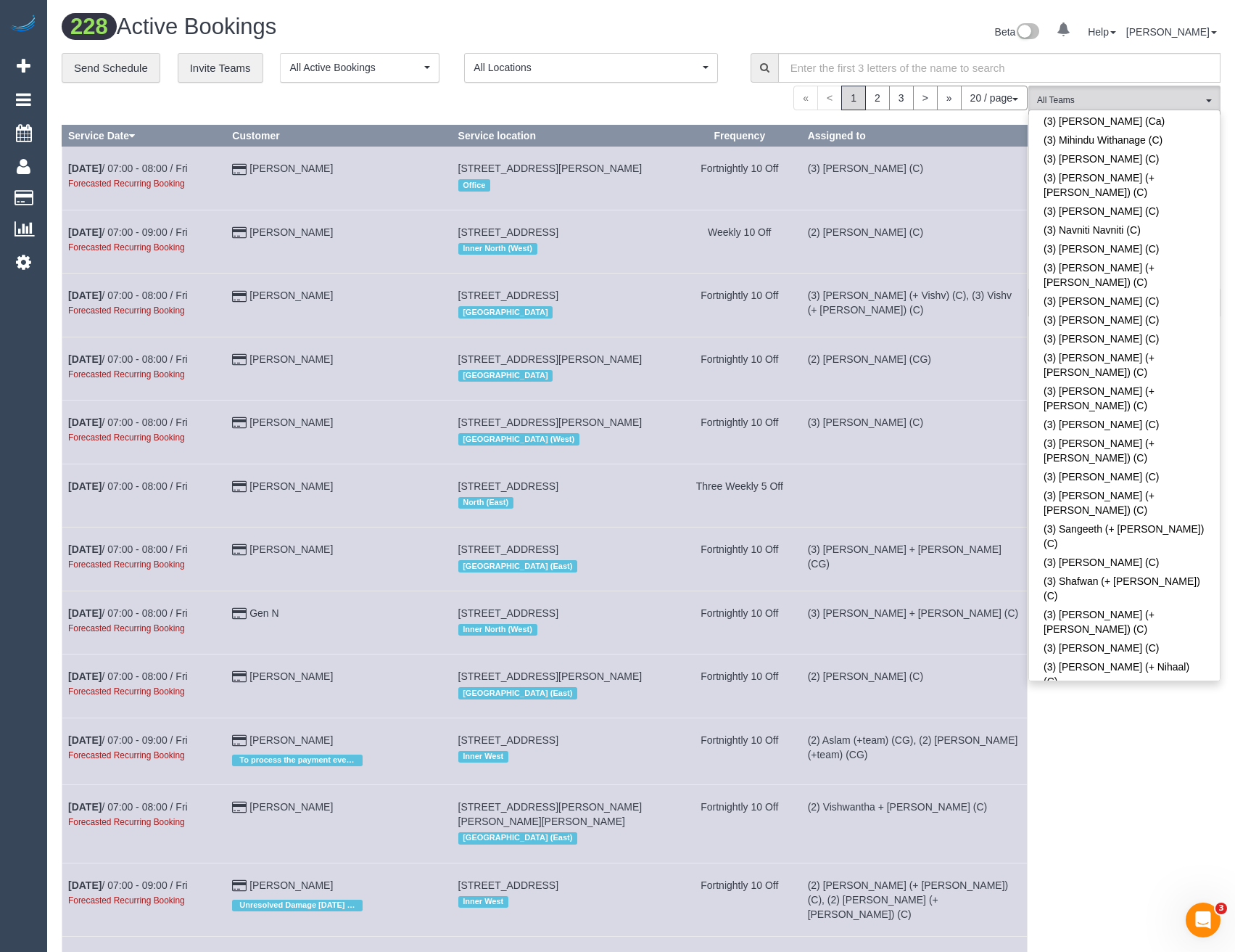
click at [1129, 788] on div "(4) Rose Southam (C) All Teams Remove Team Filters (0) Account - Tech (0) Offic…" at bounding box center [1124, 825] width 192 height 1480
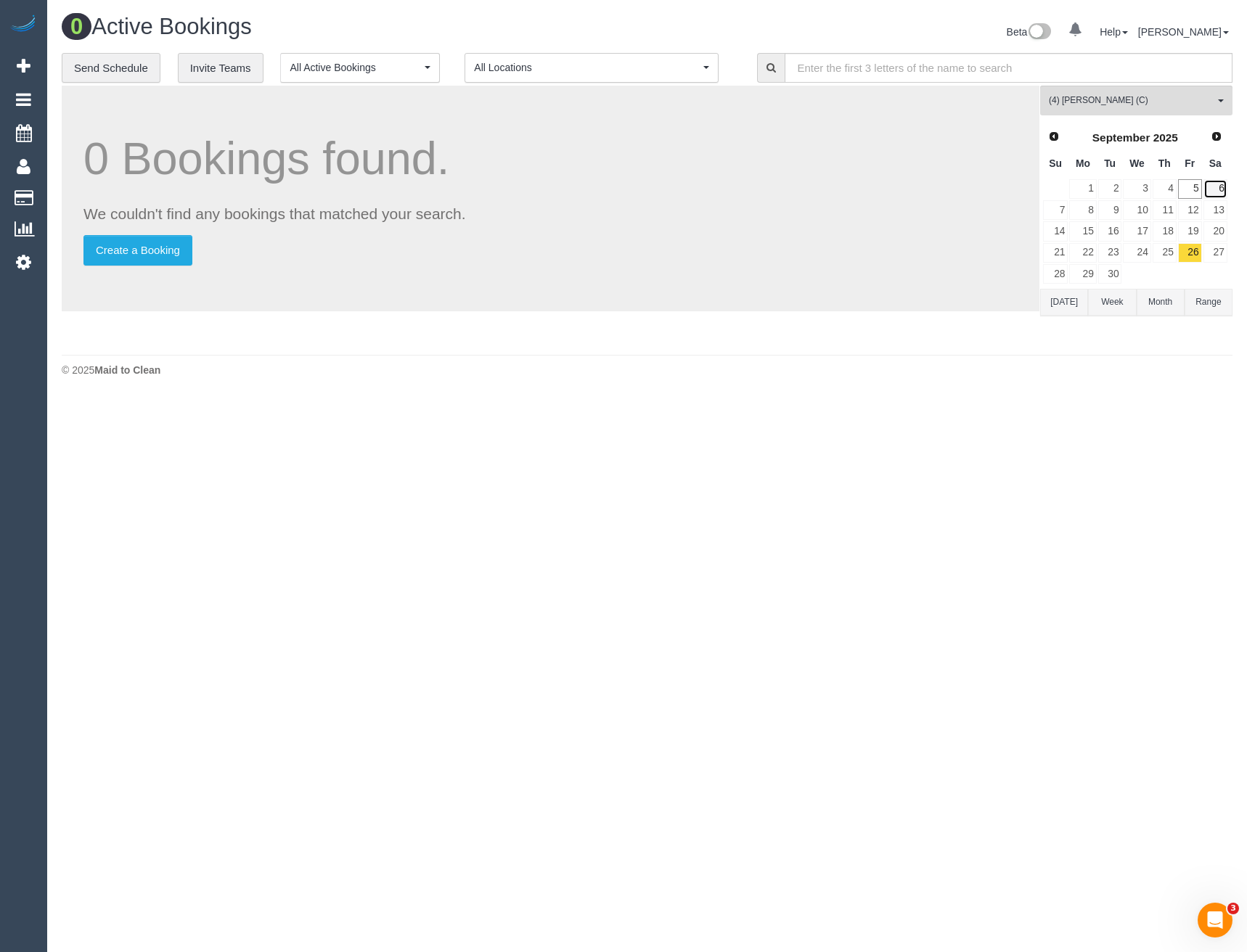
click at [1220, 185] on link "6" at bounding box center [1216, 189] width 24 height 19
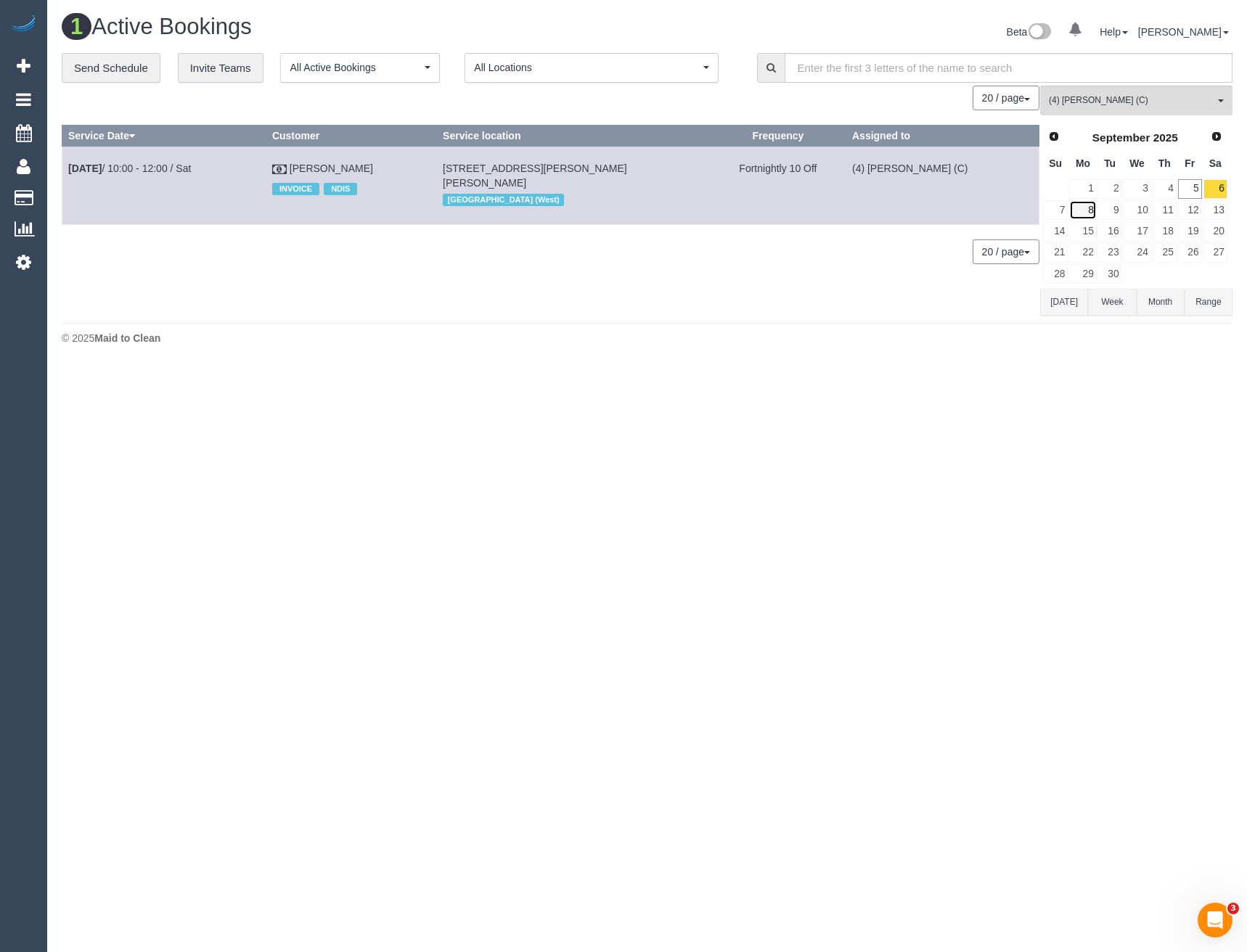
click at [1078, 207] on link "8" at bounding box center [1082, 210] width 27 height 19
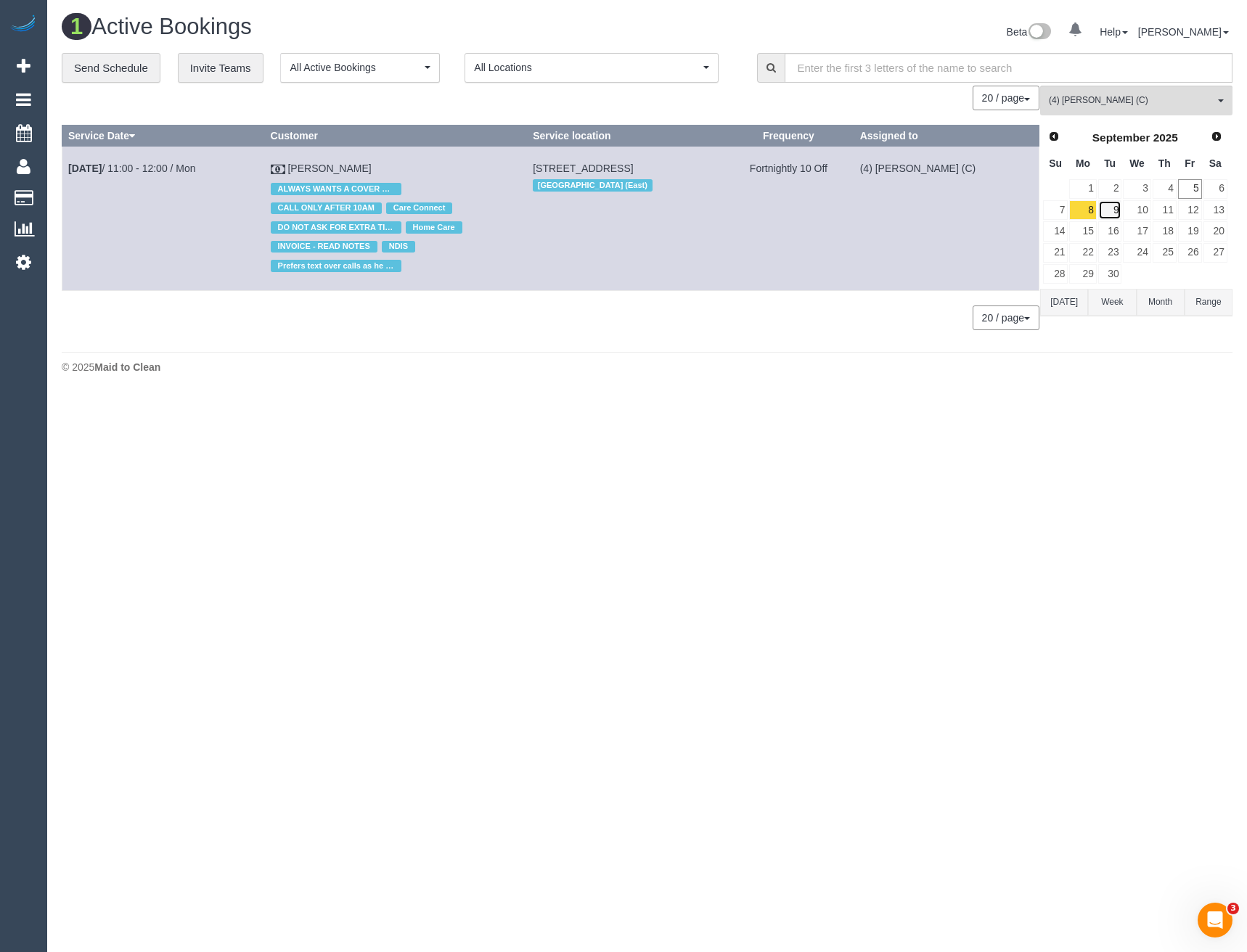
click at [1108, 205] on link "9" at bounding box center [1110, 210] width 24 height 19
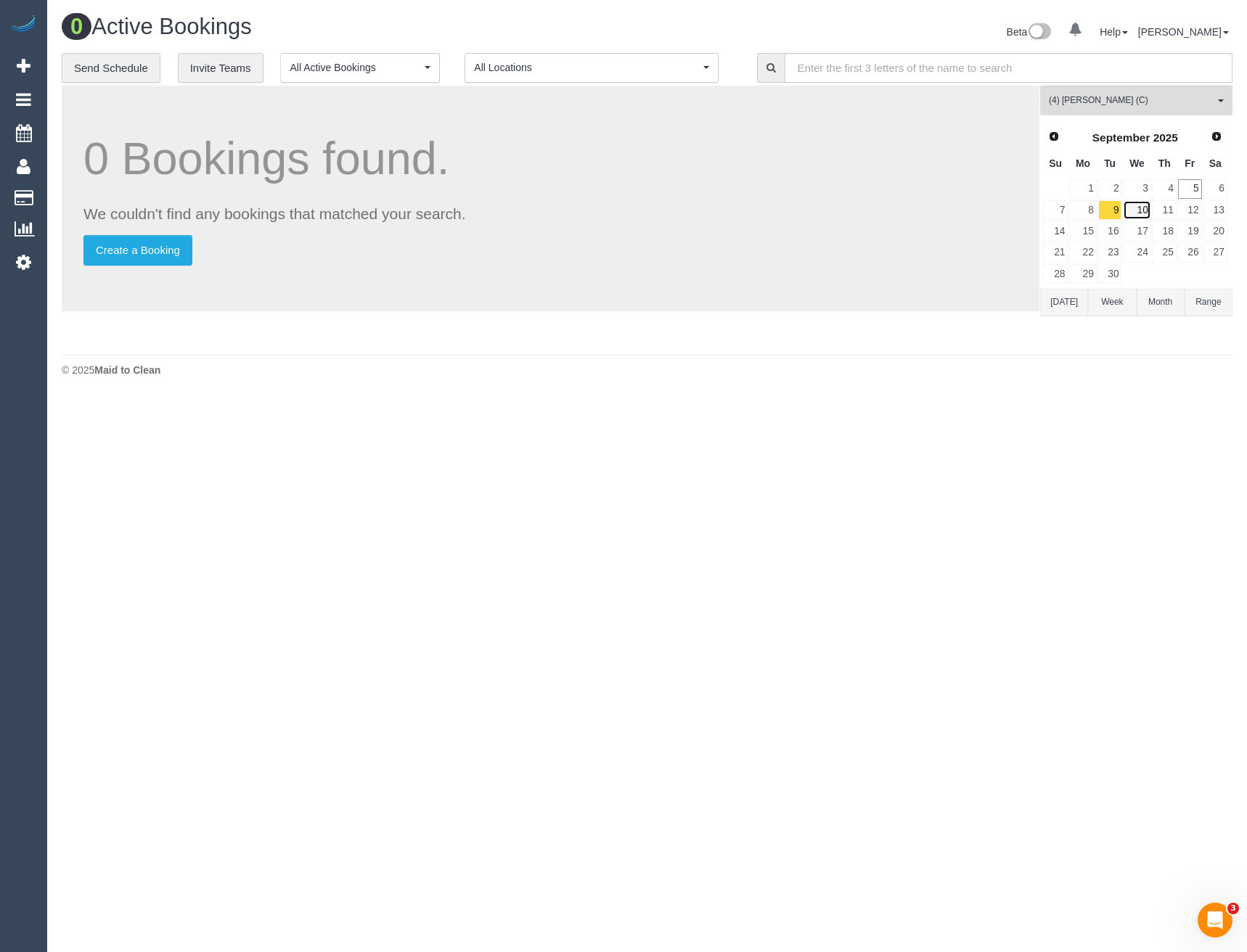
click at [1139, 212] on link "10" at bounding box center [1136, 210] width 27 height 19
click at [1165, 211] on link "11" at bounding box center [1165, 210] width 24 height 19
click at [1083, 114] on button "(4) Rose Southam (C) All Teams" at bounding box center [1136, 100] width 192 height 30
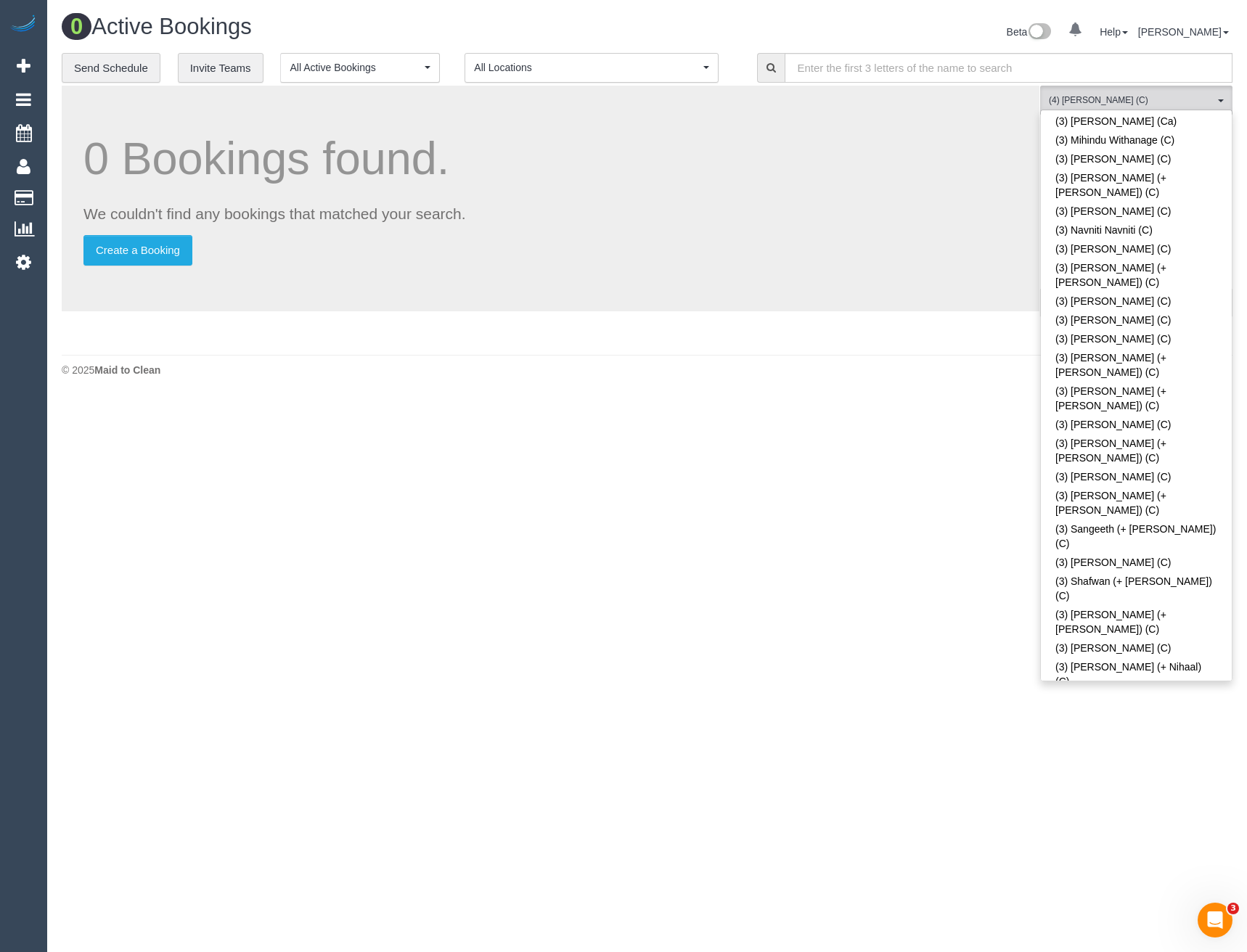
click at [986, 494] on body "0 Beta Your Notifications You have 0 alerts Add Booking Bookings Active Booking…" at bounding box center [623, 476] width 1247 height 952
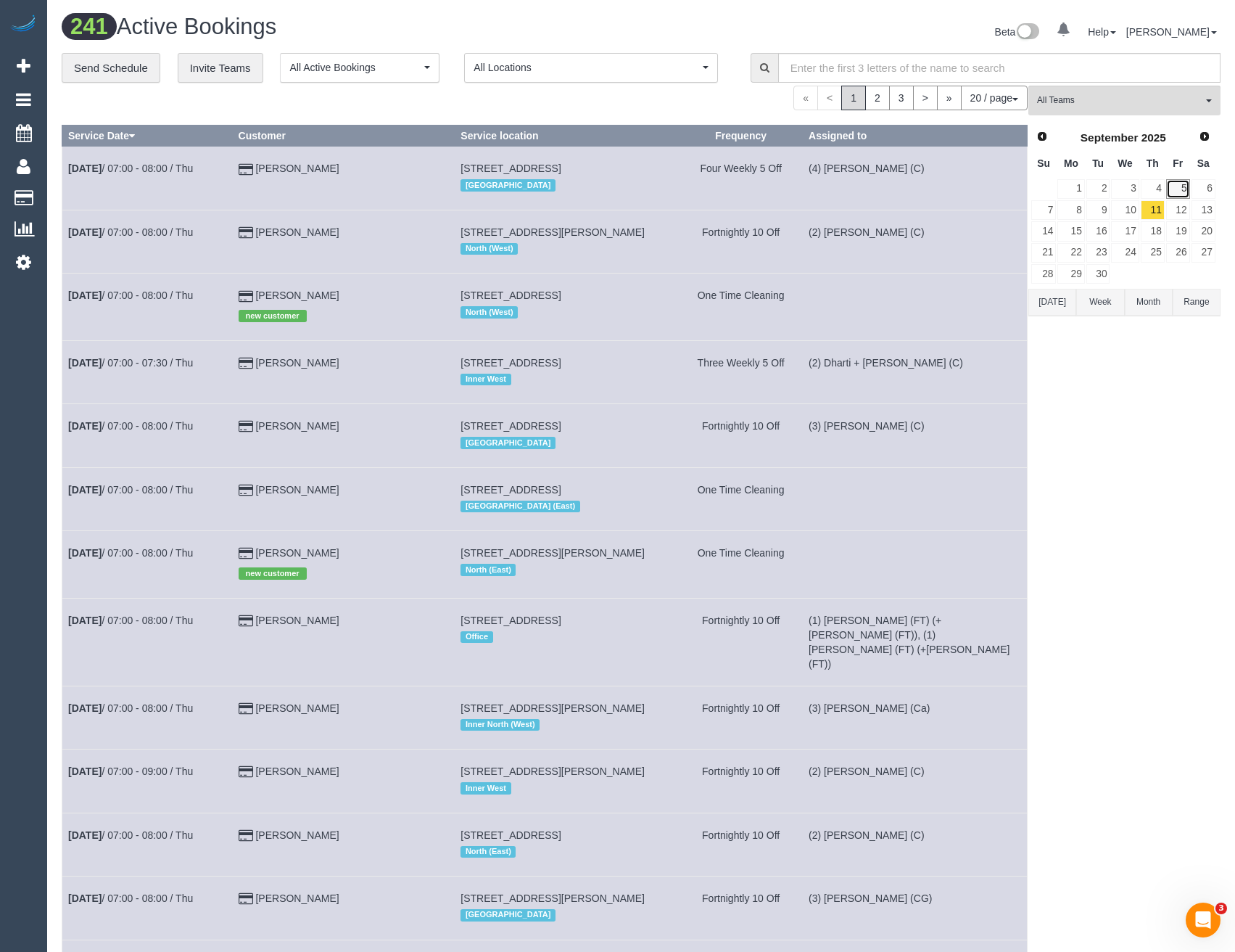
click at [1184, 186] on link "5" at bounding box center [1179, 189] width 24 height 19
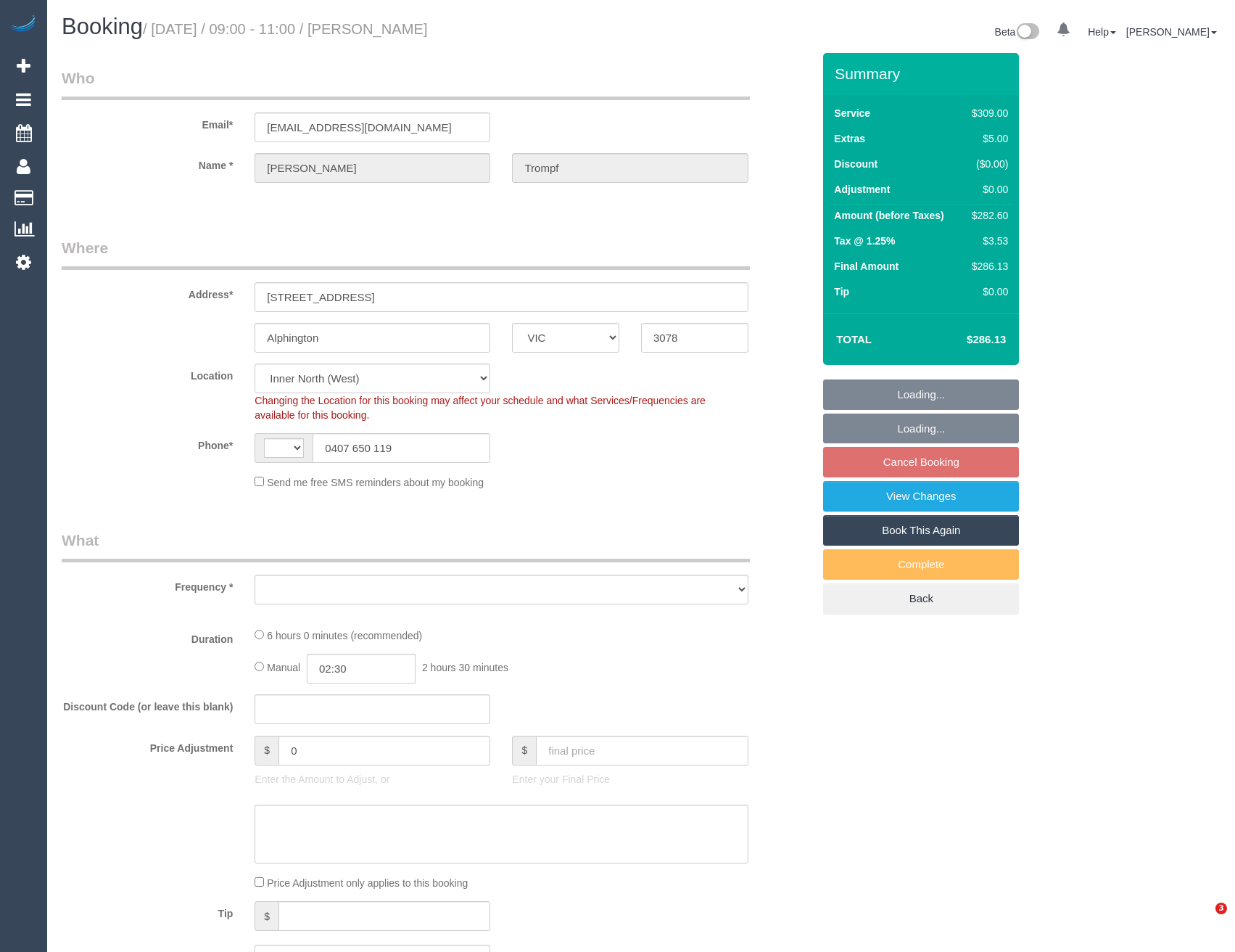
select select "VIC"
select select "string:AU"
select select "object:534"
select select "string:stripe-pm_1MeXtA2GScqysDRV84WzG7UY"
select select "object:539"
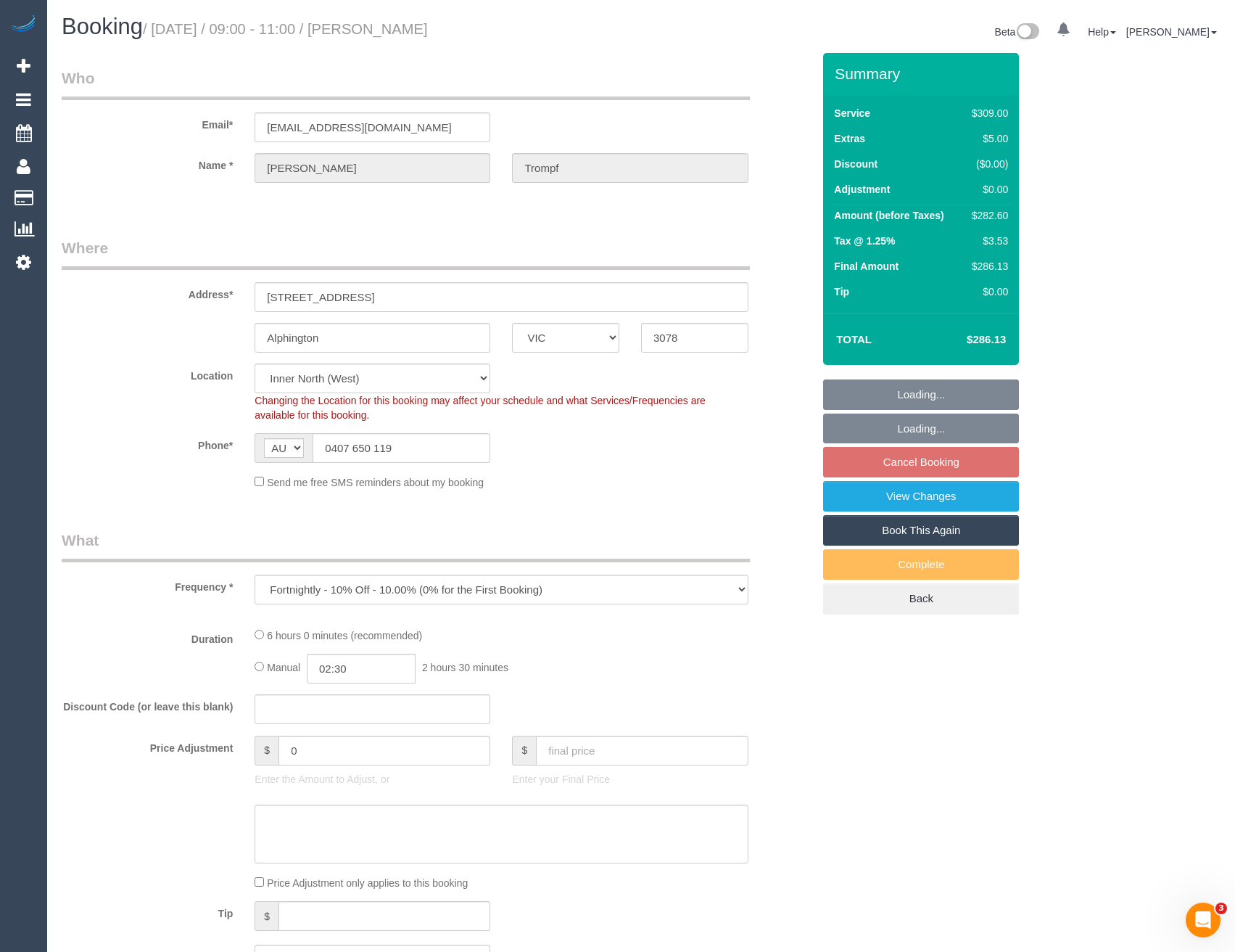
select select "number:29"
select select "number:14"
select select "number:19"
select select "number:22"
select select "number:26"
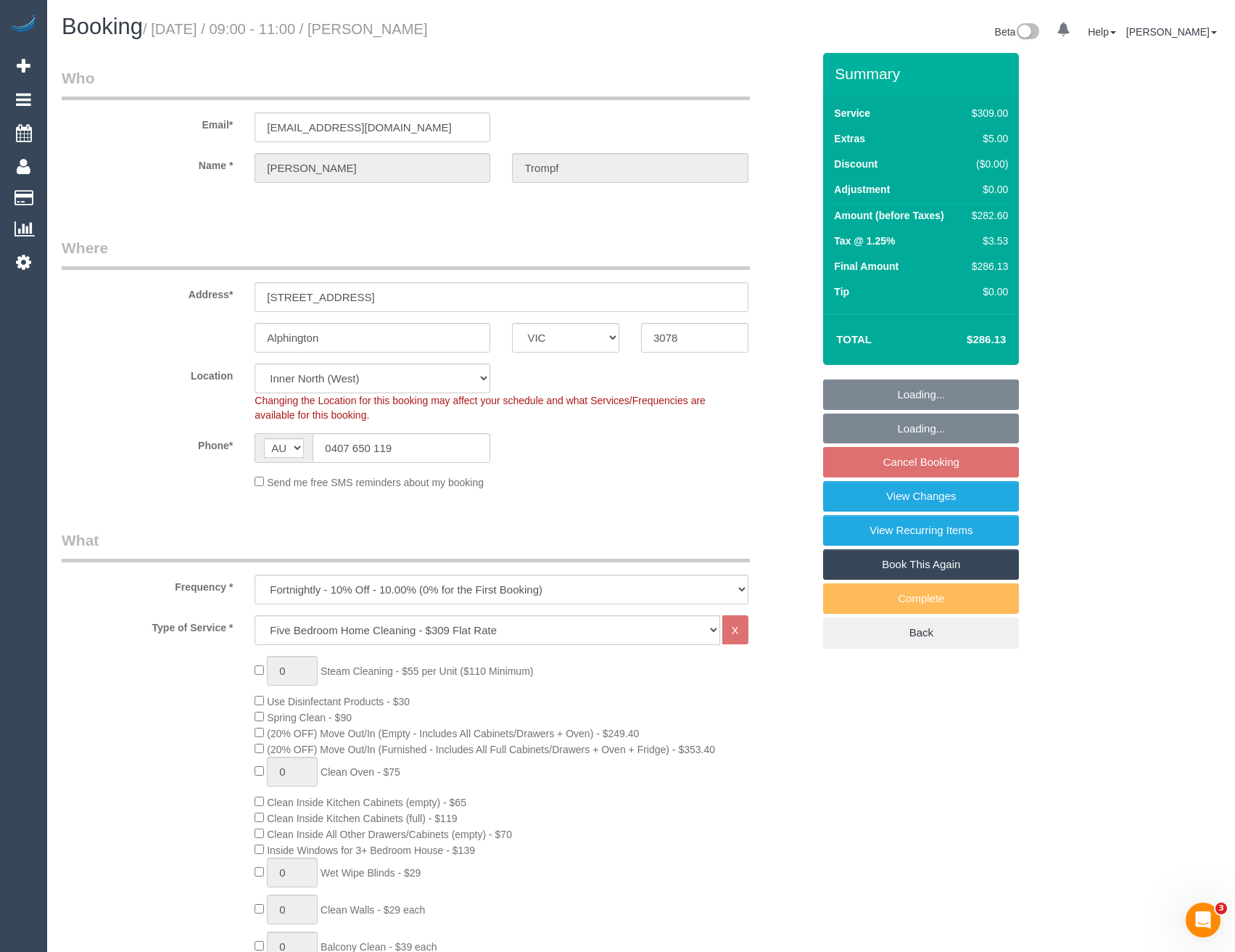
select select "spot3"
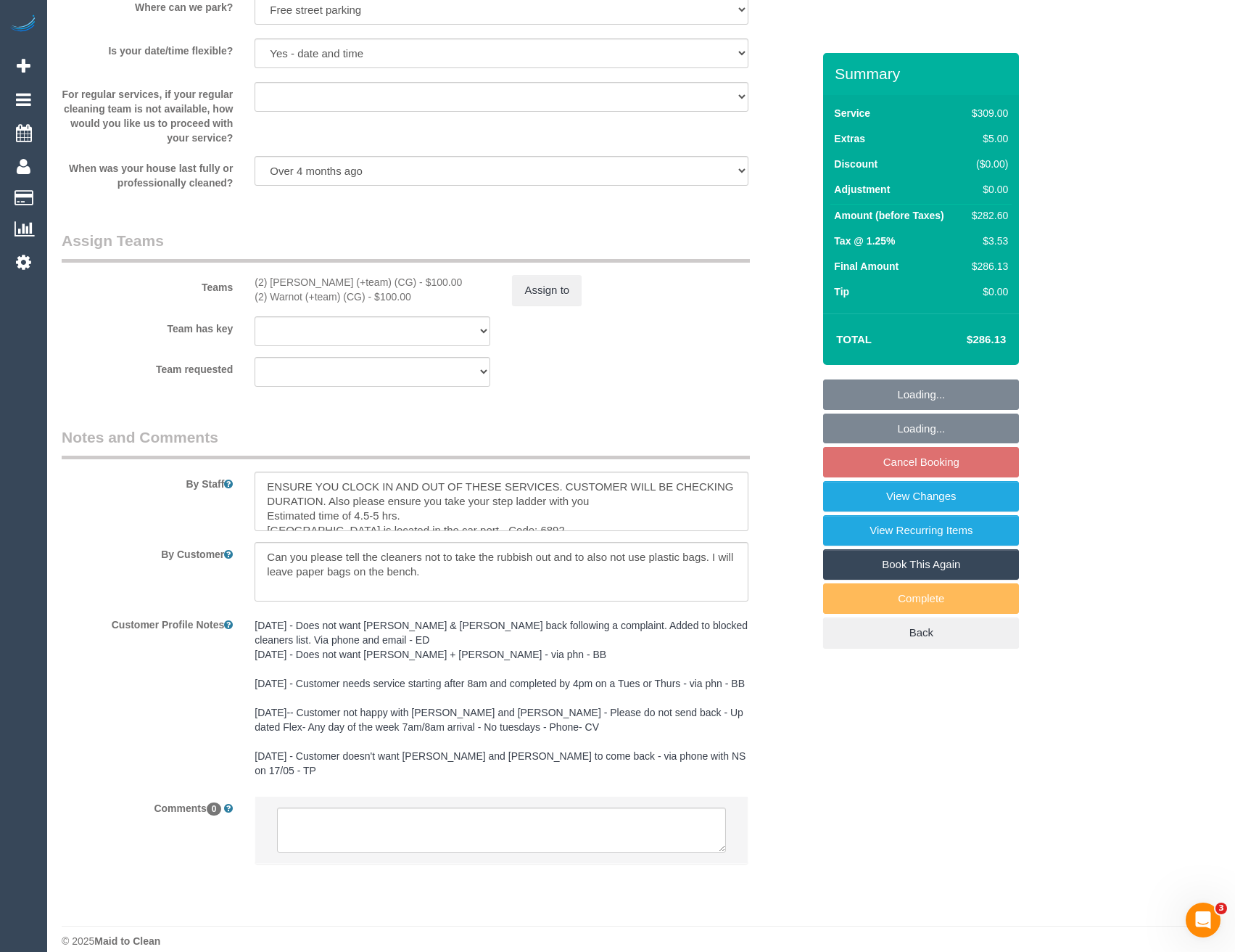
scroll to position [1973, 0]
click at [355, 807] on textarea at bounding box center [501, 827] width 449 height 45
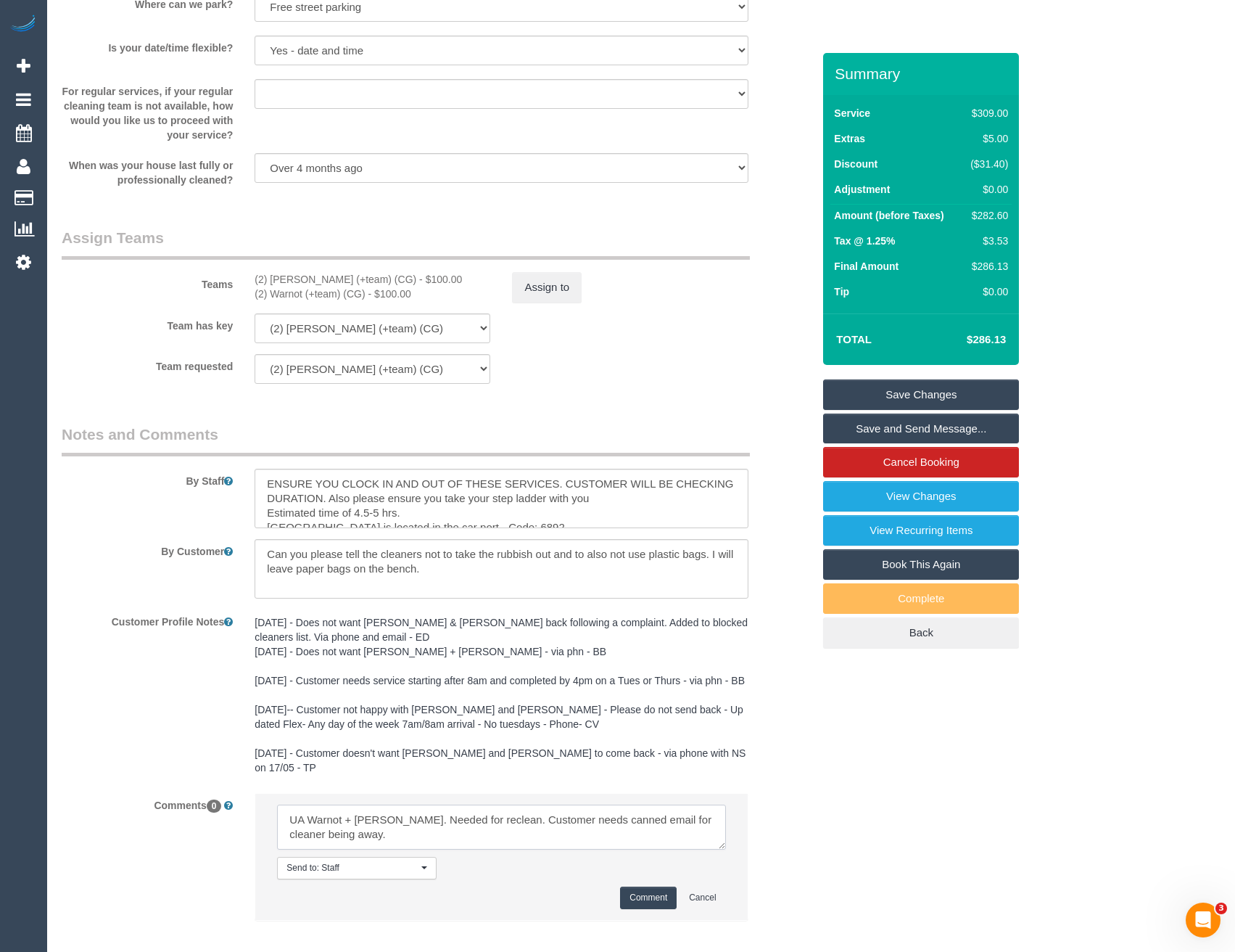
type textarea "UA Warnot + Maria. Needed for reclean. Customer needs canned email for cleaner …"
click at [637, 887] on button "Comment" at bounding box center [649, 898] width 56 height 23
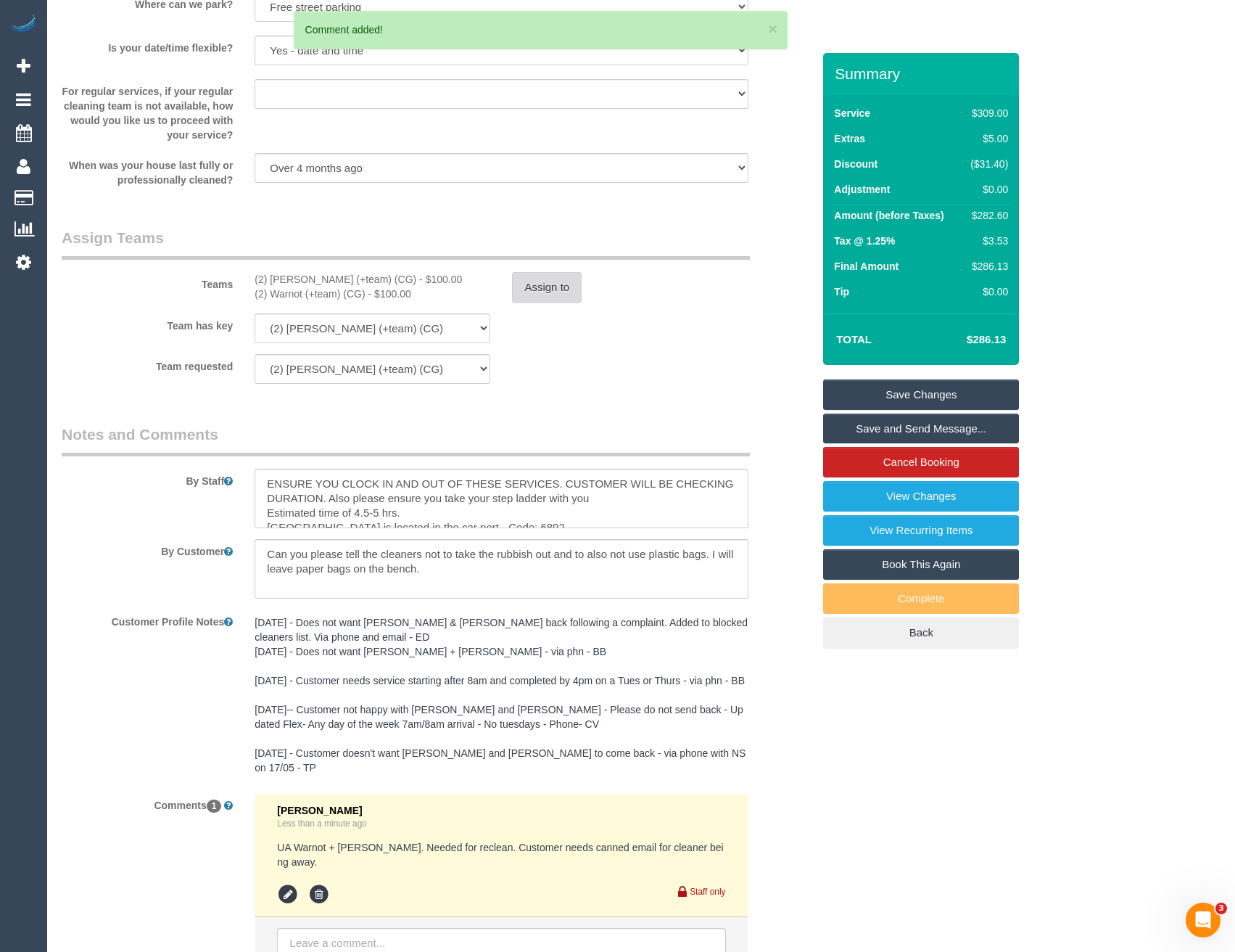
click at [544, 286] on button "Assign to" at bounding box center [547, 287] width 69 height 31
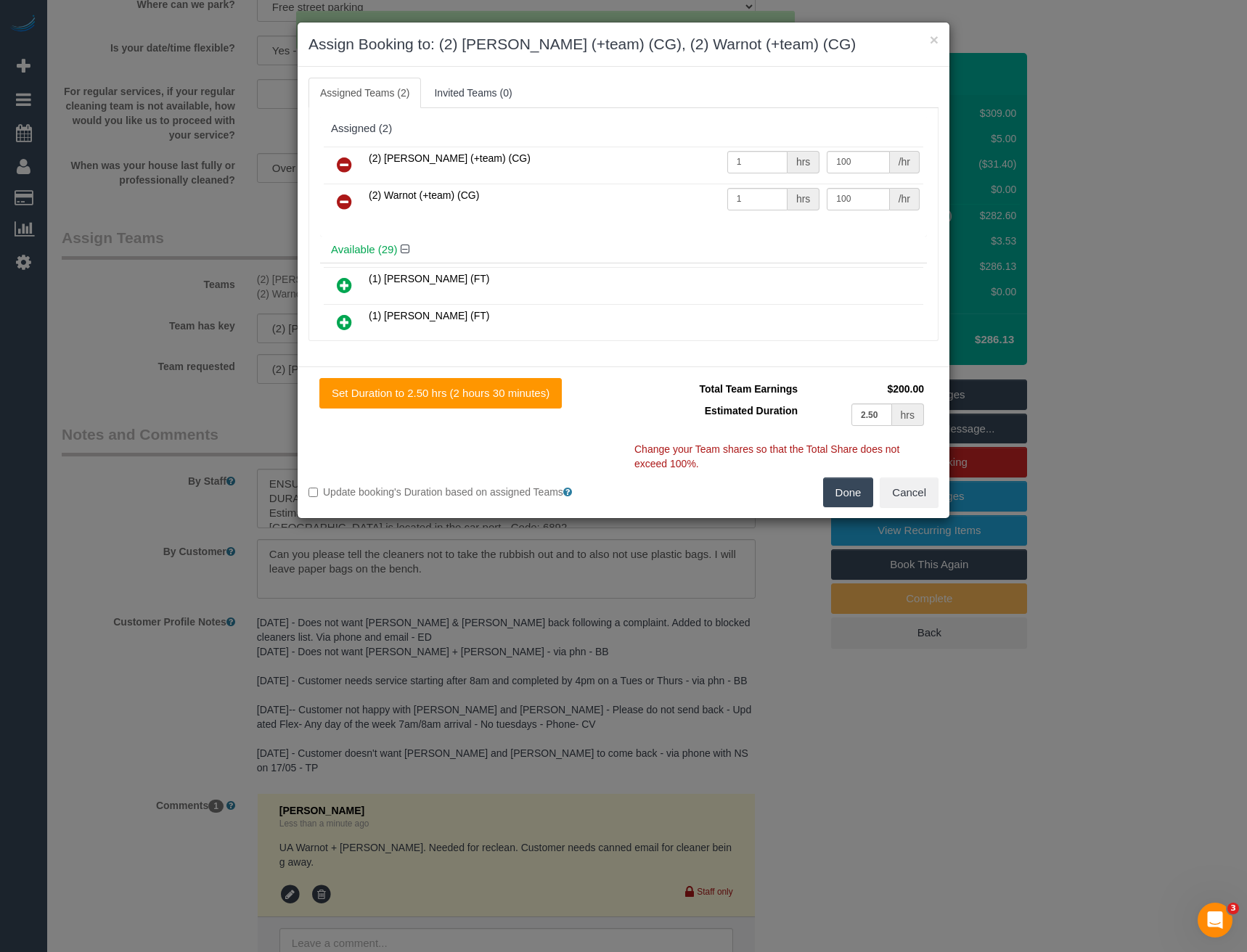
click at [347, 194] on icon at bounding box center [344, 202] width 15 height 18
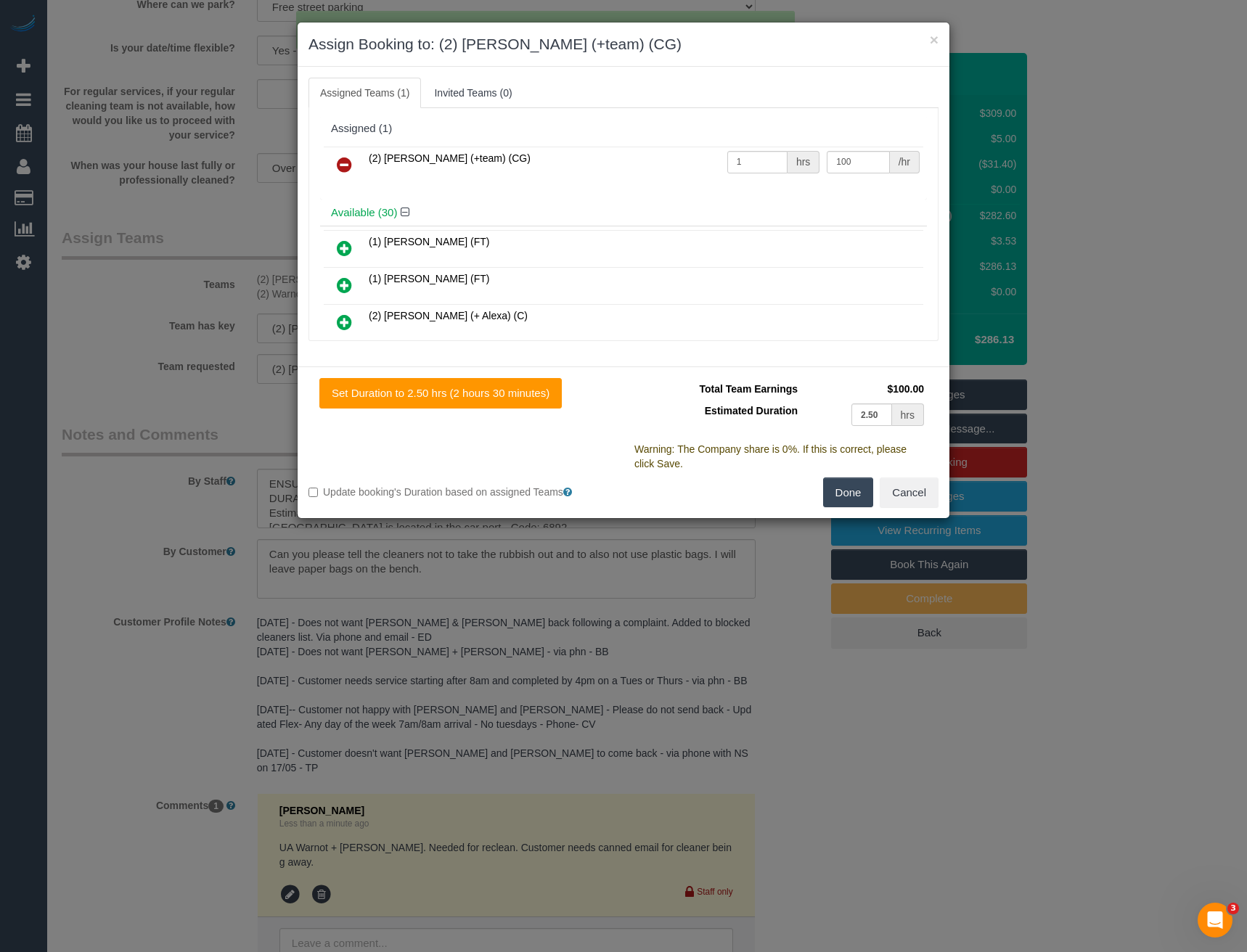
click at [347, 161] on icon at bounding box center [344, 165] width 15 height 18
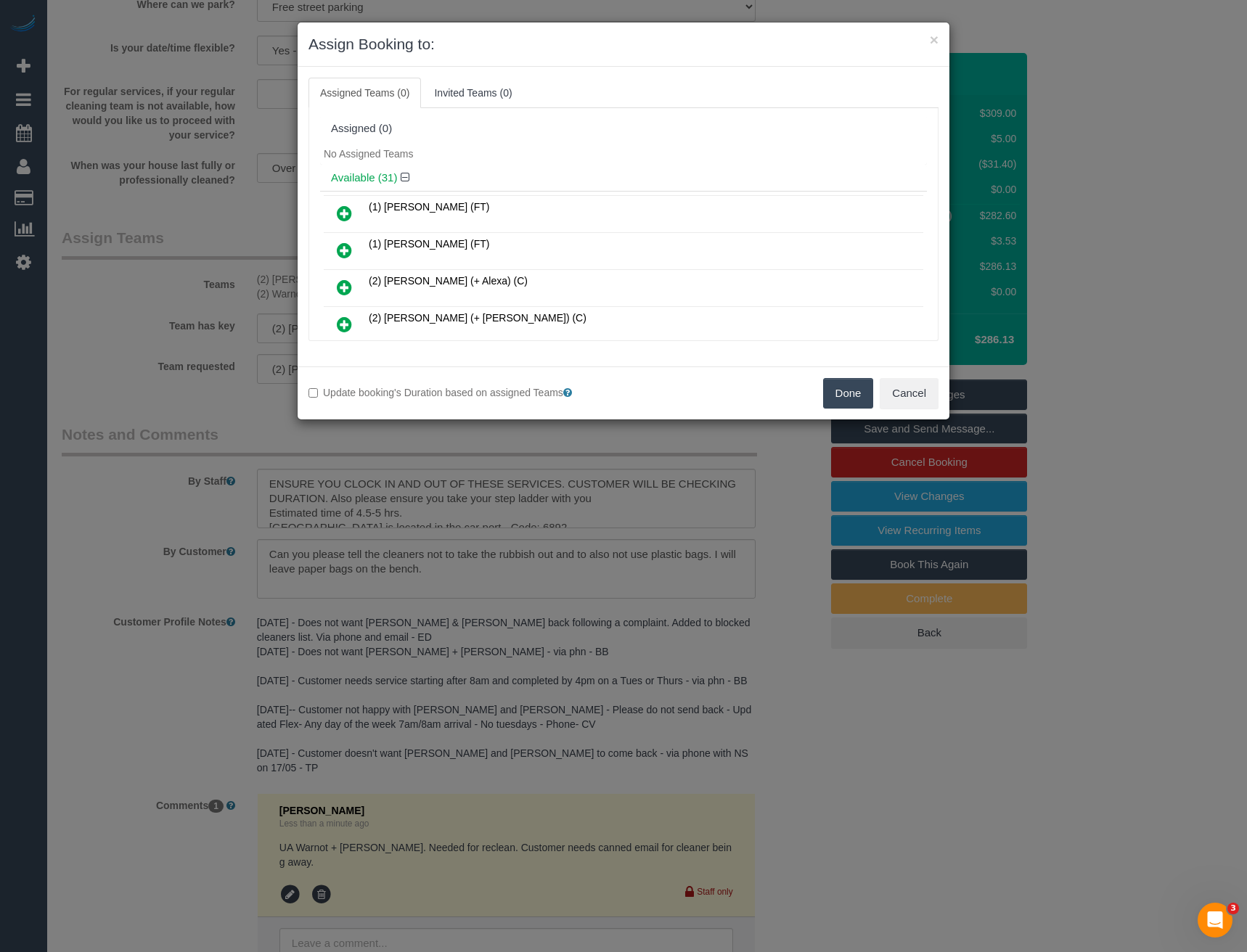
click at [848, 399] on button "Done" at bounding box center [848, 393] width 51 height 31
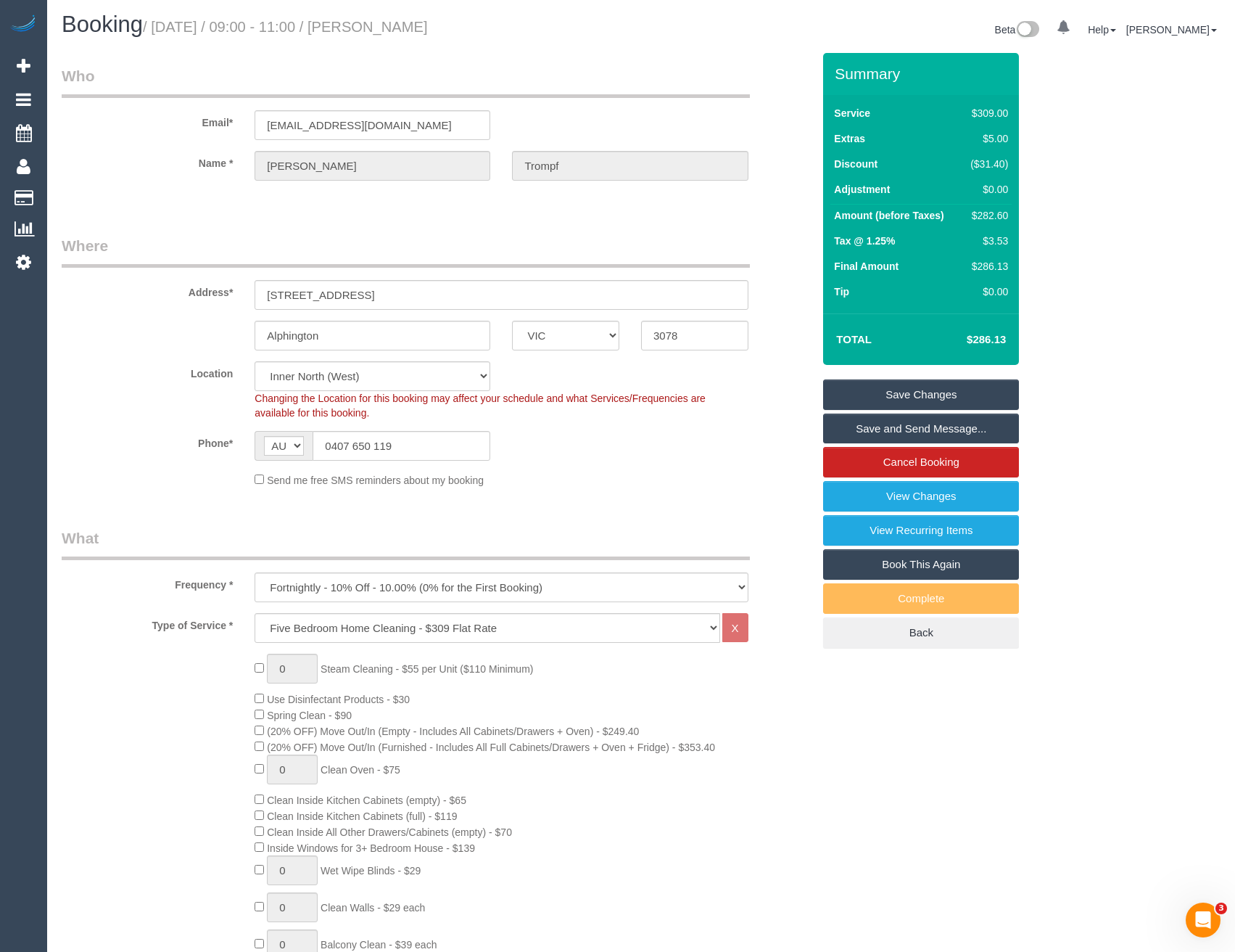
scroll to position [0, 0]
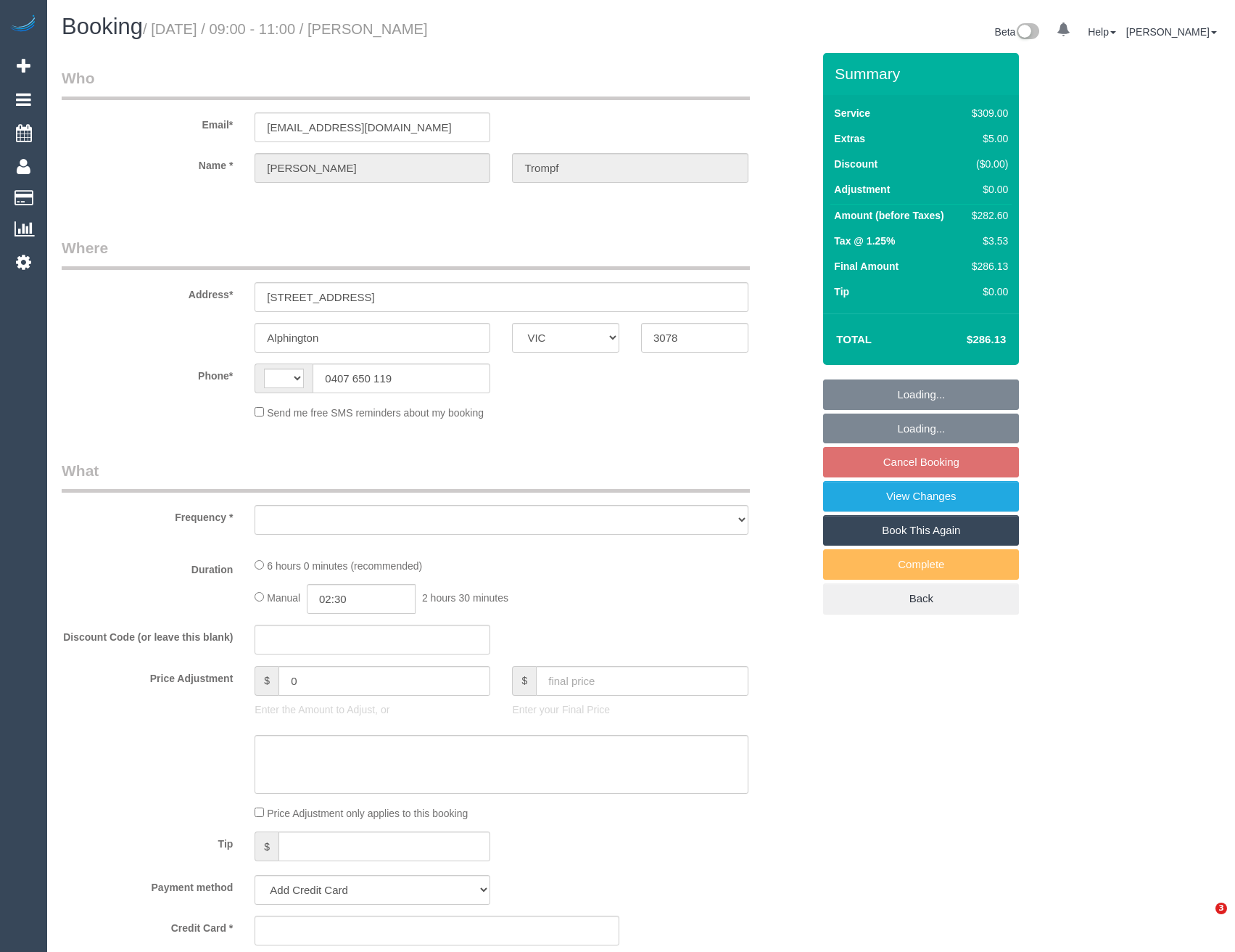
select select "VIC"
select select "string:AU"
select select "object:558"
select select "string:stripe-pm_1MeXtA2GScqysDRV84WzG7UY"
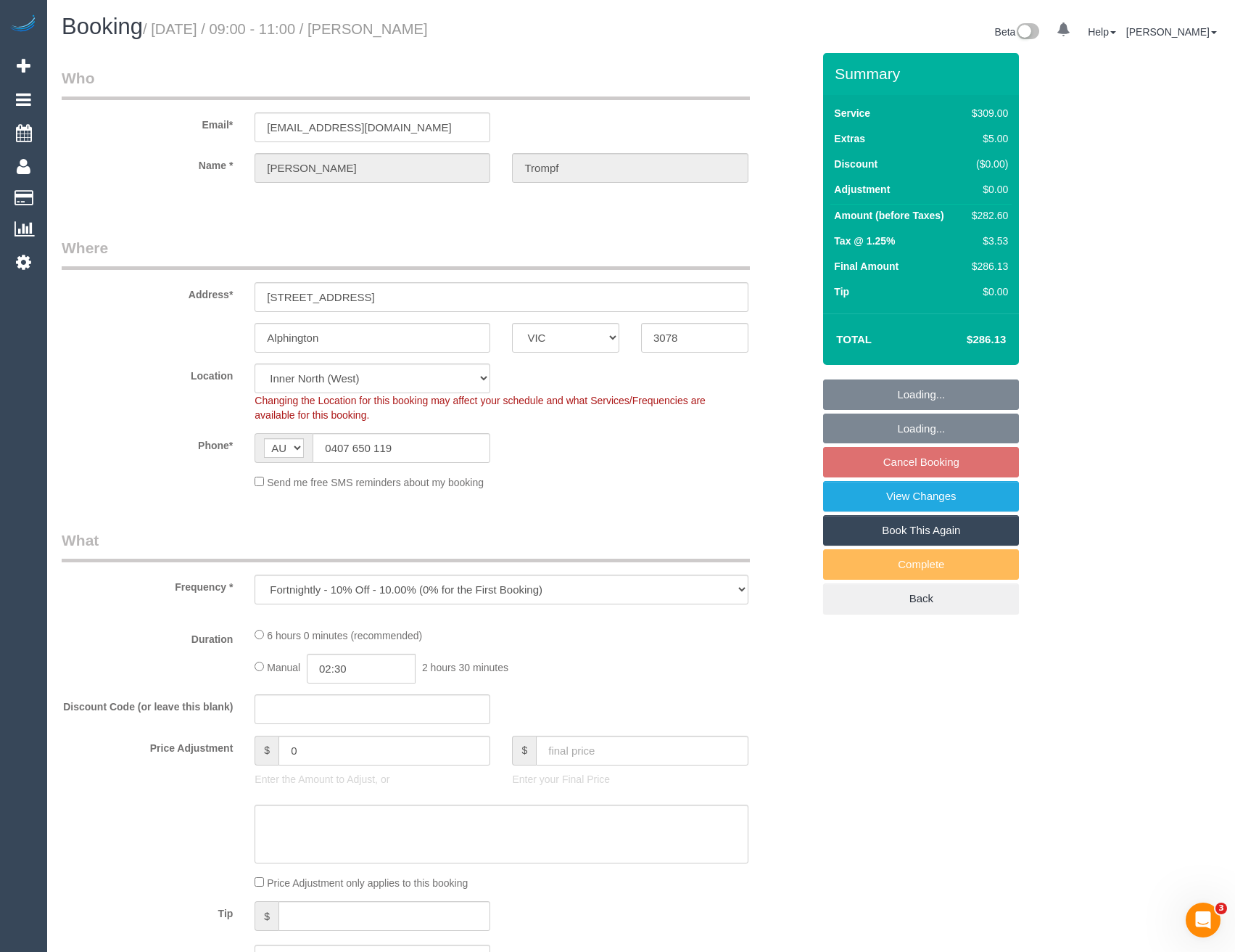
select select "object:709"
select select "number:29"
select select "number:14"
select select "number:19"
select select "number:22"
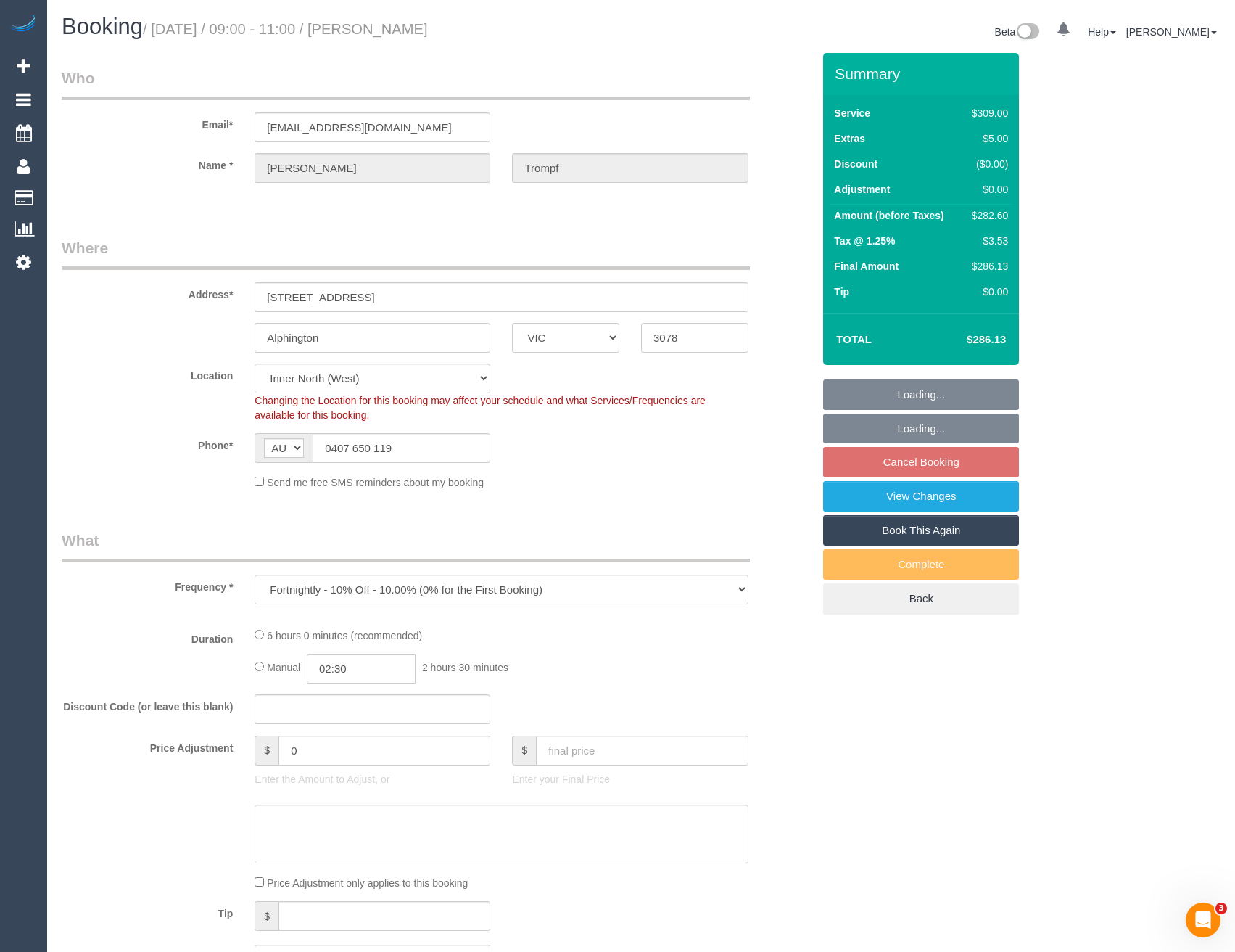
select select "number:26"
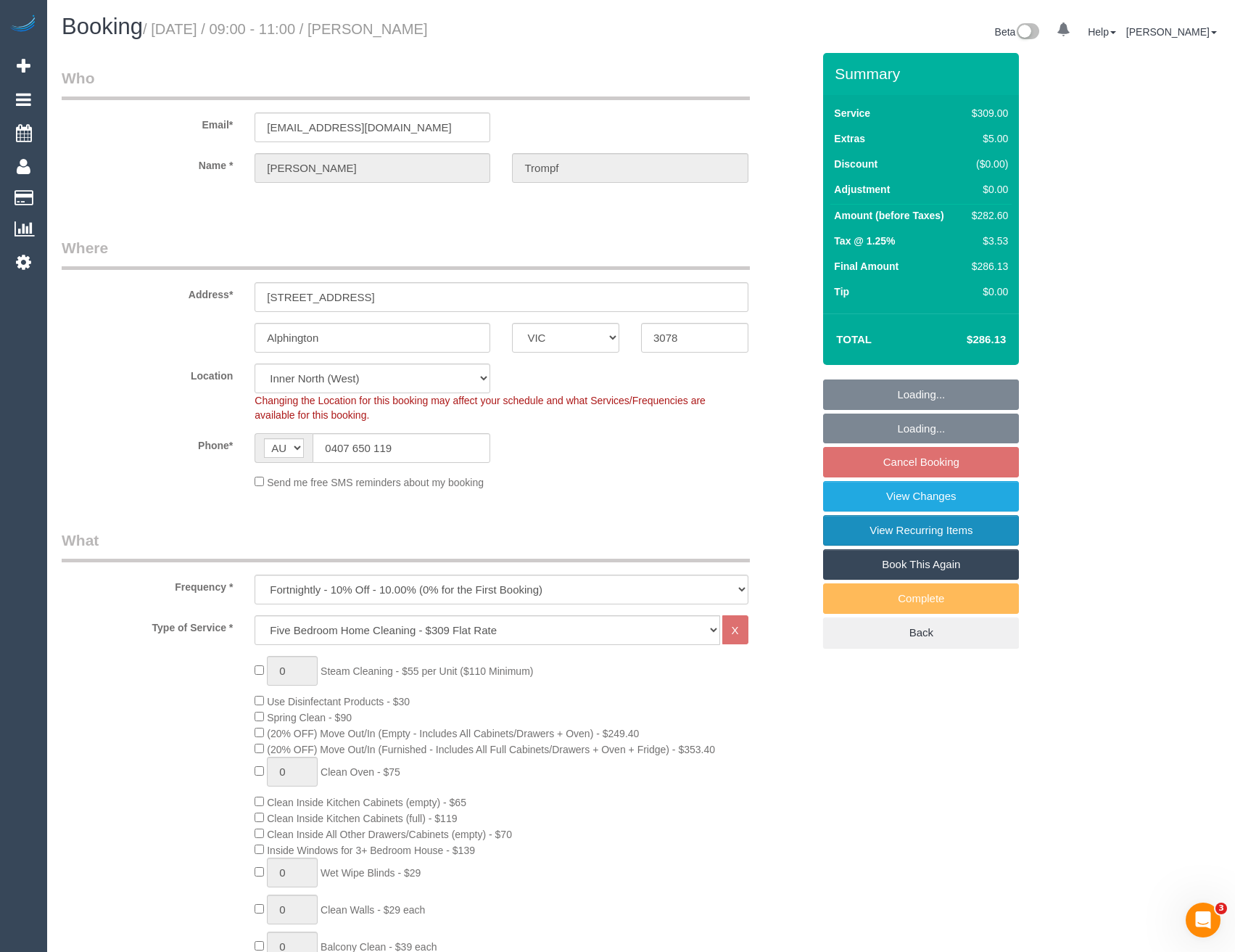
select select "spot3"
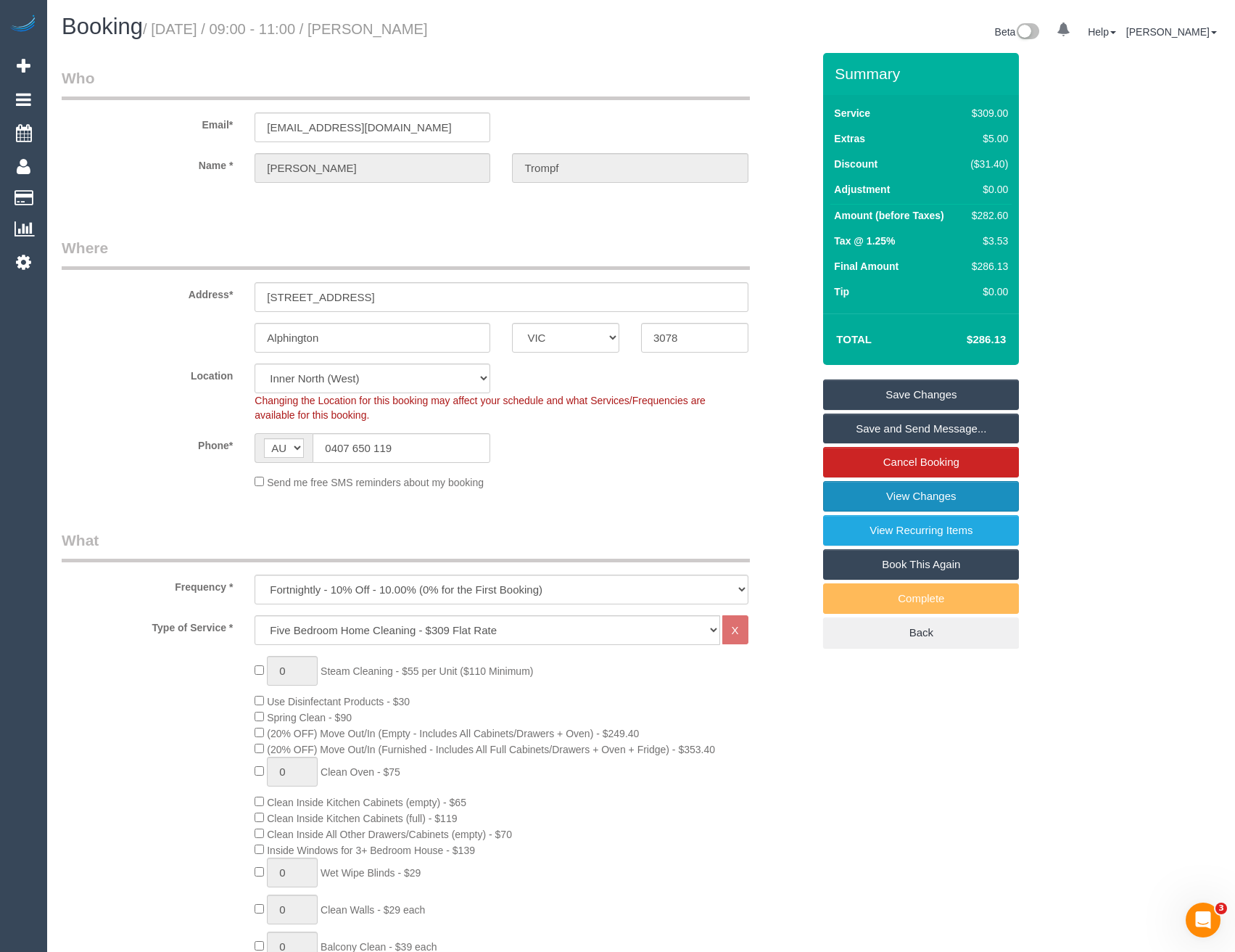
click at [918, 494] on link "View Changes" at bounding box center [920, 496] width 196 height 31
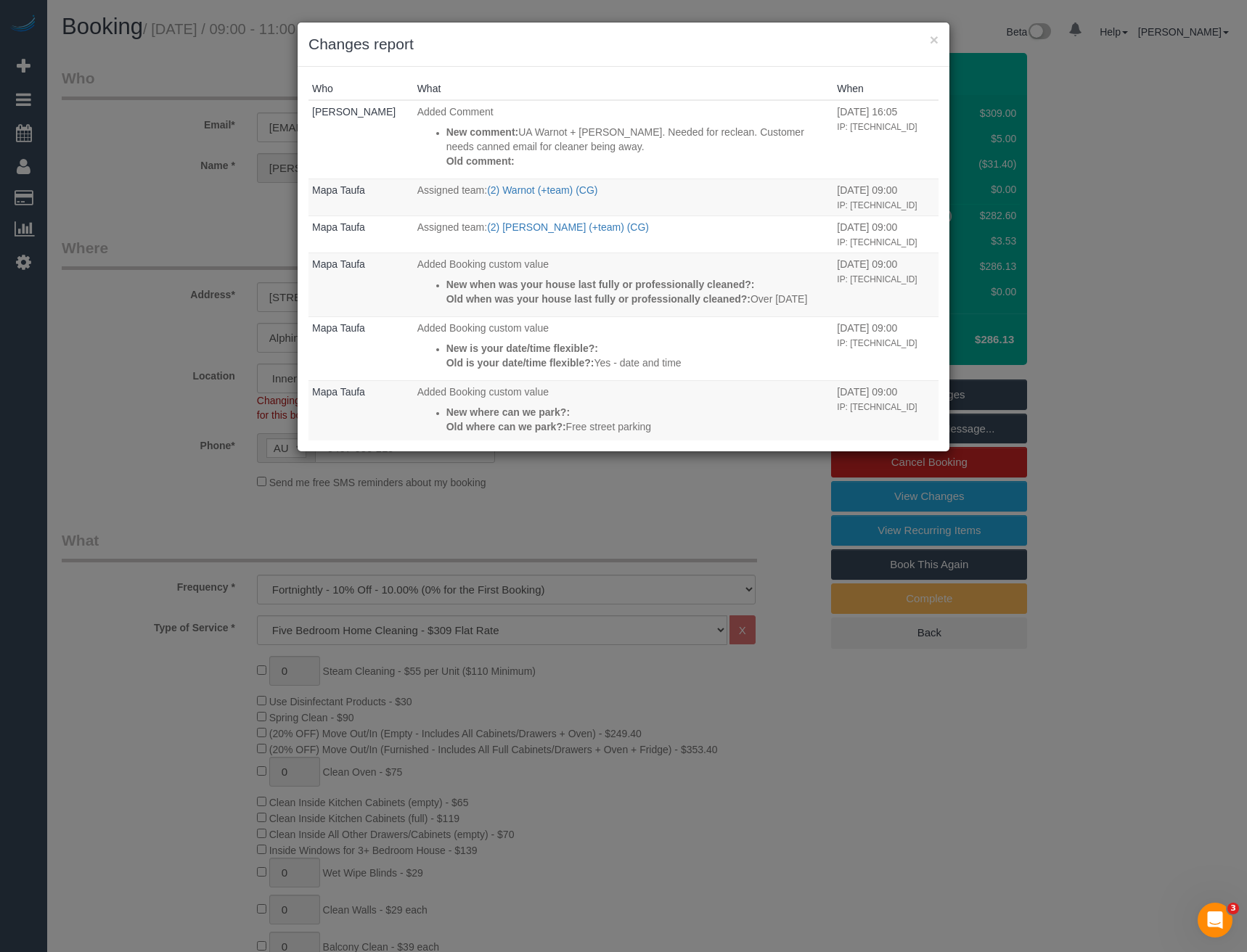
click at [556, 461] on div "× Changes report Who What When Bronie Bryant Added Comment New comment: UA Warn…" at bounding box center [623, 476] width 1247 height 952
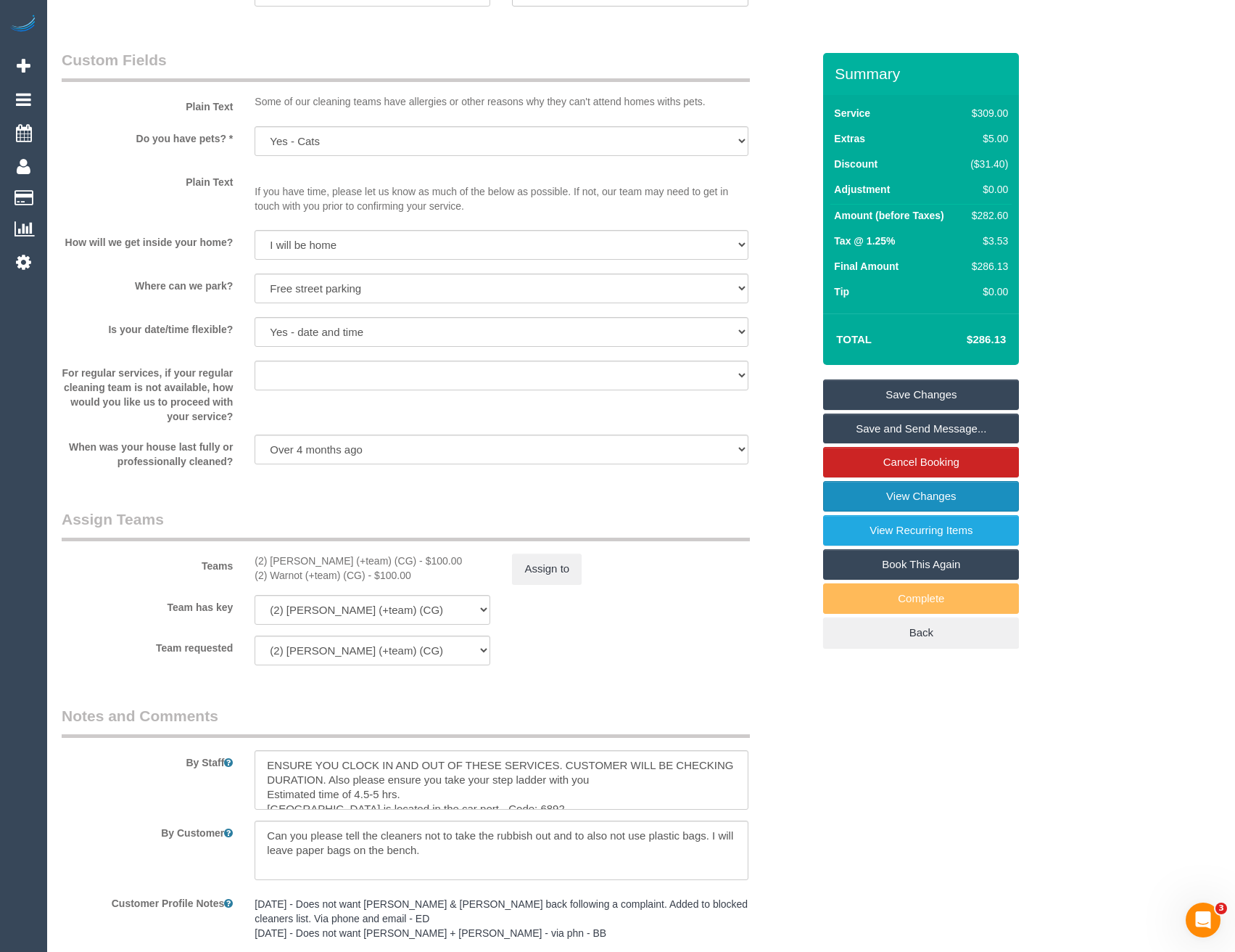
scroll to position [1814, 0]
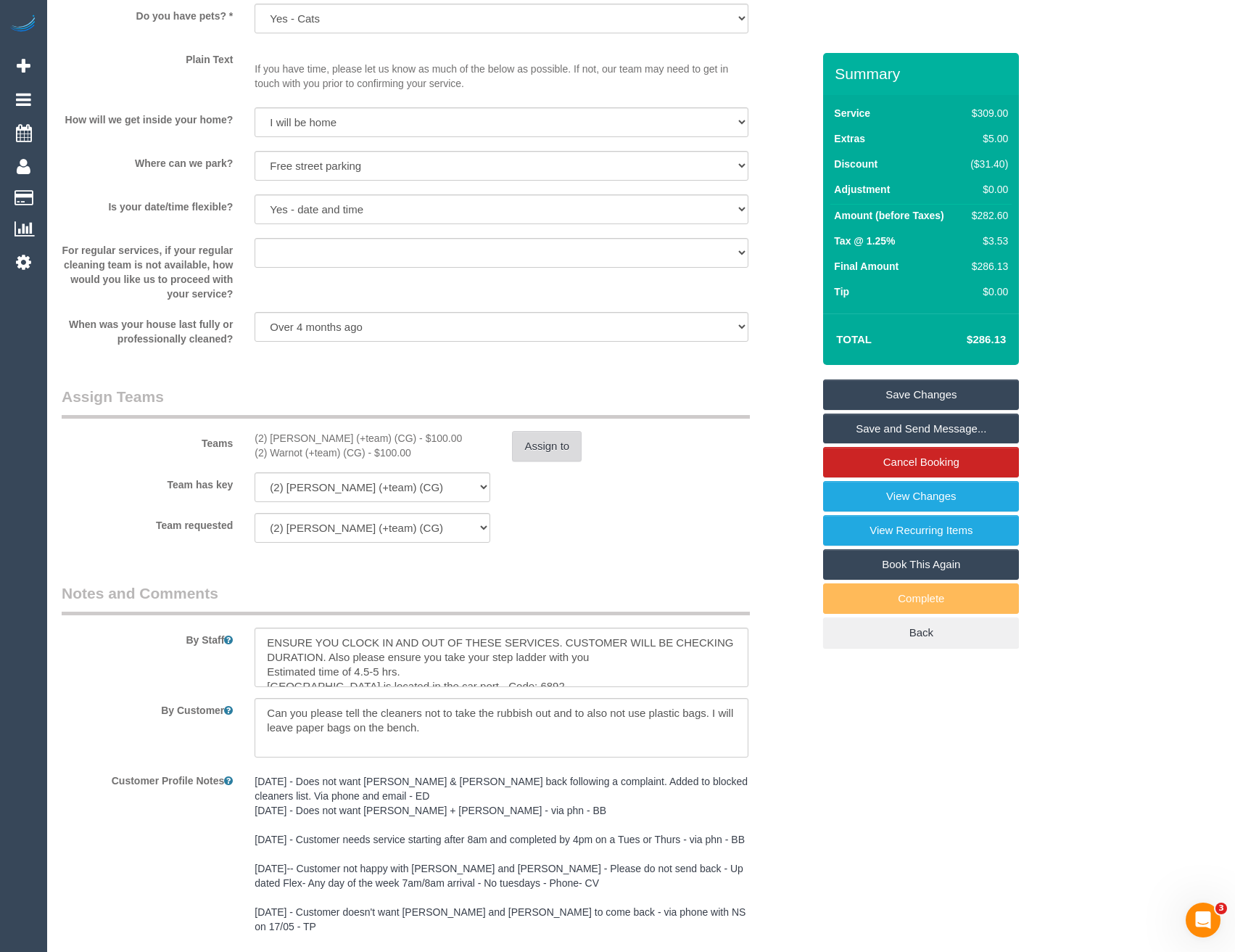
click at [528, 449] on button "Assign to" at bounding box center [547, 446] width 69 height 31
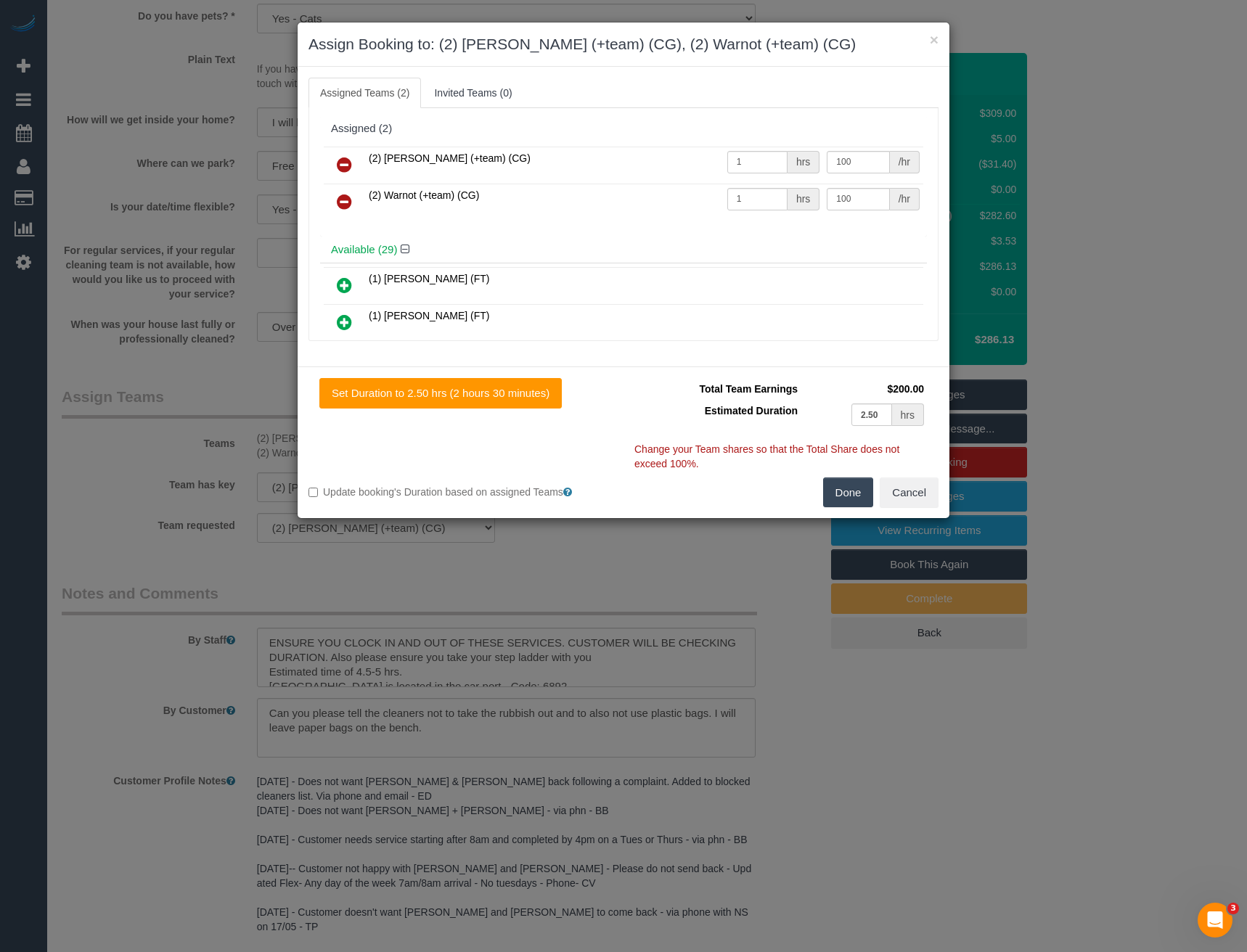
click at [350, 198] on icon at bounding box center [344, 202] width 15 height 18
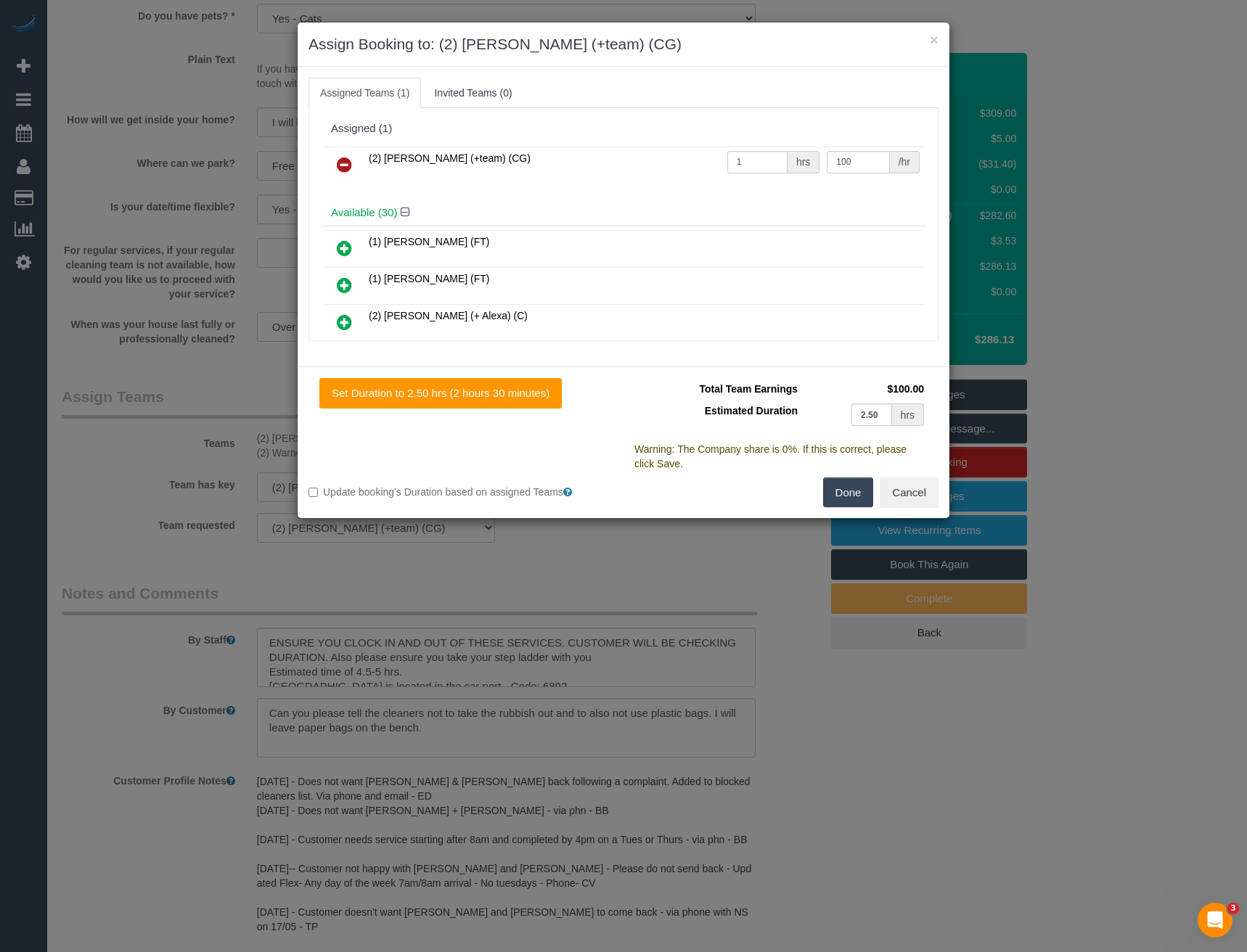
click at [347, 160] on icon at bounding box center [344, 165] width 15 height 18
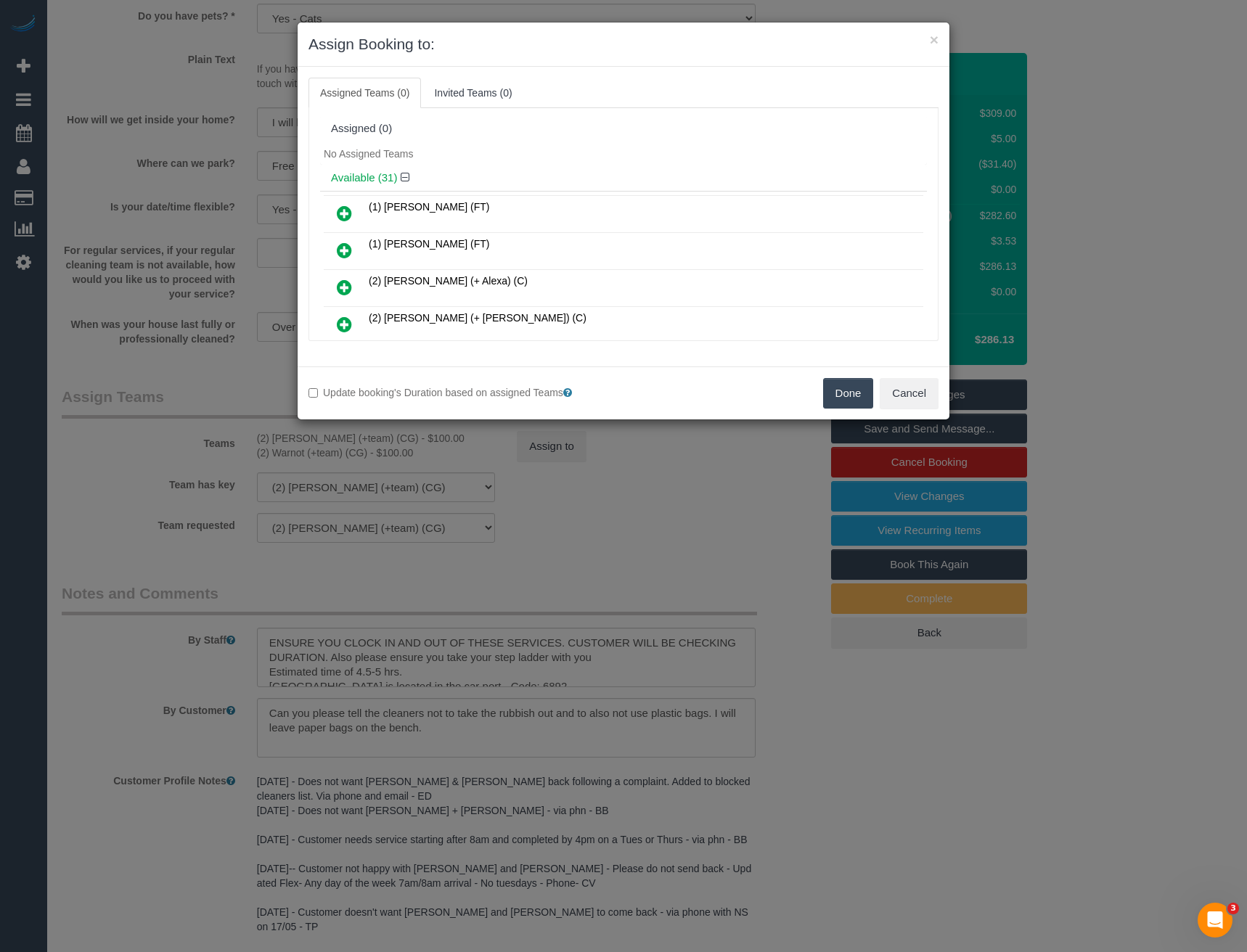
click at [850, 397] on button "Done" at bounding box center [848, 393] width 51 height 31
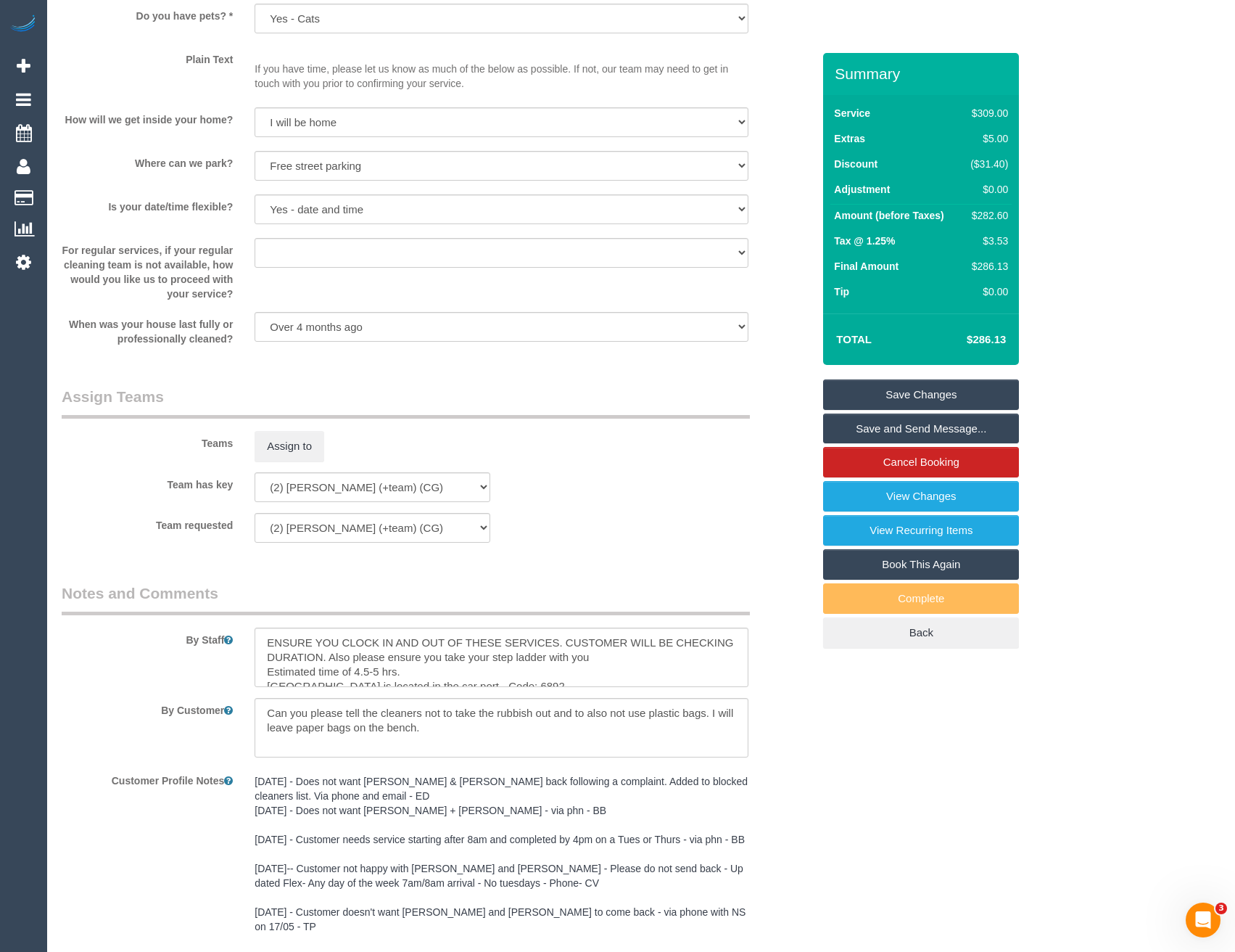
click at [932, 396] on link "Save Changes" at bounding box center [920, 395] width 196 height 31
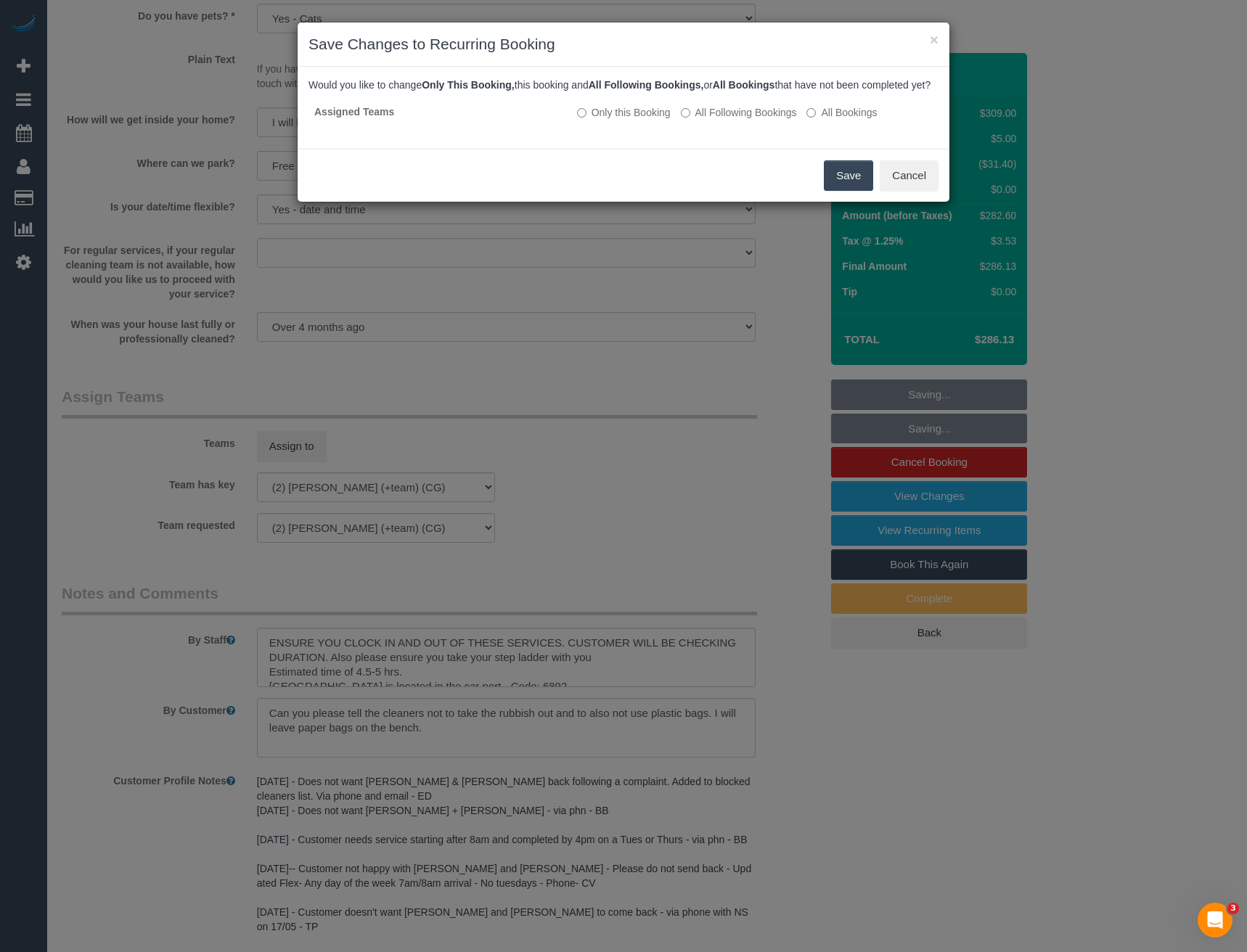
click at [843, 190] on button "Save" at bounding box center [847, 176] width 49 height 31
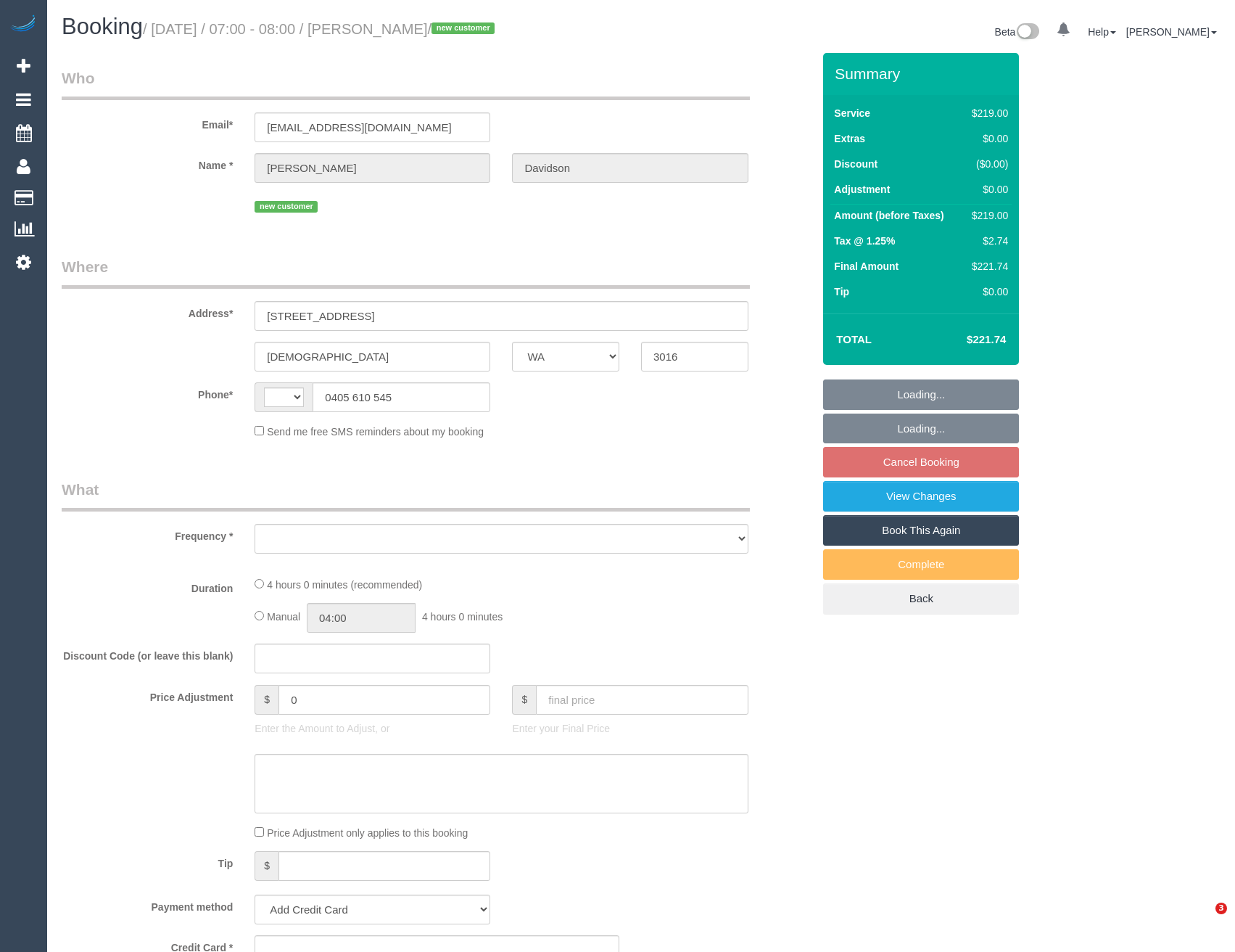
select select "WA"
select select "string:AU"
select select "string:stripe-pm_1S3tRb2GScqysDRVJU7IJ1uf"
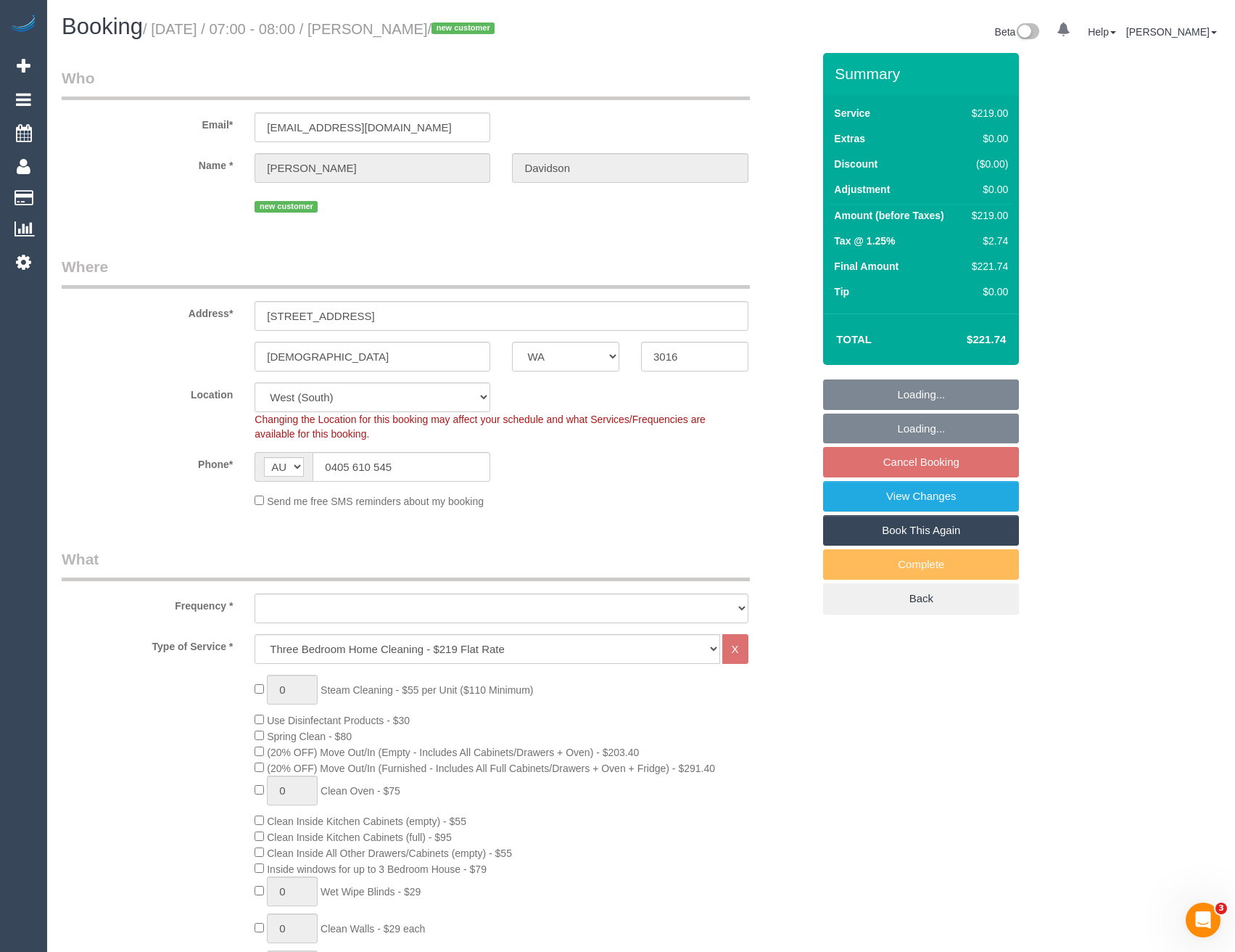
select select "object:650"
select select "number:28"
select select "number:14"
select select "number:19"
select select "number:36"
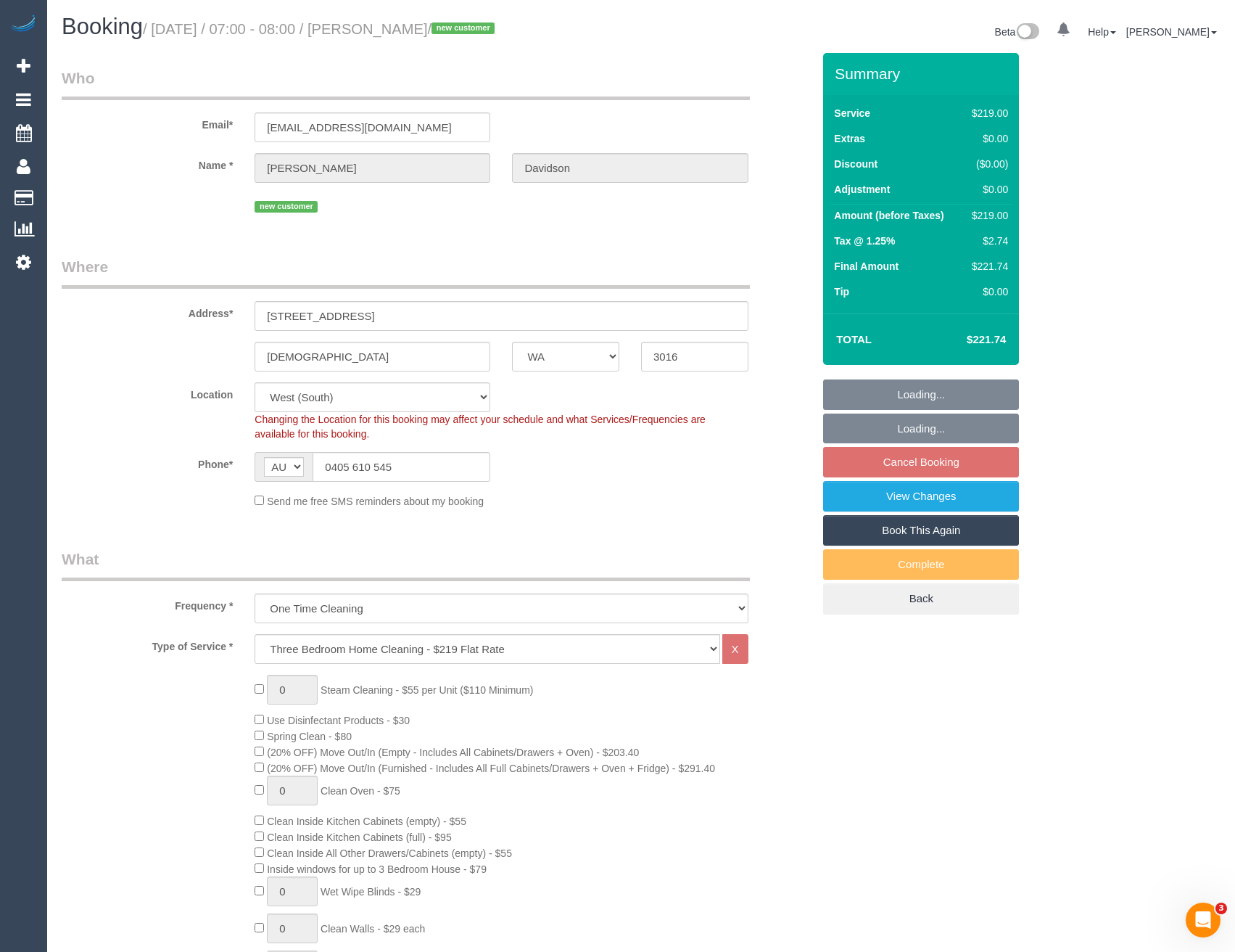
select select "object:801"
select select "spot1"
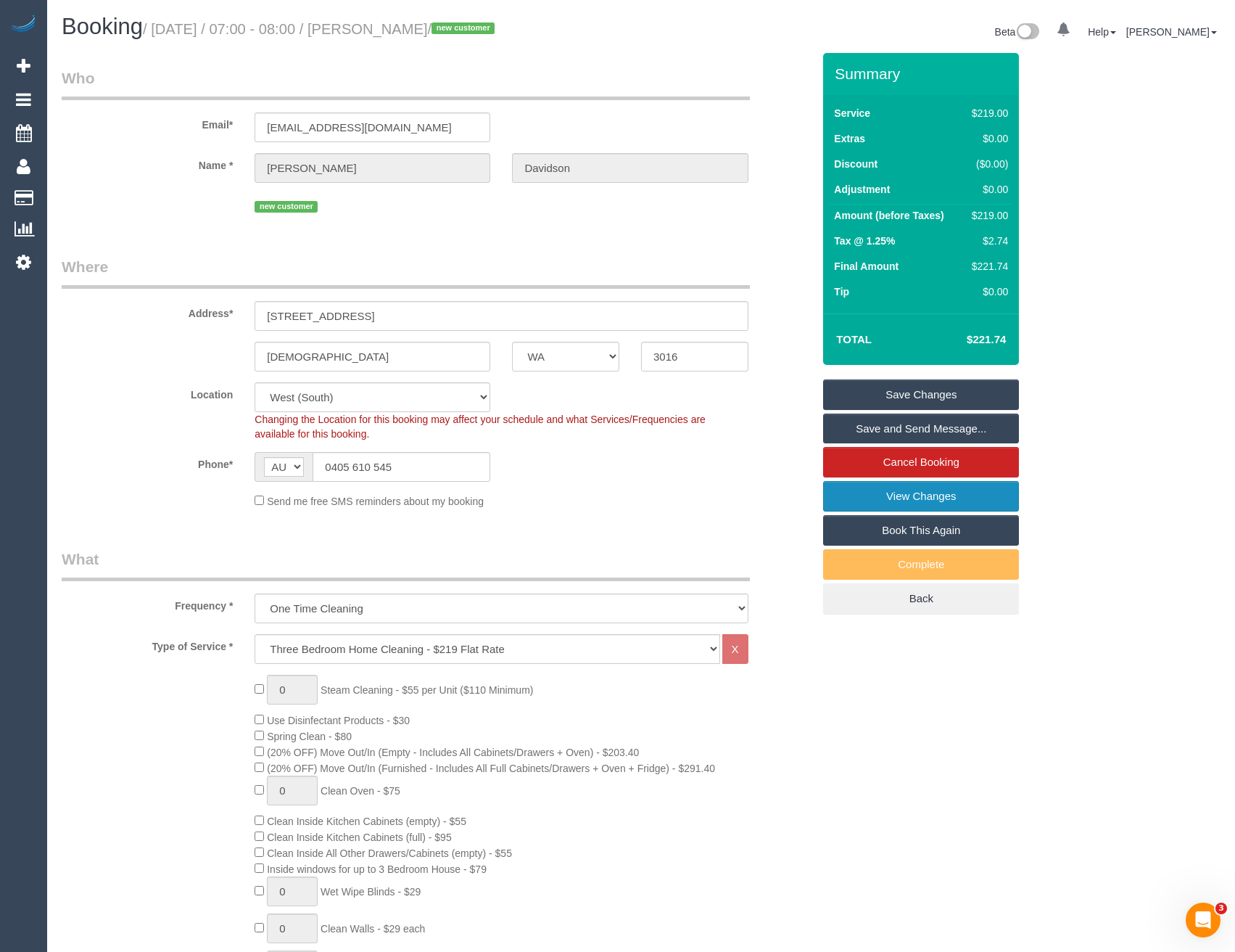
click at [893, 496] on link "View Changes" at bounding box center [920, 496] width 196 height 31
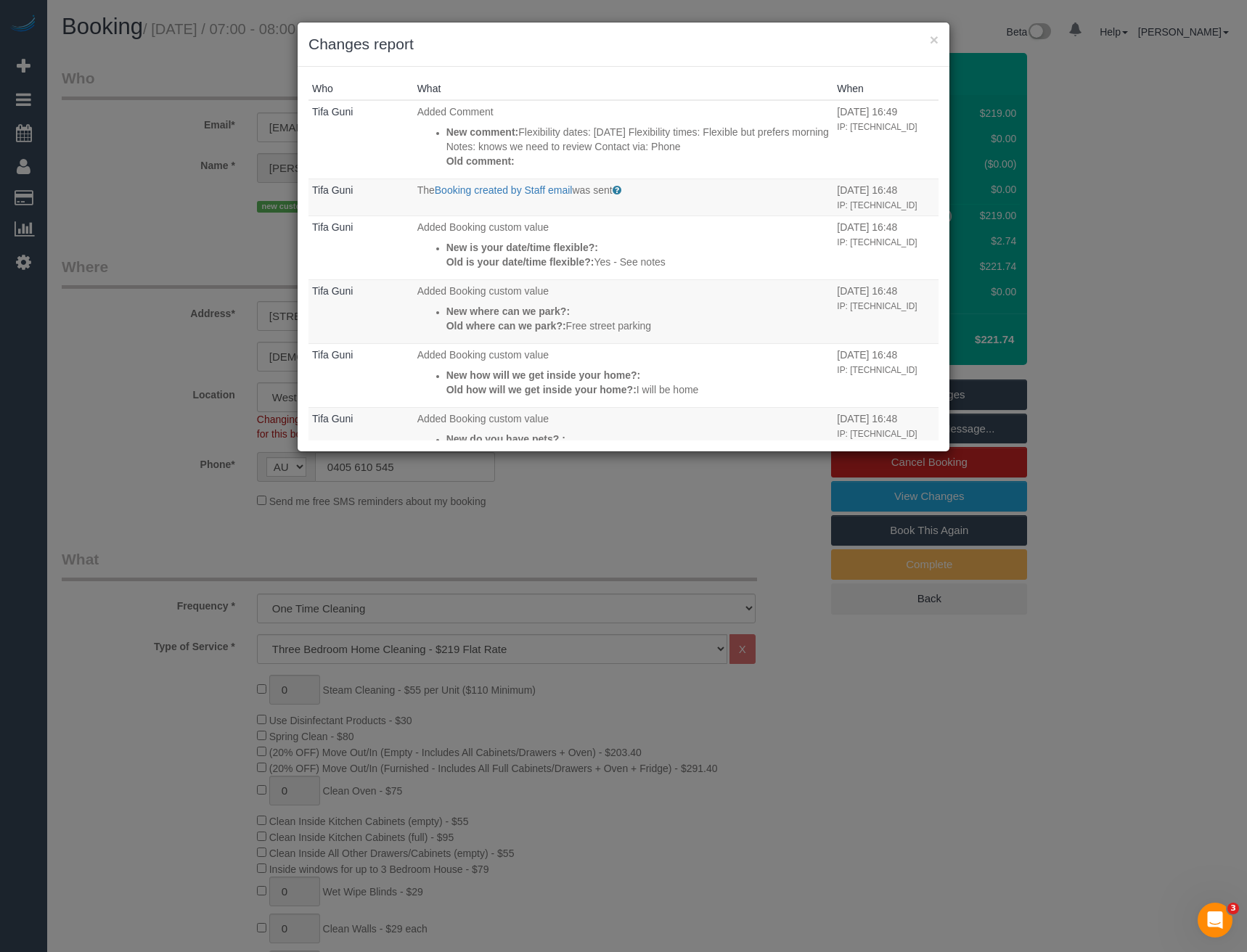
click at [526, 535] on div "× Changes report Who What When Tifa Guni Added Comment New comment: Flexibility…" at bounding box center [623, 476] width 1247 height 952
